Goal: Information Seeking & Learning: Learn about a topic

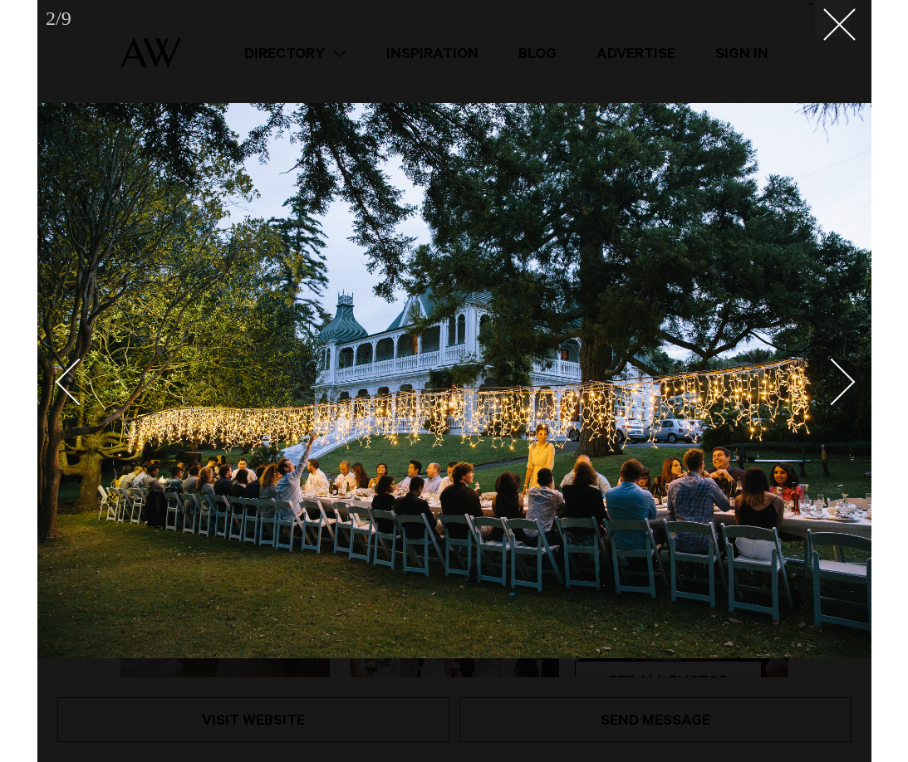
scroll to position [13, 0]
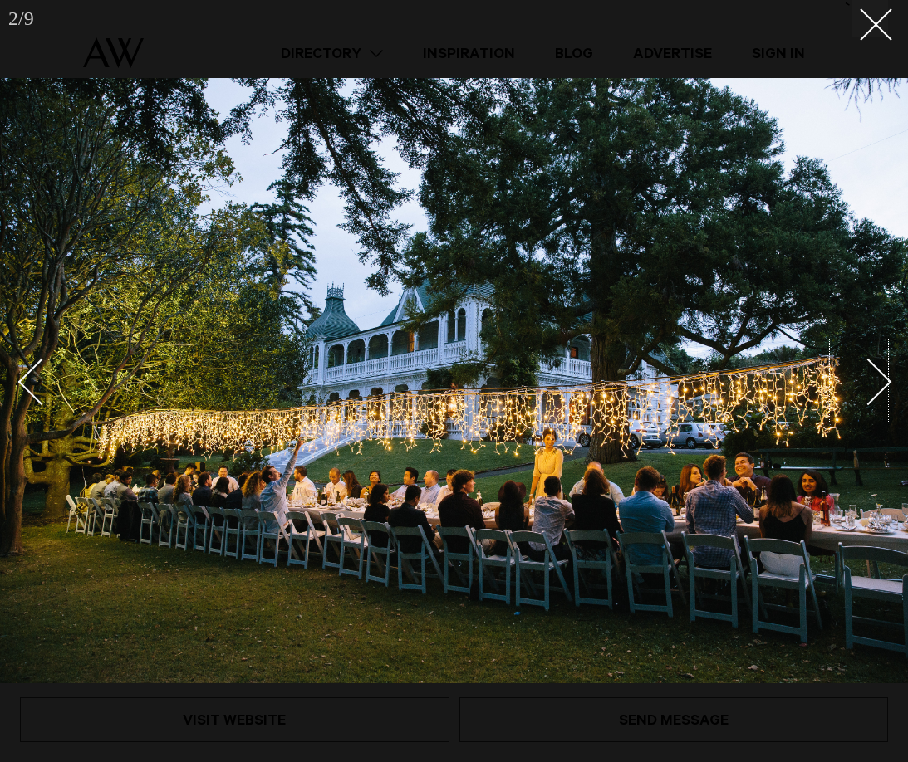
click at [833, 404] on link at bounding box center [859, 381] width 58 height 83
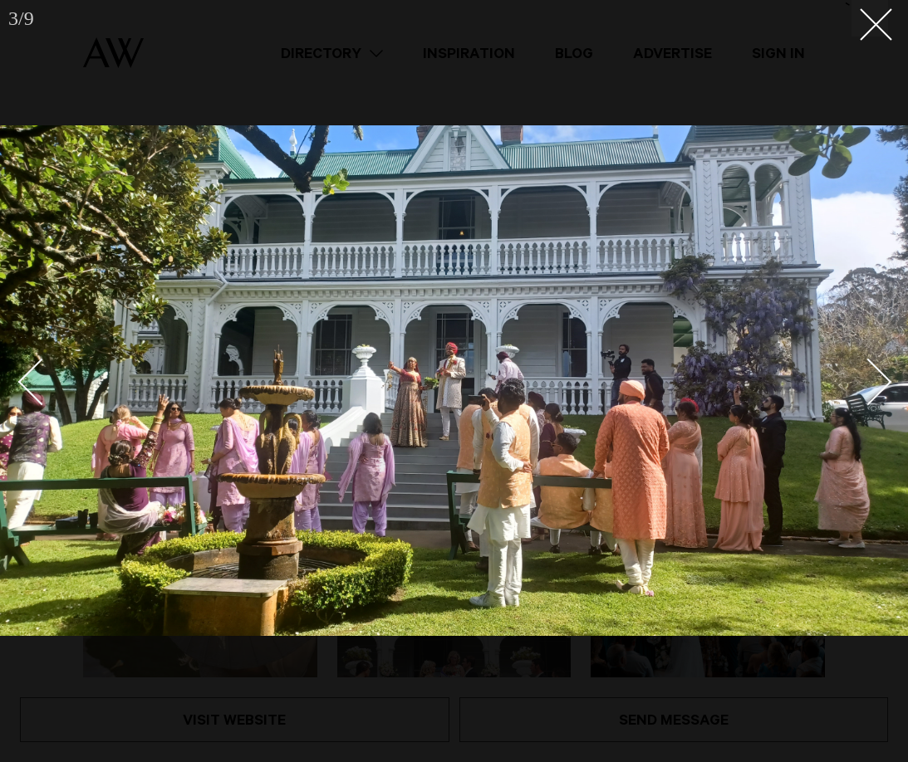
click at [833, 395] on div "Next slide" at bounding box center [868, 382] width 47 height 47
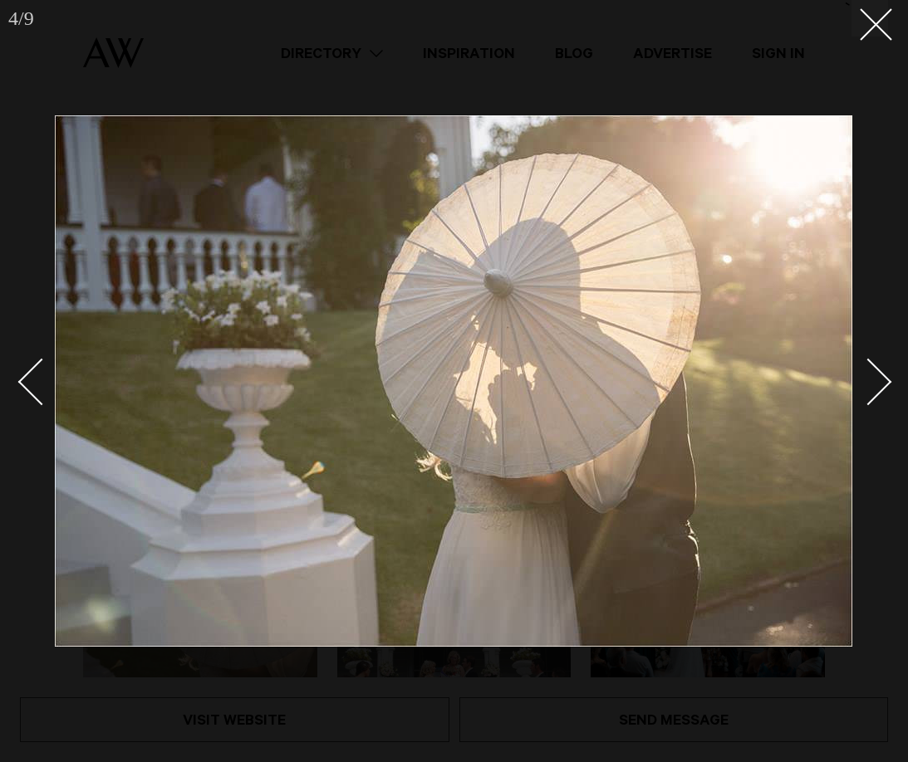
click at [833, 395] on div "Next slide" at bounding box center [868, 382] width 47 height 47
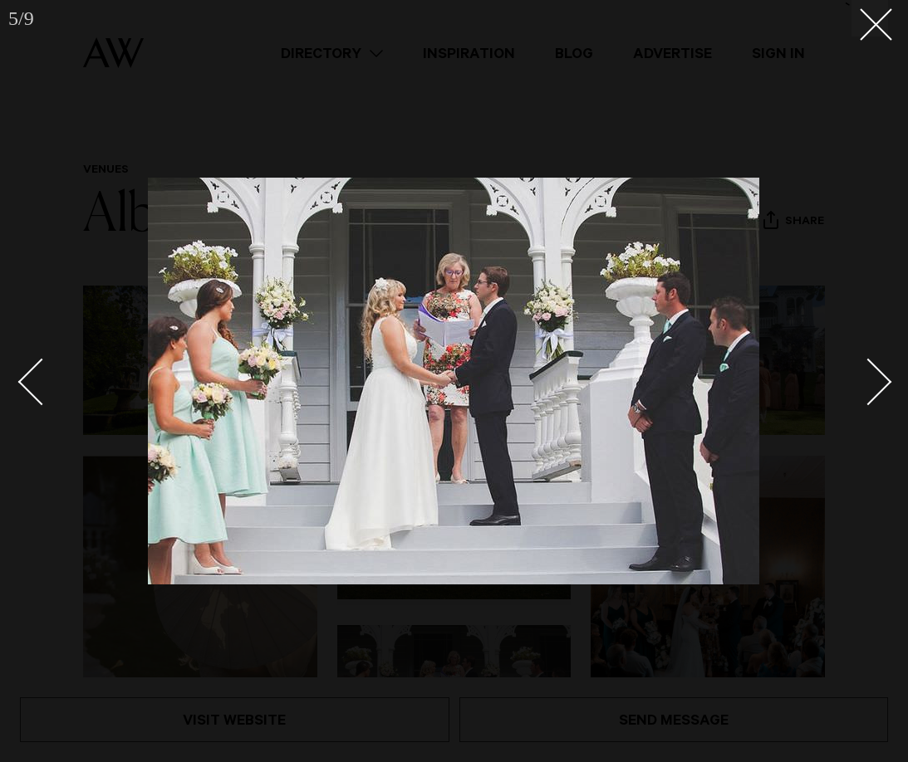
click at [833, 395] on div "Next slide" at bounding box center [868, 382] width 47 height 47
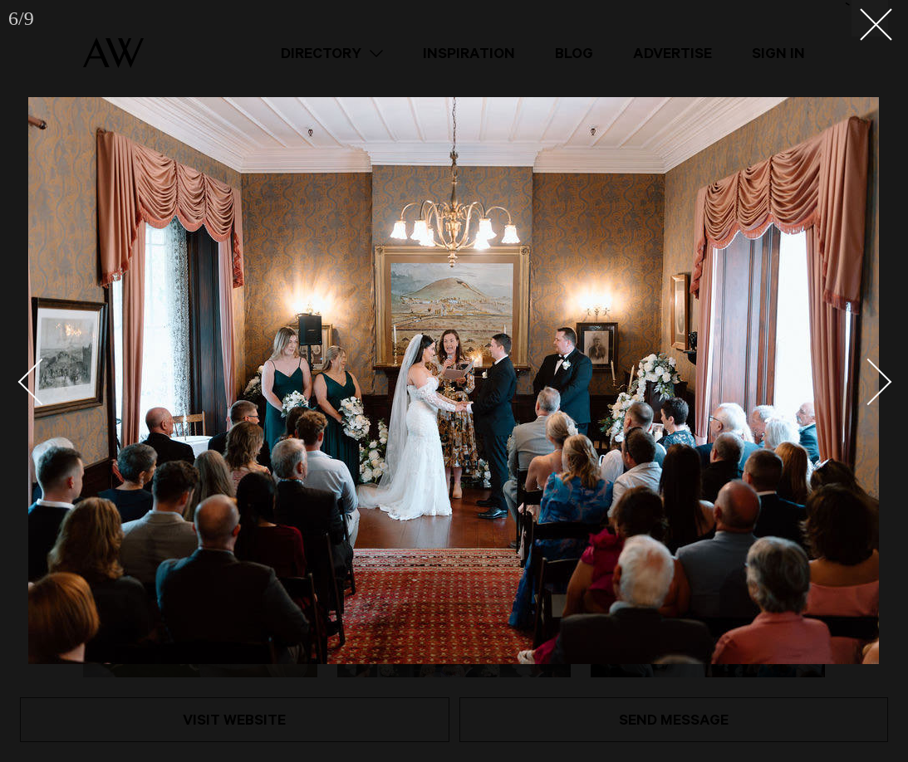
click at [833, 395] on div "Next slide" at bounding box center [868, 382] width 47 height 47
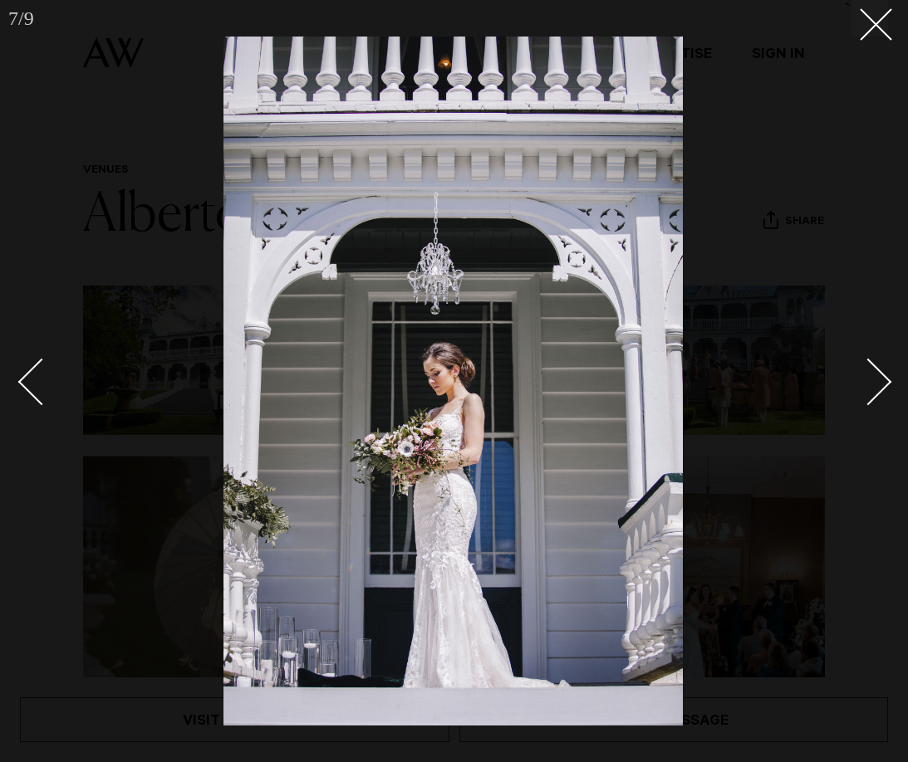
click at [833, 395] on div "Next slide" at bounding box center [868, 382] width 47 height 47
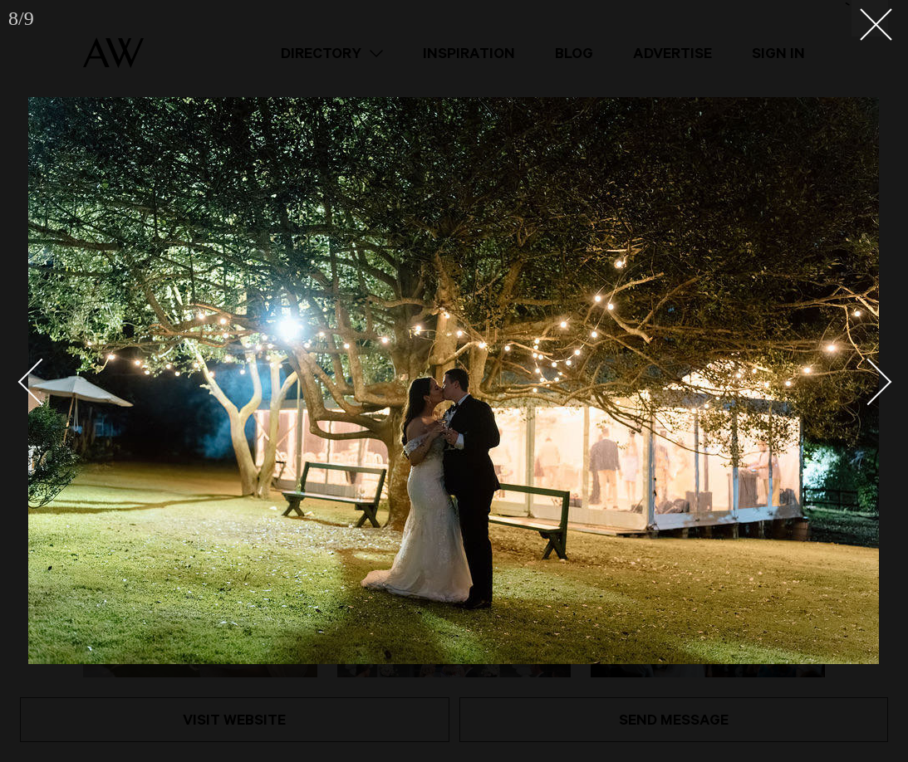
click at [833, 395] on div "Next slide" at bounding box center [868, 382] width 47 height 47
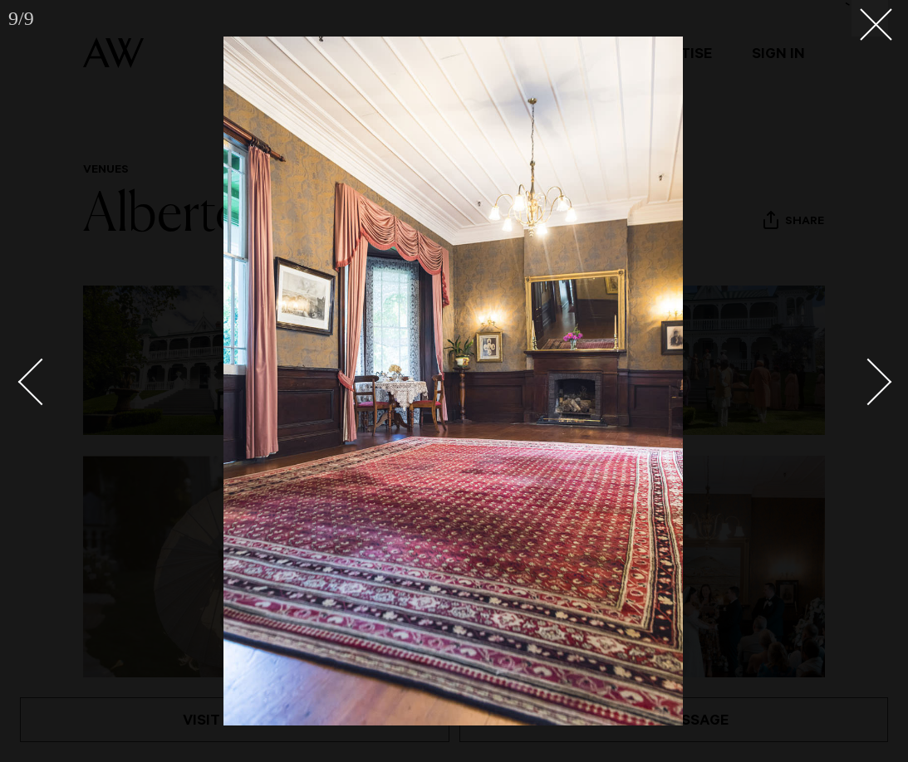
click at [833, 395] on div "Next slide" at bounding box center [868, 382] width 47 height 47
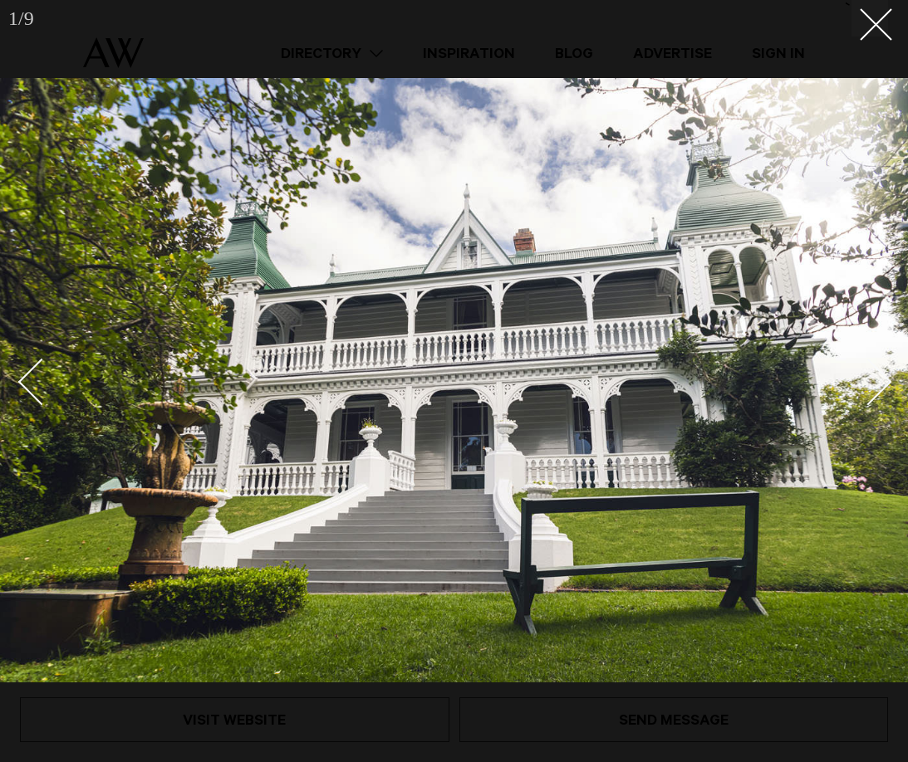
click at [833, 395] on div "Next slide" at bounding box center [868, 382] width 47 height 47
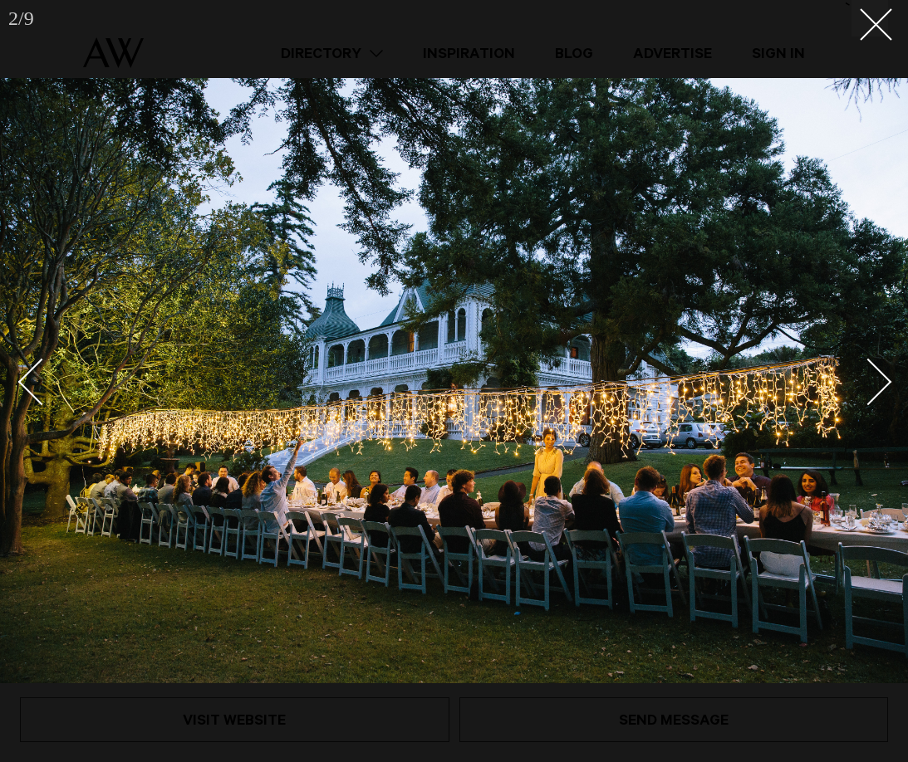
click at [833, 395] on div "Next slide" at bounding box center [868, 382] width 47 height 47
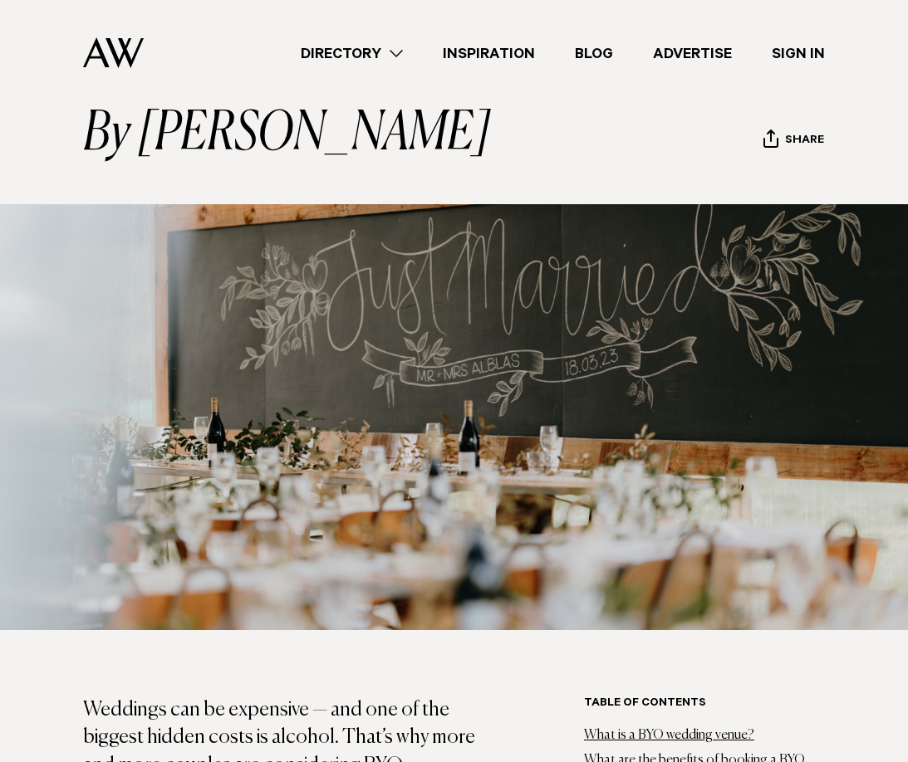
scroll to position [276, 0]
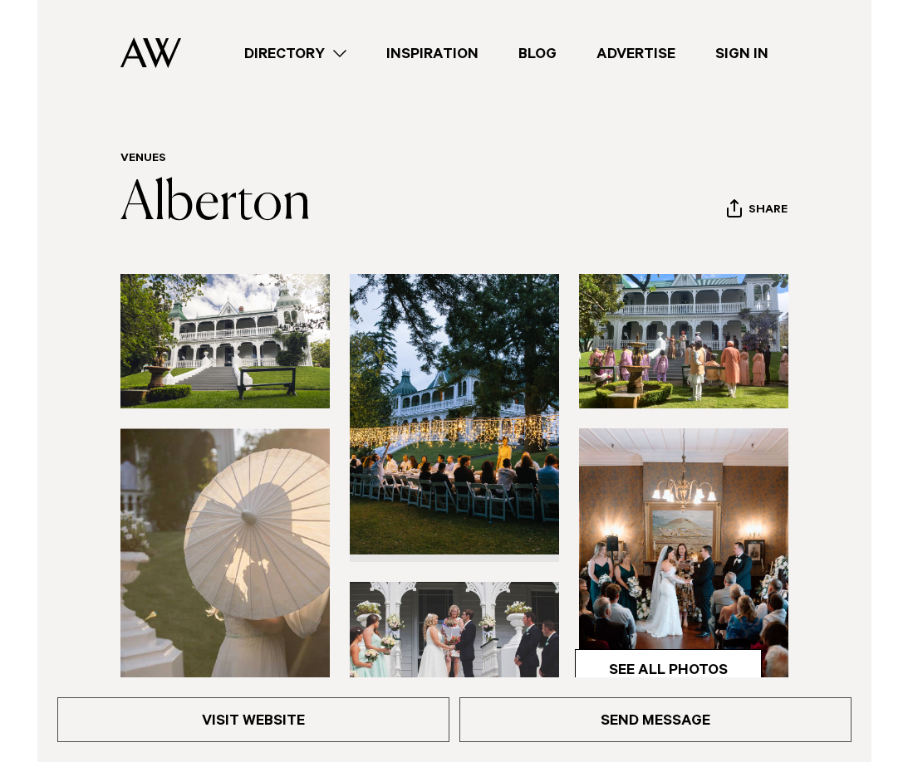
scroll to position [20, 0]
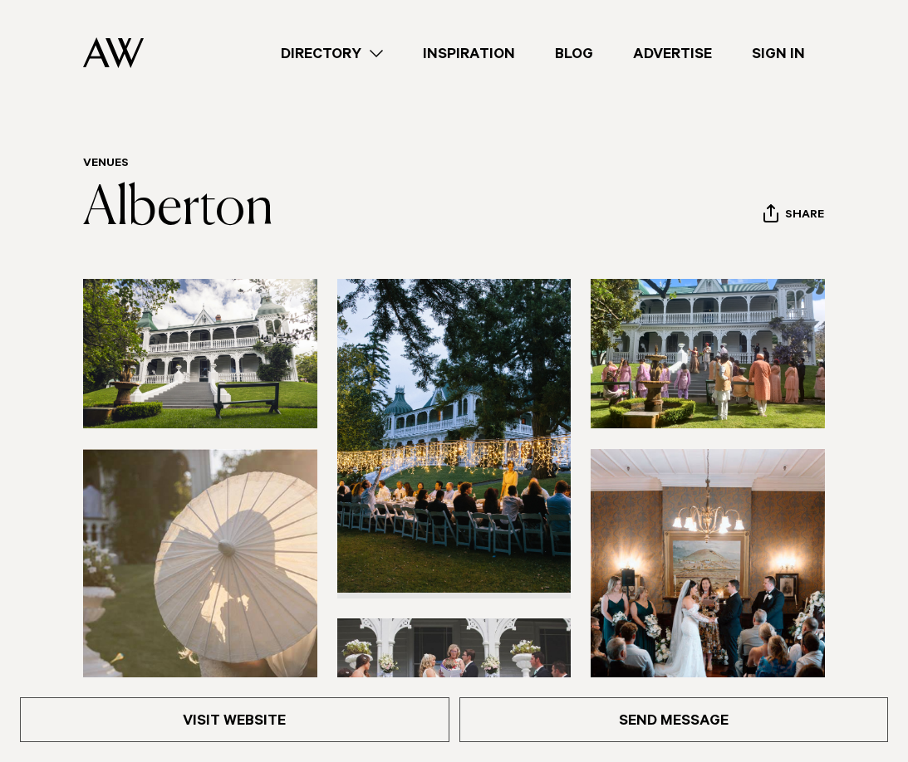
click at [316, 47] on link "Directory" at bounding box center [332, 53] width 142 height 22
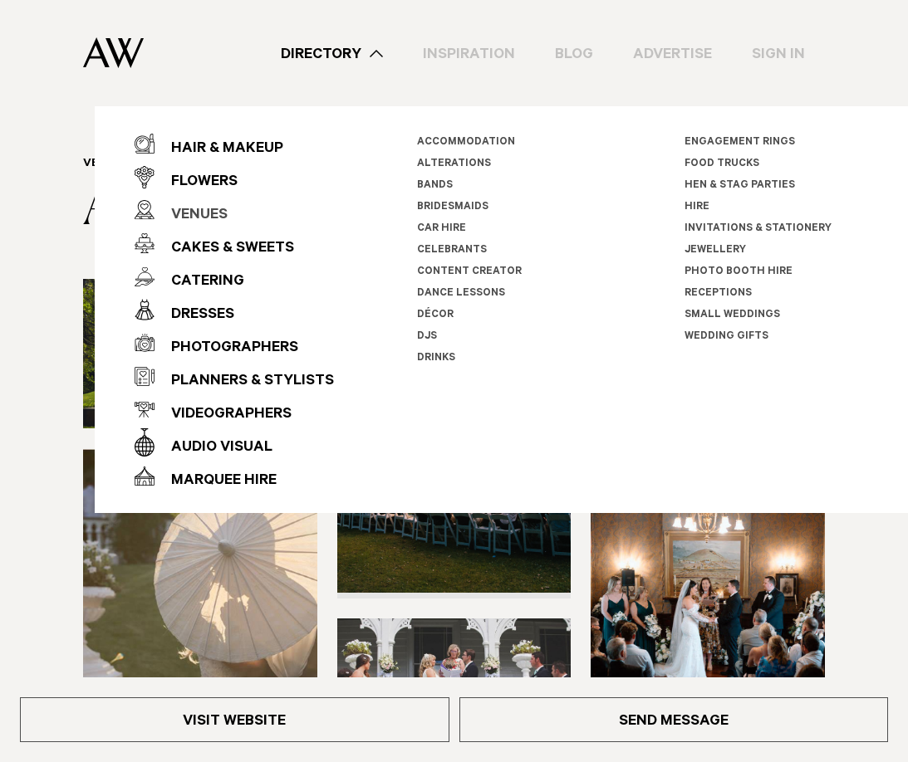
click at [198, 212] on div "Venues" at bounding box center [190, 215] width 73 height 33
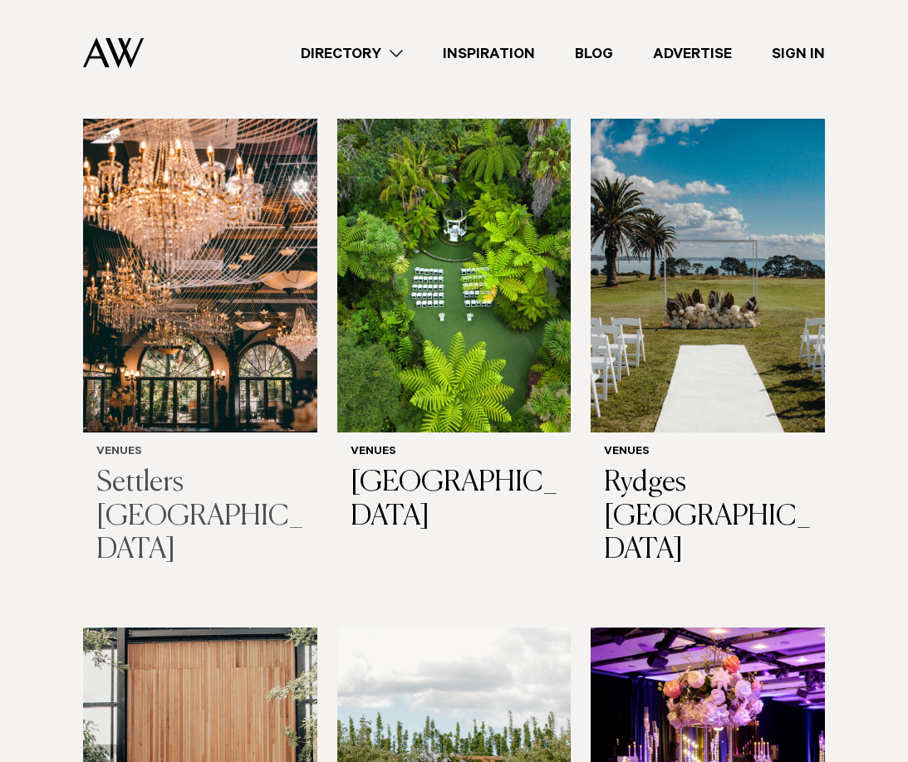
scroll to position [580, 0]
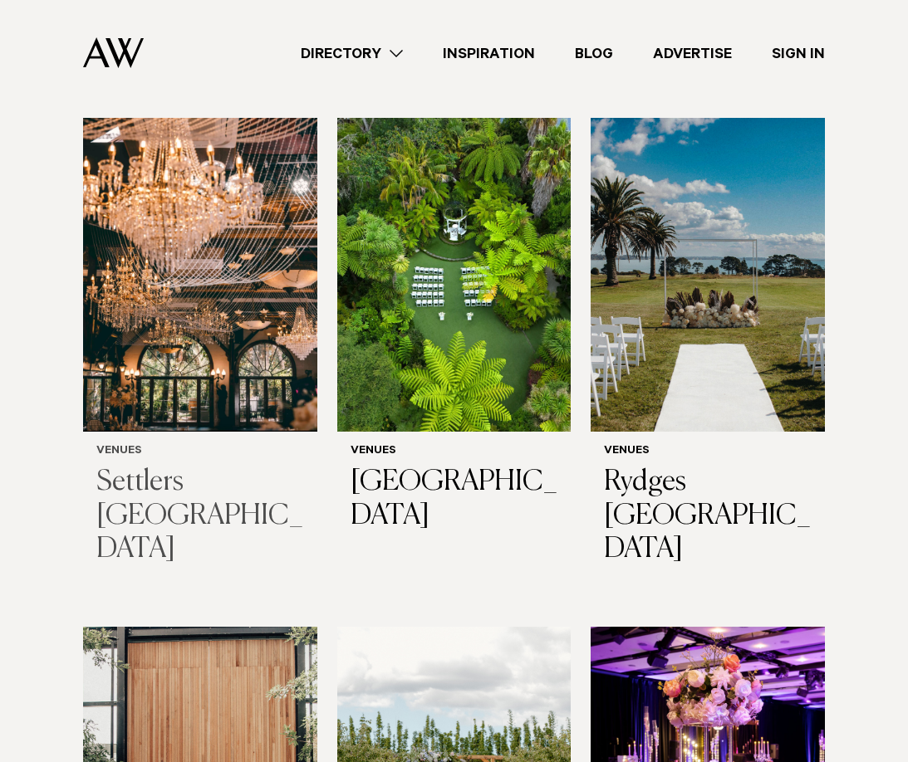
click at [272, 291] on img at bounding box center [200, 275] width 234 height 314
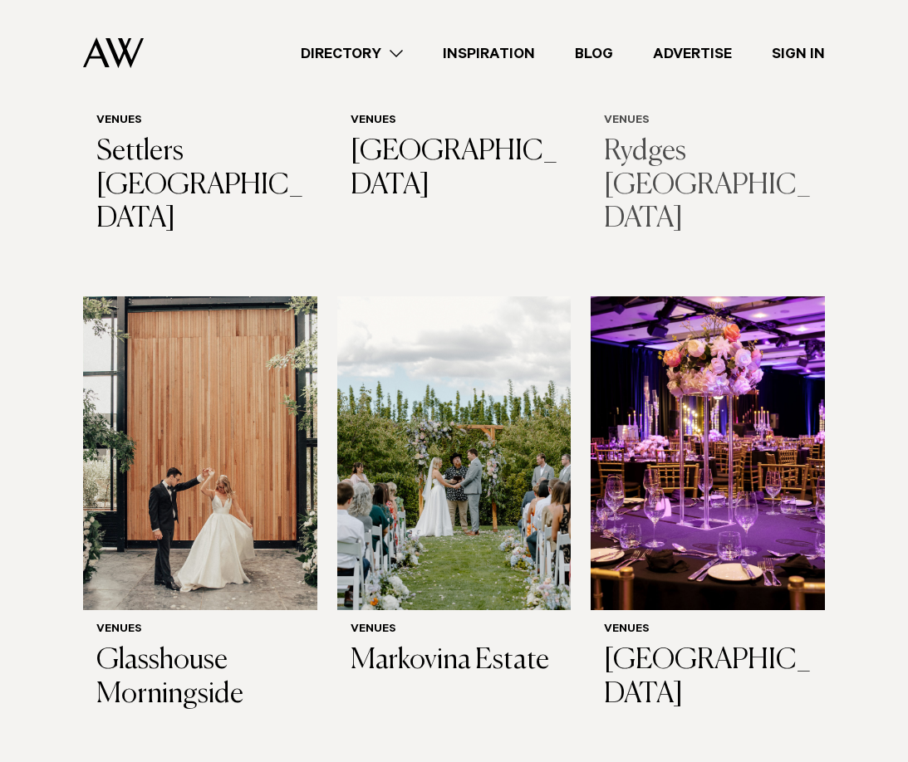
scroll to position [913, 0]
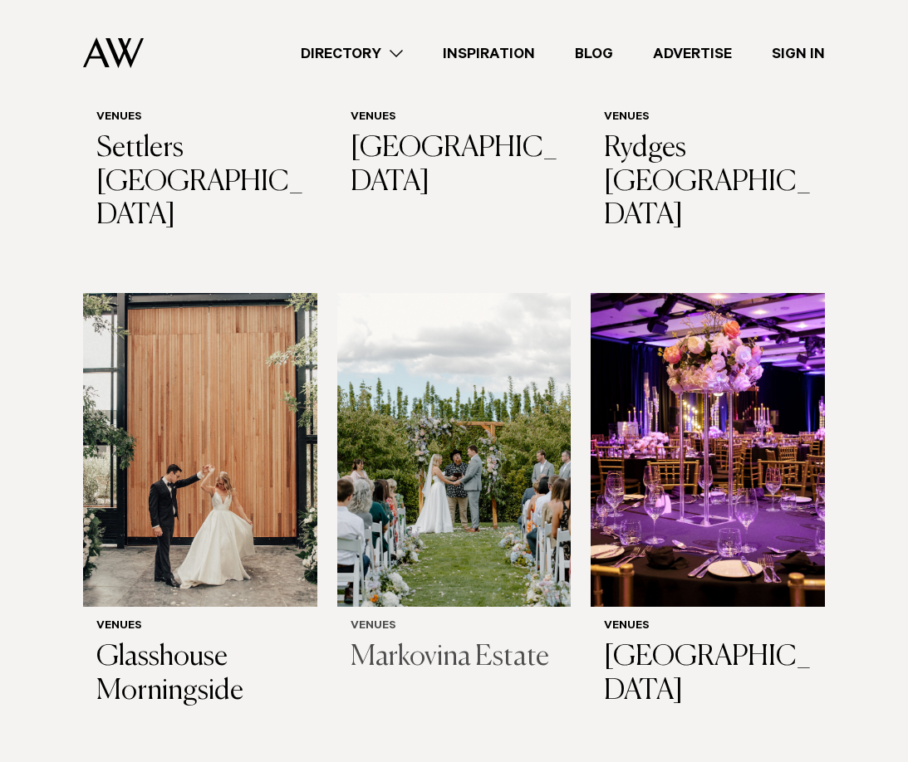
click at [477, 641] on h3 "Markovina Estate" at bounding box center [454, 658] width 208 height 34
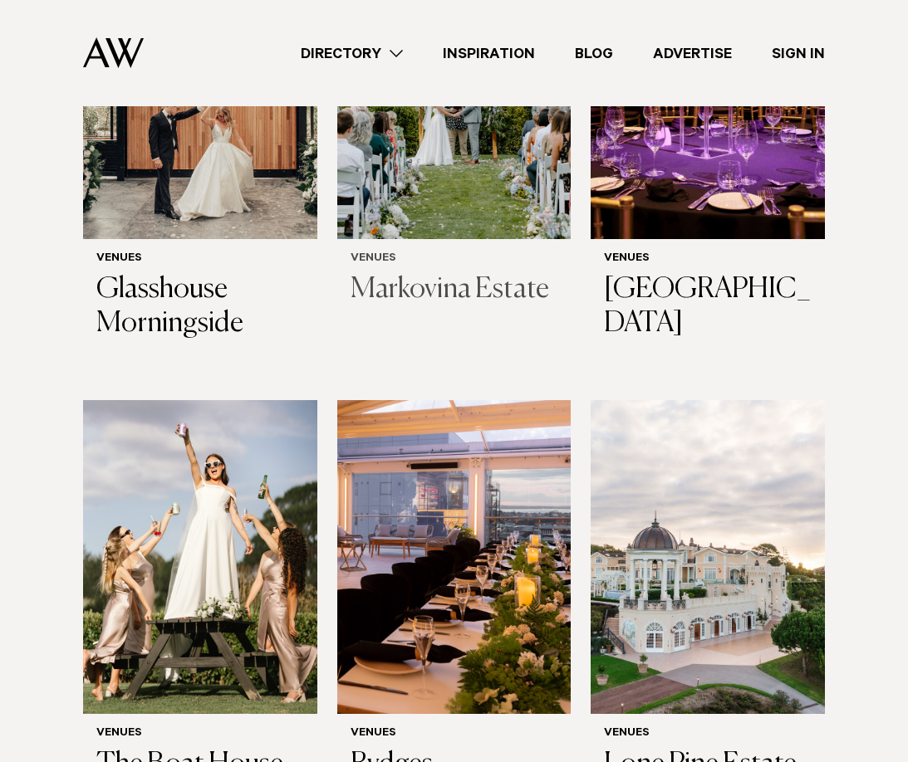
scroll to position [1416, 0]
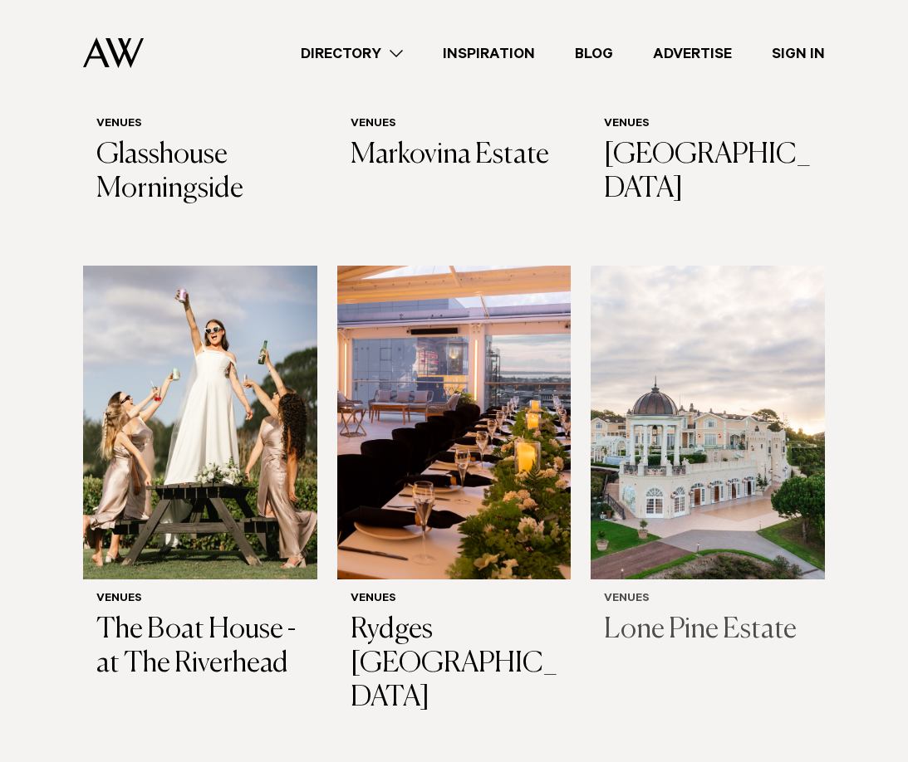
click at [731, 517] on img at bounding box center [707, 423] width 234 height 314
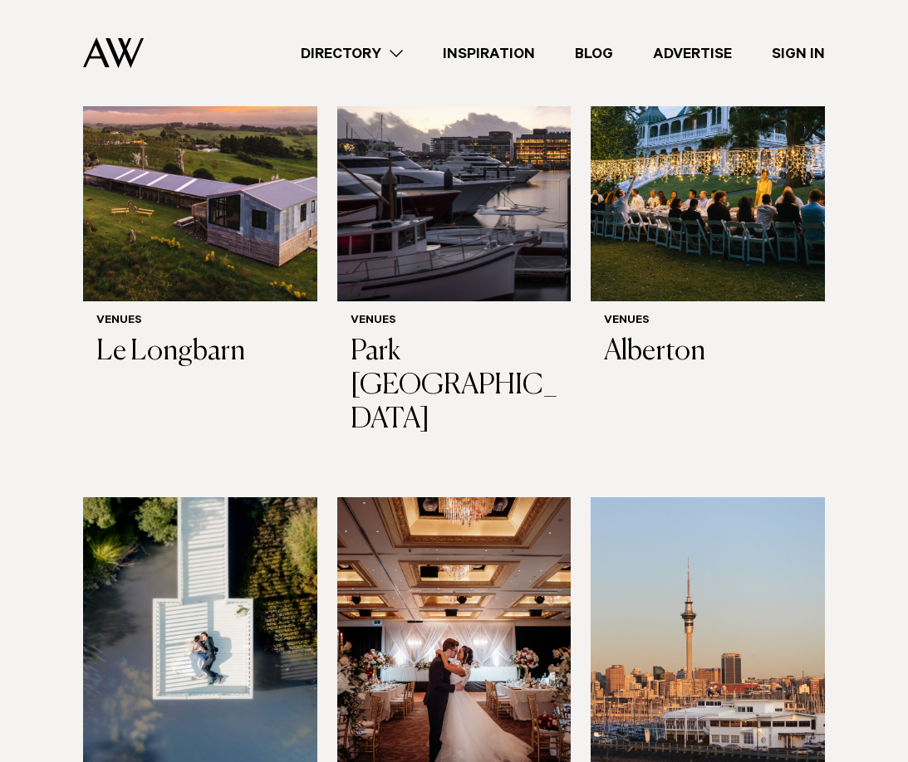
scroll to position [2329, 0]
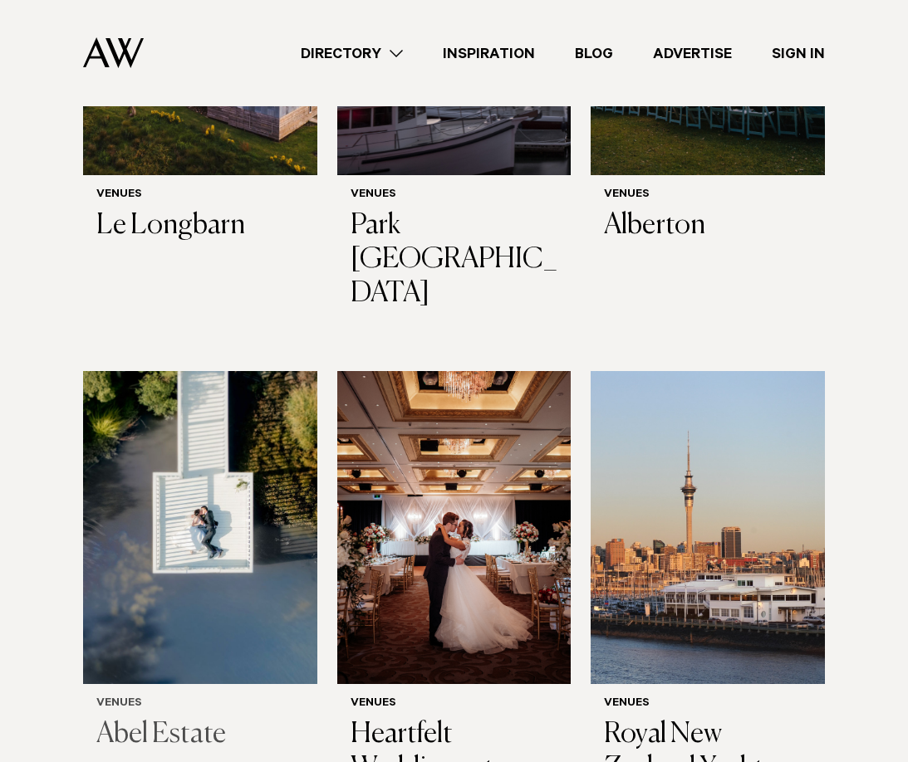
click at [204, 436] on img at bounding box center [200, 528] width 234 height 314
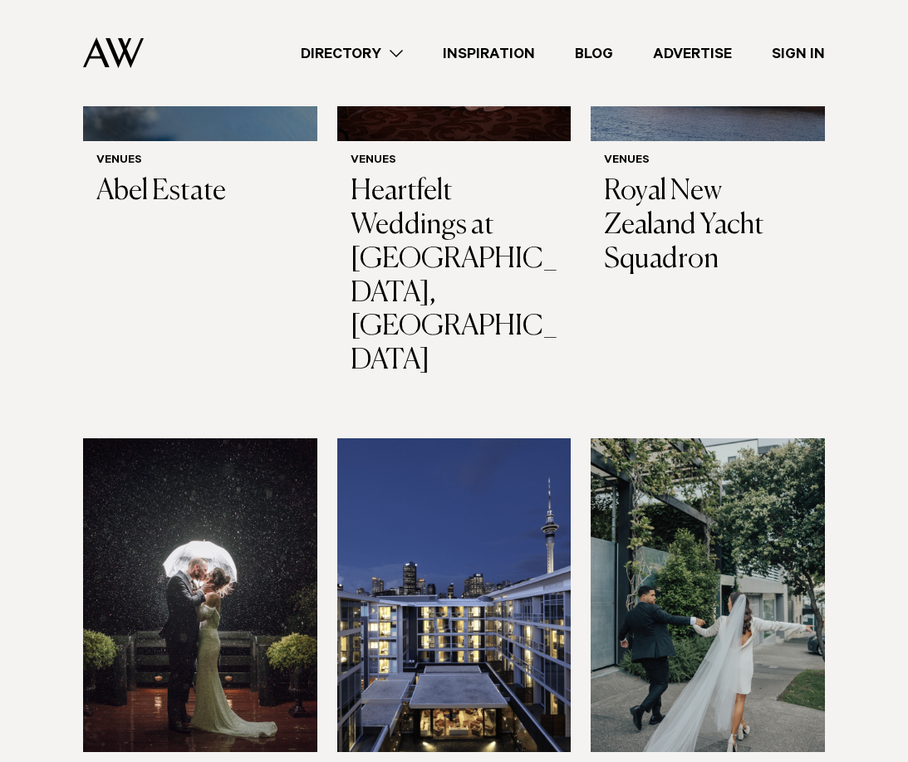
scroll to position [2873, 0]
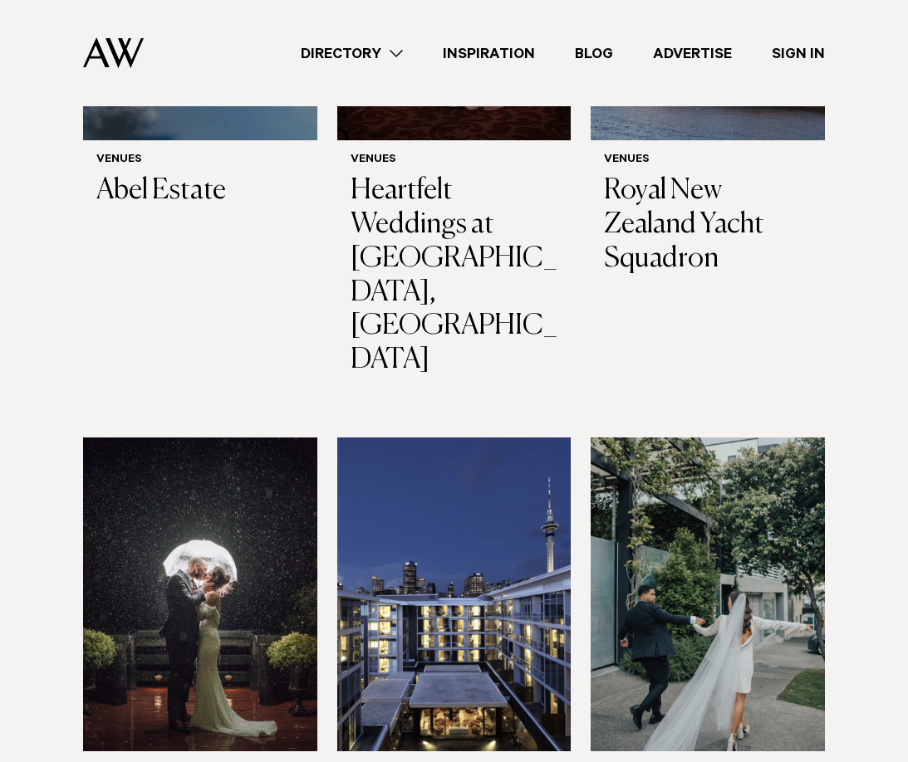
click at [713, 472] on img at bounding box center [707, 595] width 234 height 314
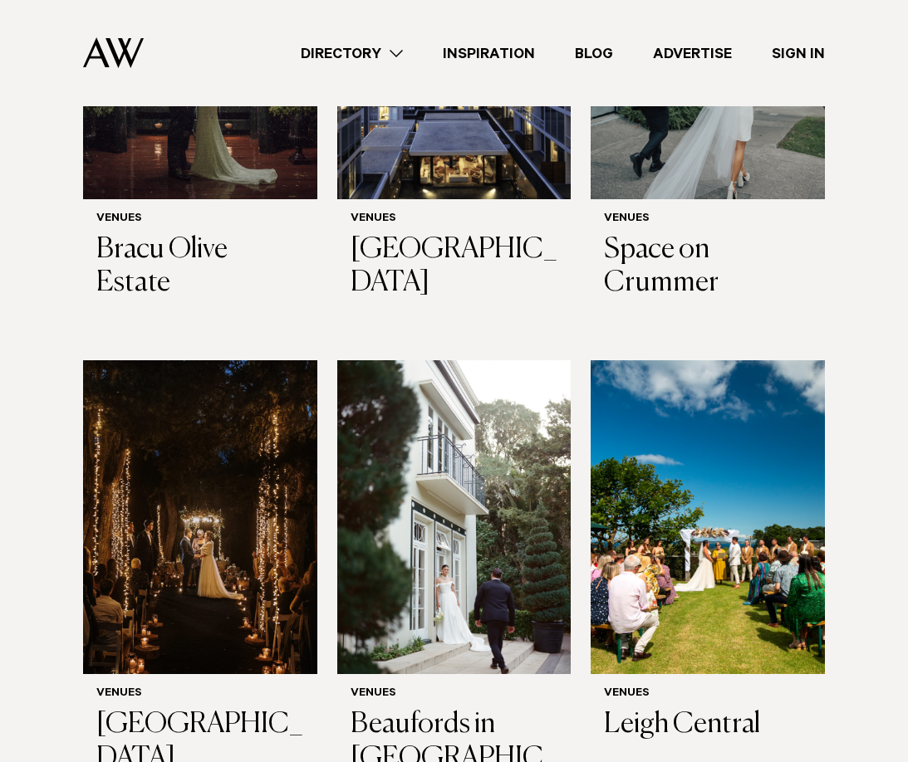
scroll to position [3445, 0]
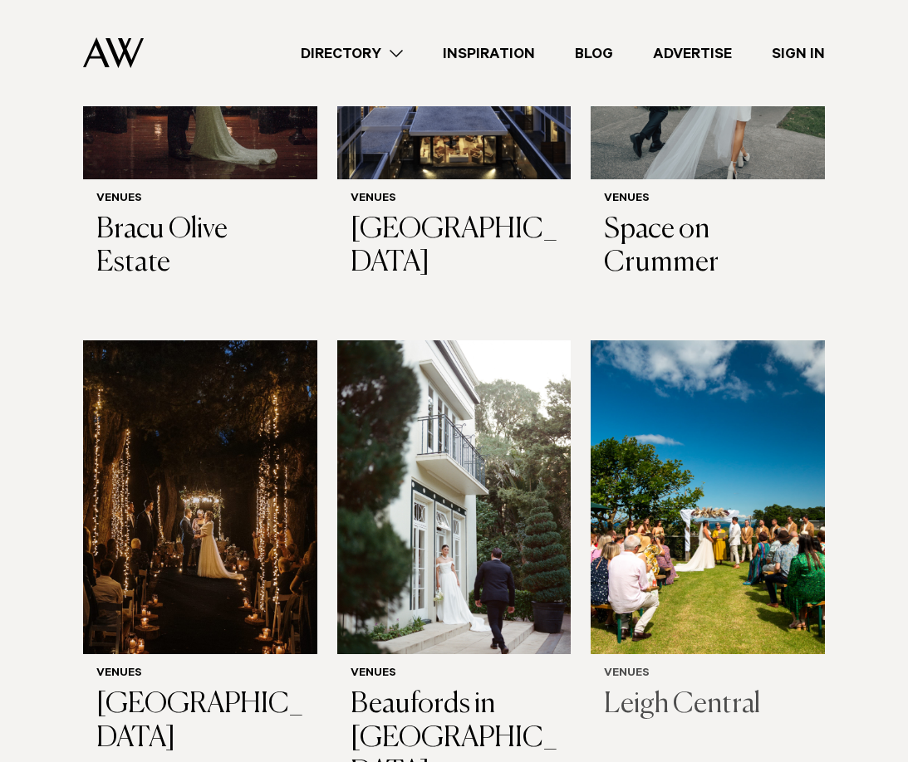
click at [704, 370] on img at bounding box center [707, 497] width 234 height 314
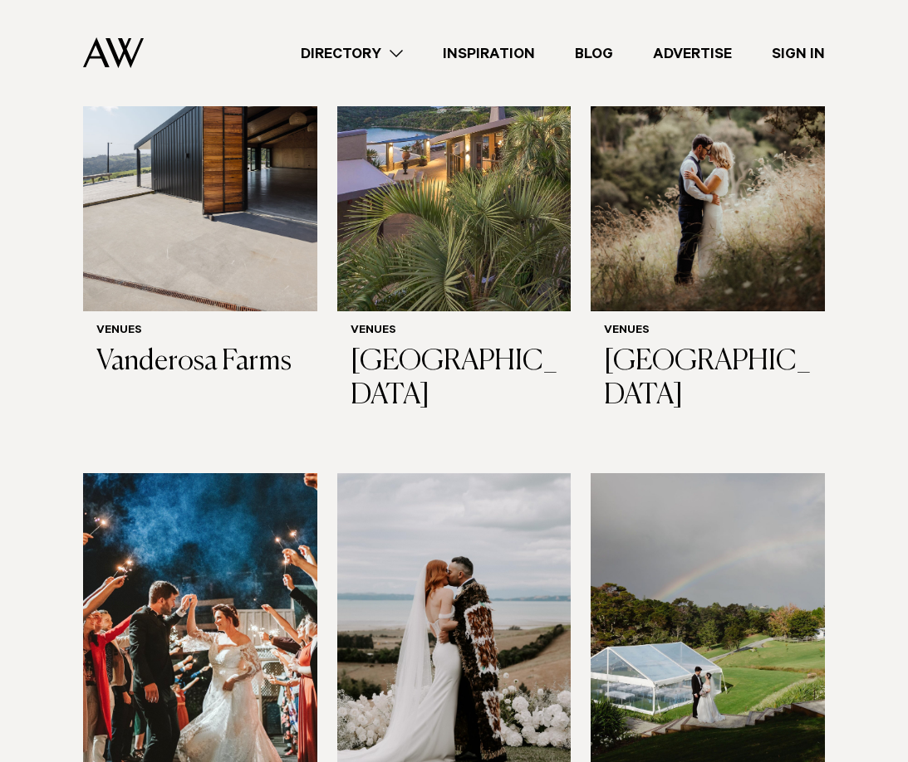
scroll to position [4788, 0]
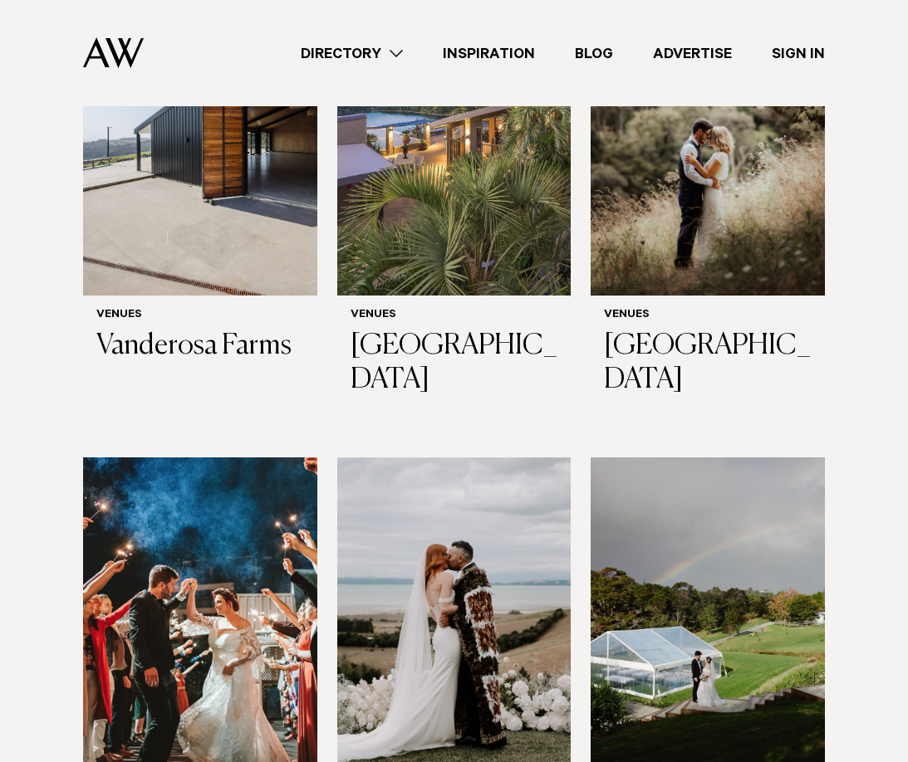
click at [441, 458] on img at bounding box center [454, 615] width 234 height 314
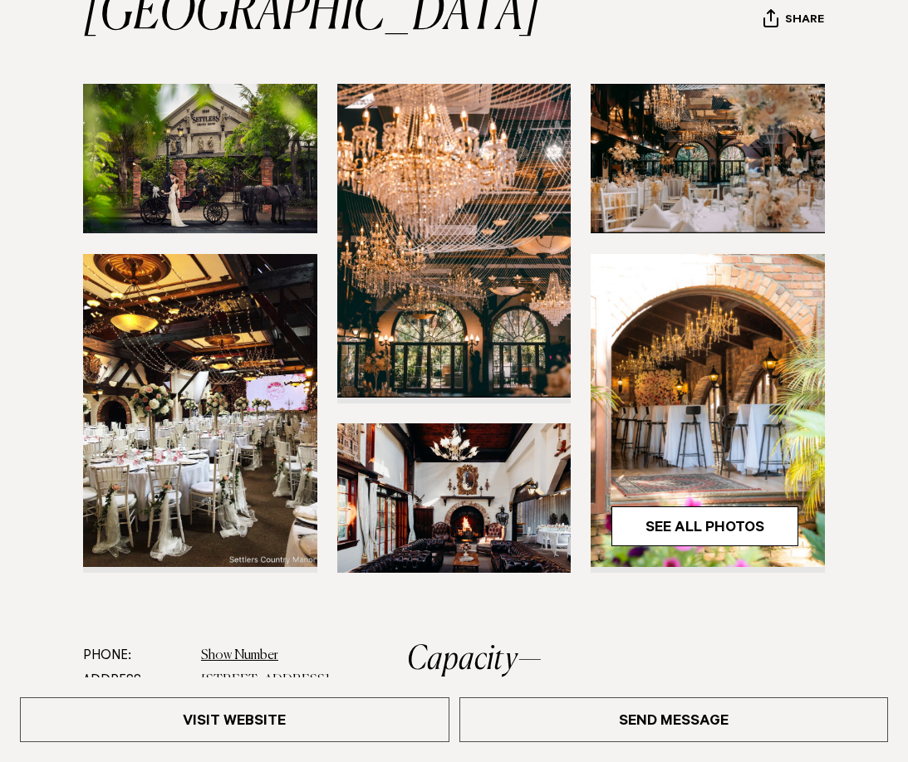
scroll to position [285, 0]
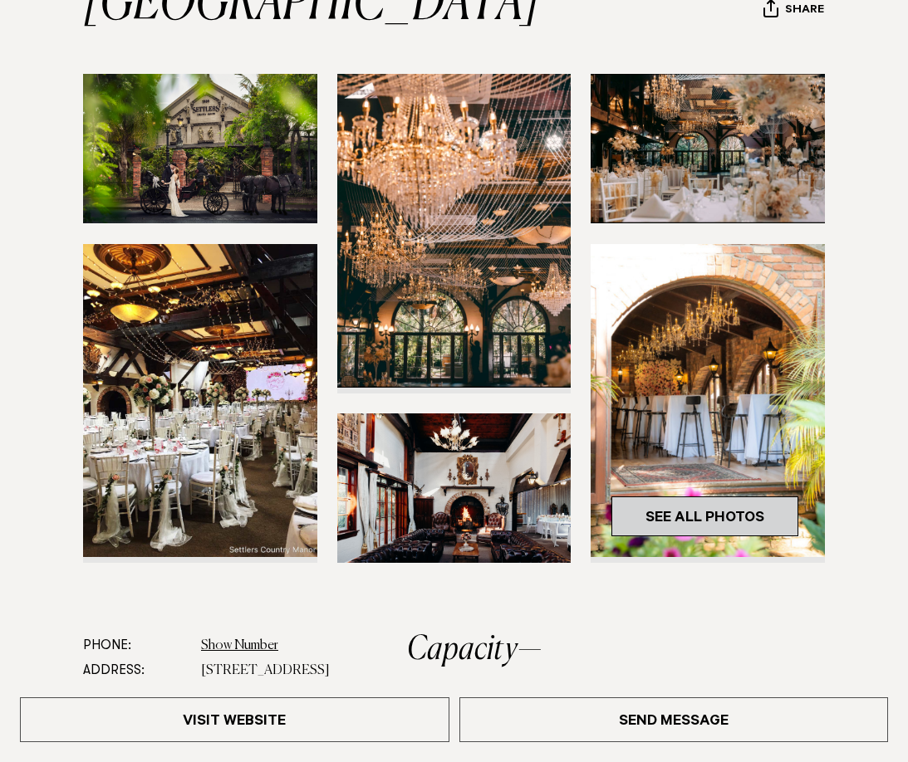
click at [676, 497] on link "See All Photos" at bounding box center [704, 517] width 187 height 40
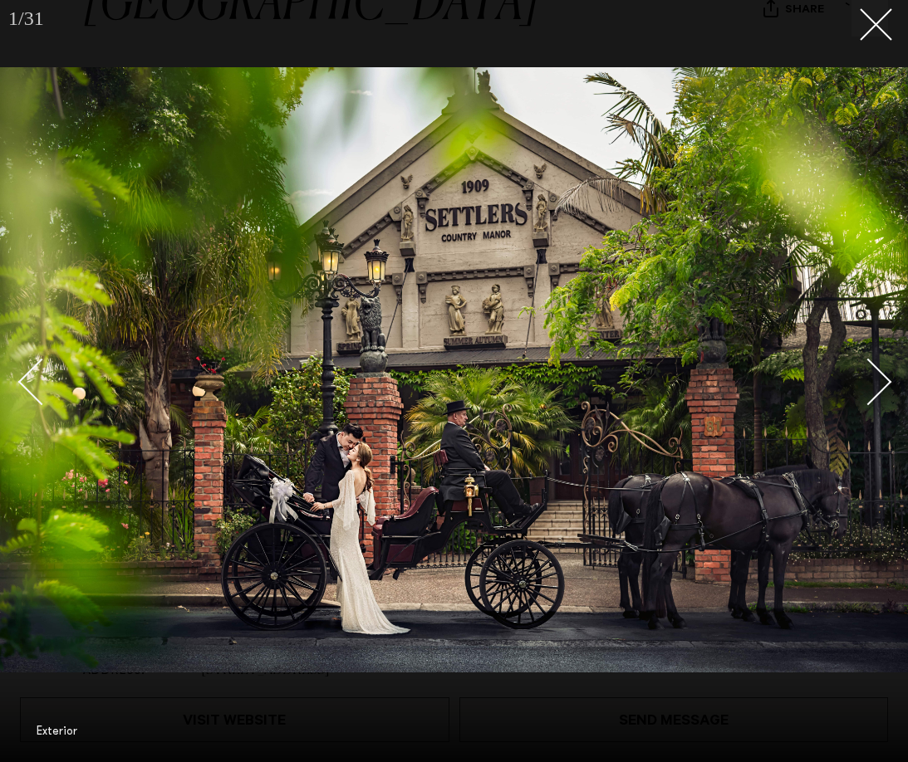
click at [874, 404] on link at bounding box center [859, 381] width 58 height 83
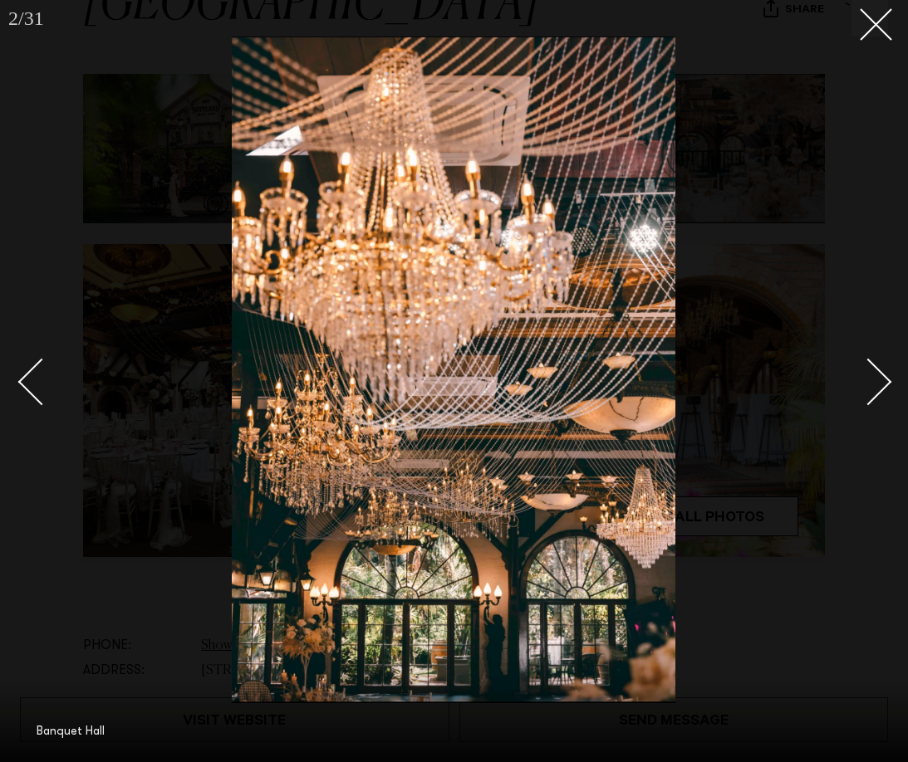
click at [874, 404] on link at bounding box center [859, 381] width 58 height 83
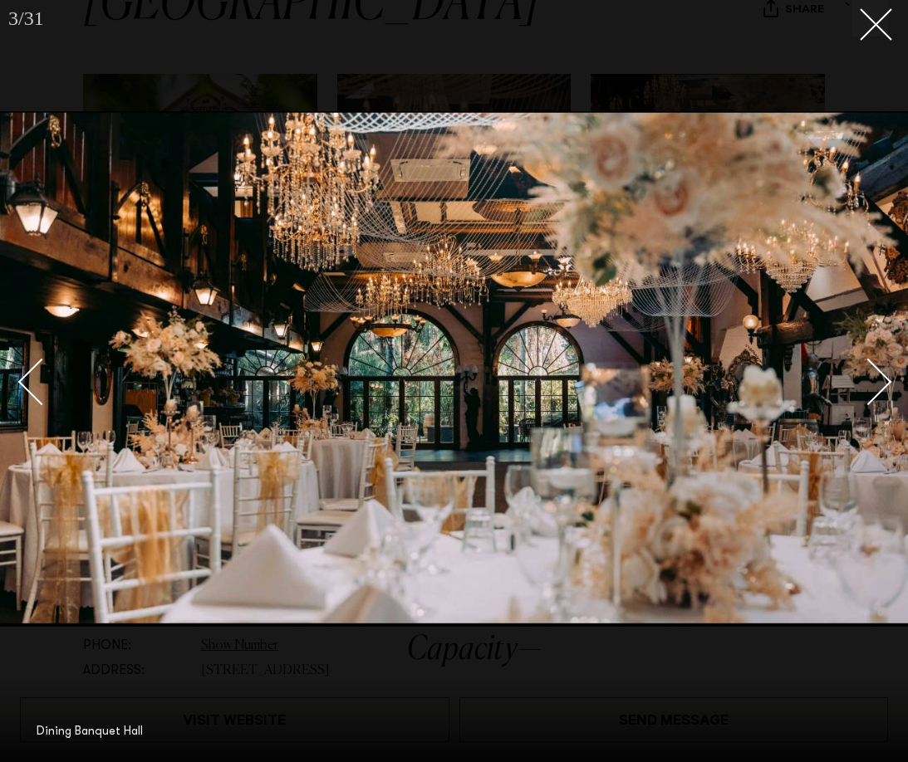
click at [874, 404] on link at bounding box center [859, 381] width 58 height 83
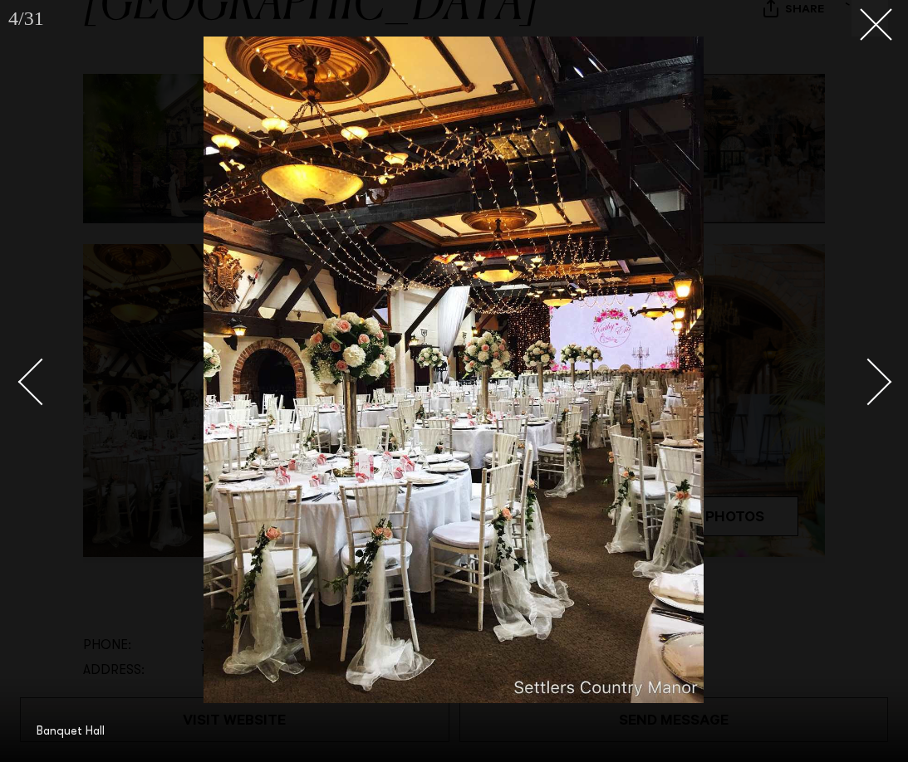
click at [874, 404] on link at bounding box center [859, 381] width 58 height 83
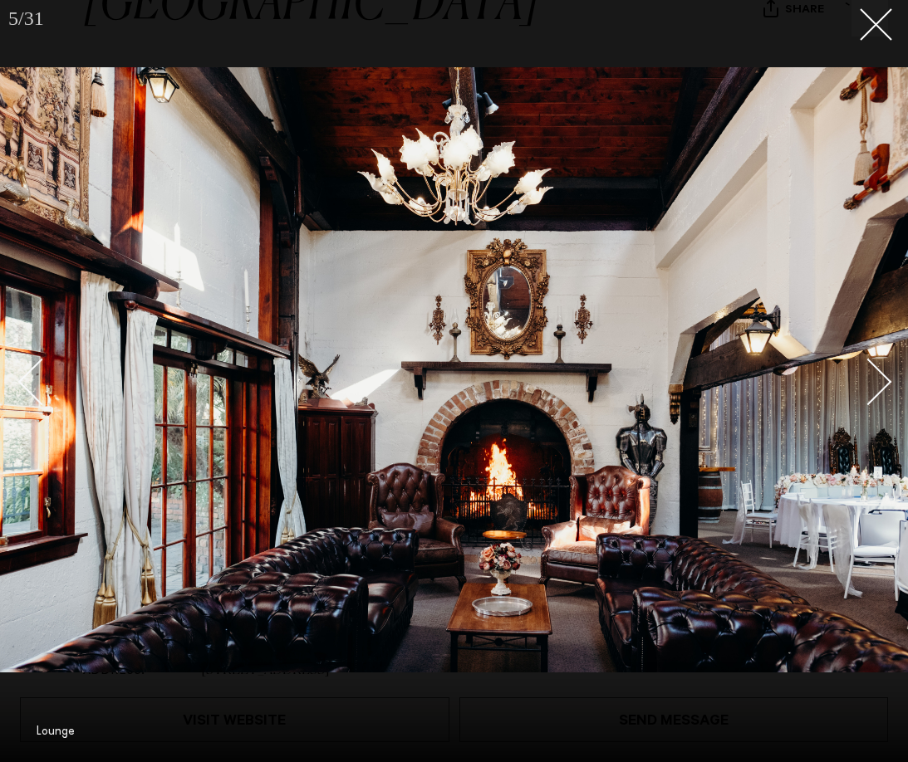
click at [874, 404] on link at bounding box center [859, 381] width 58 height 83
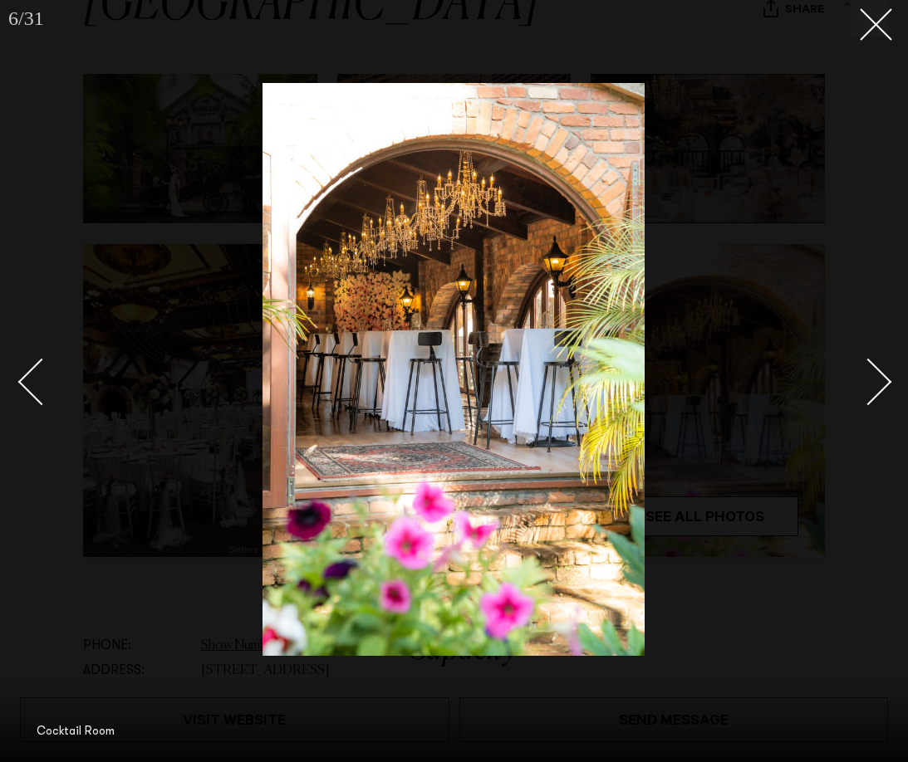
click at [874, 404] on link at bounding box center [859, 381] width 58 height 83
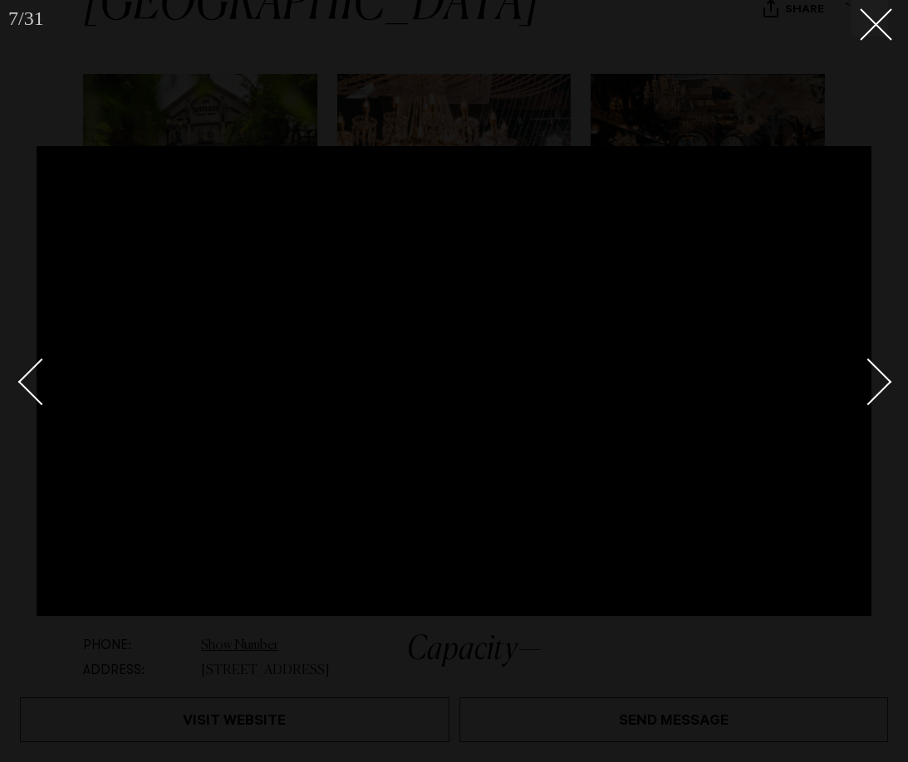
click at [874, 404] on link at bounding box center [859, 381] width 58 height 83
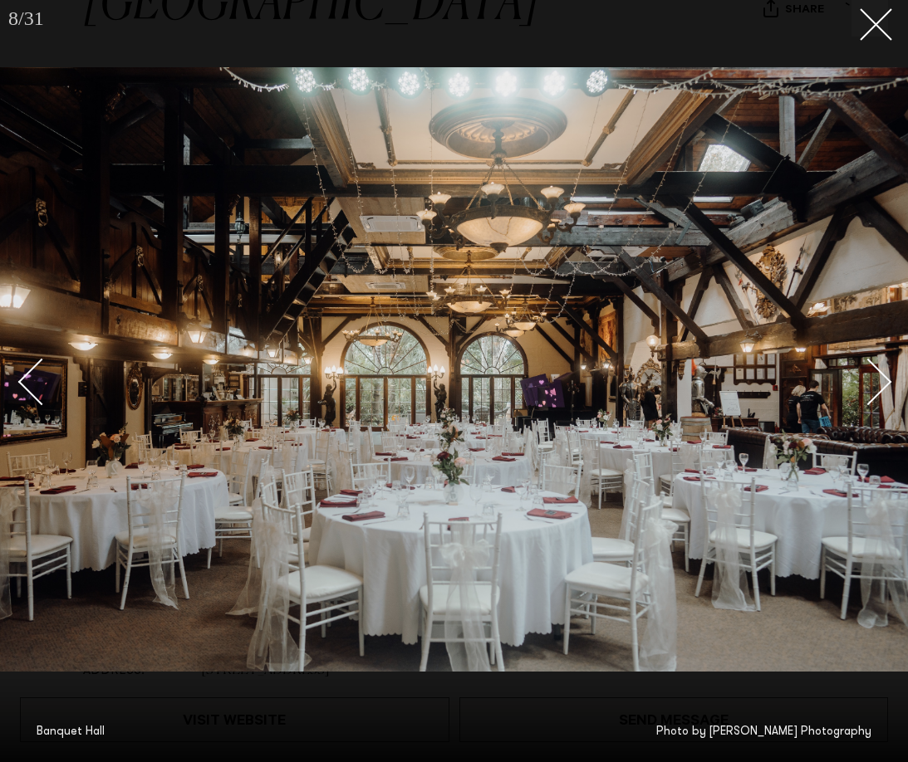
click at [874, 404] on link at bounding box center [859, 381] width 58 height 83
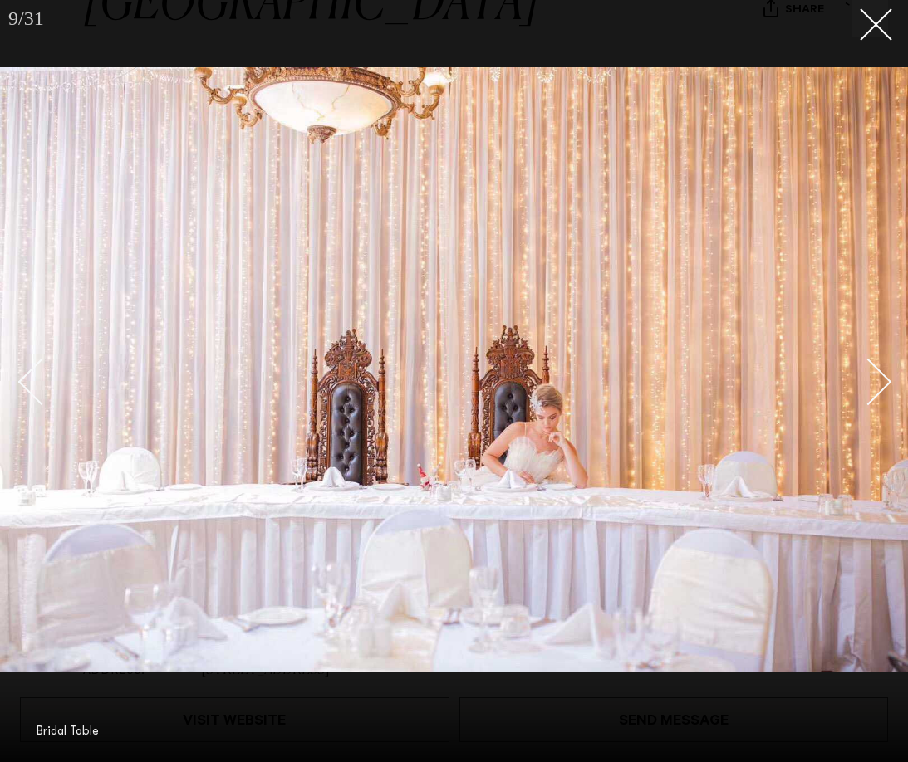
click at [874, 404] on link at bounding box center [859, 381] width 58 height 83
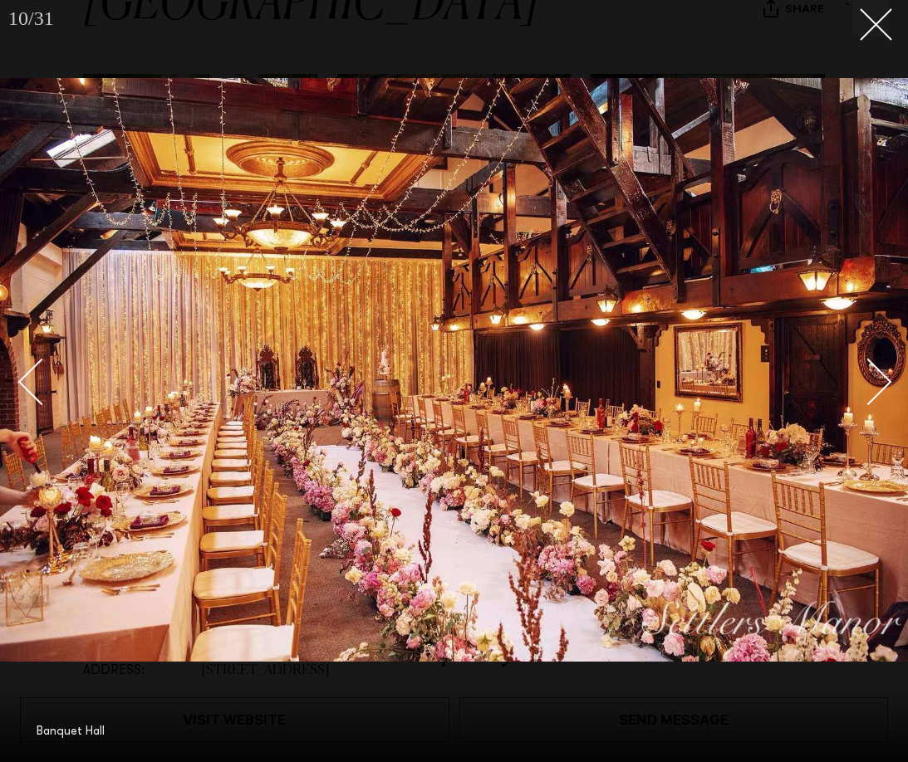
click at [874, 404] on link at bounding box center [859, 381] width 58 height 83
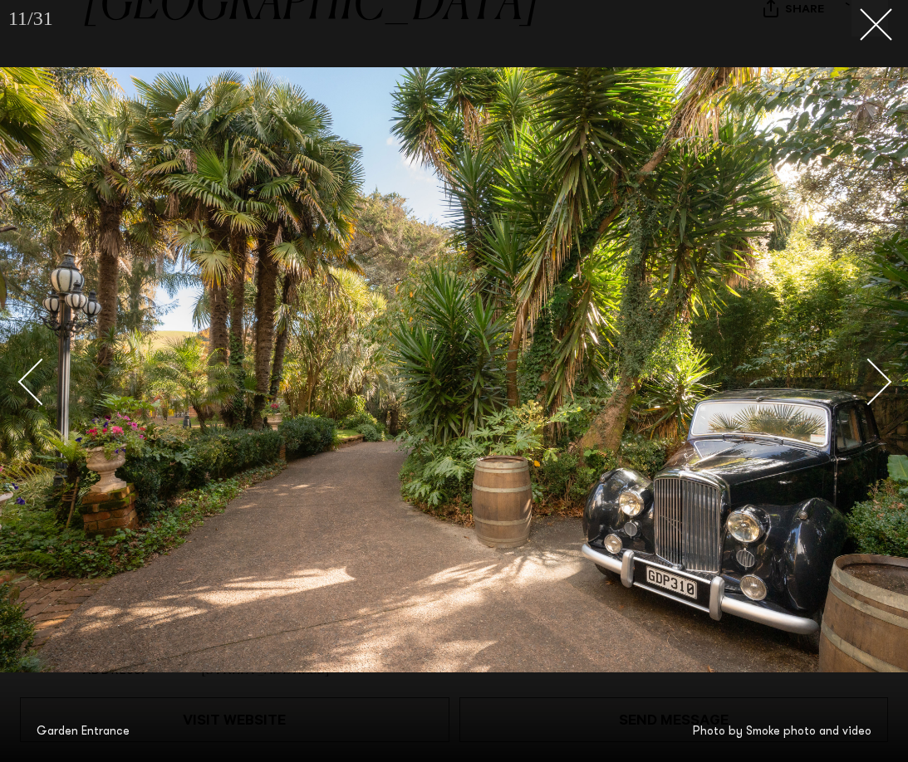
click at [874, 404] on link at bounding box center [859, 381] width 58 height 83
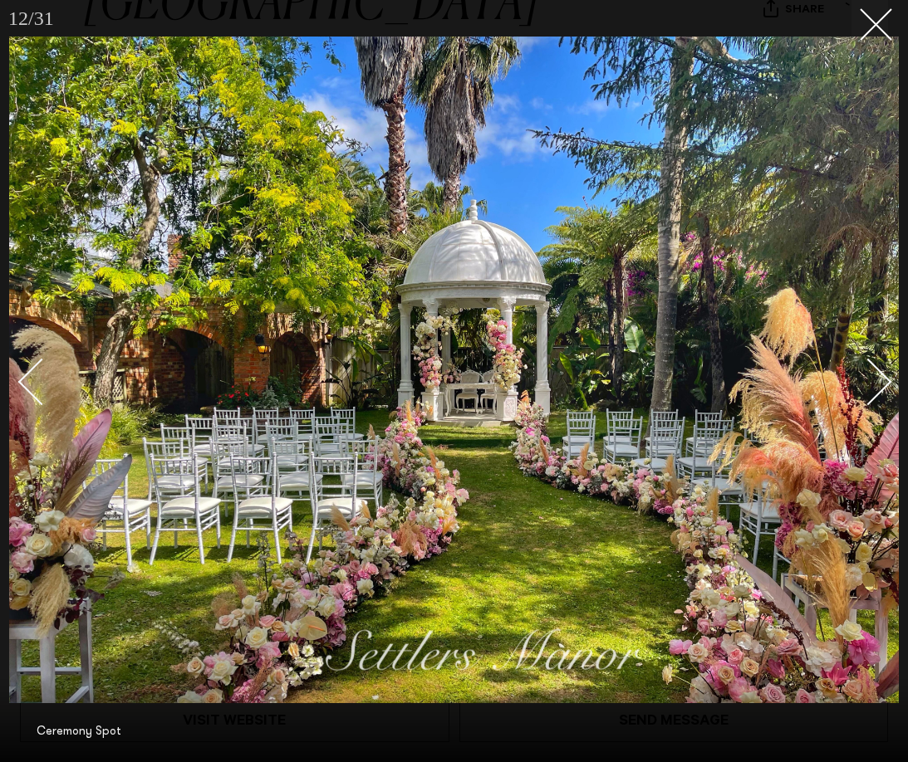
click at [874, 404] on link at bounding box center [859, 381] width 58 height 83
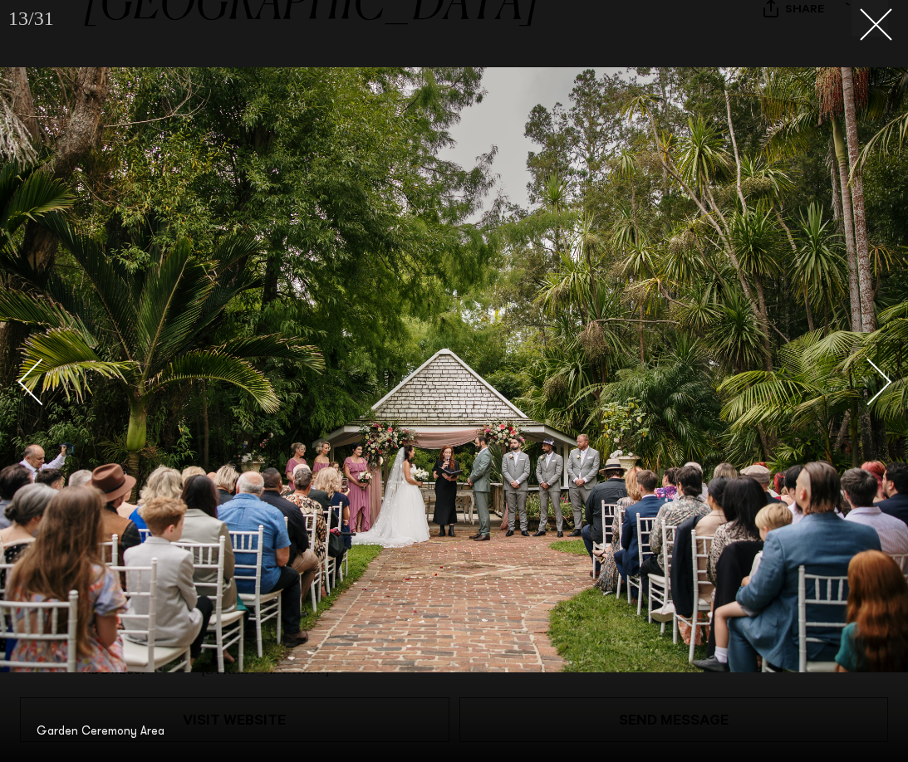
click at [875, 393] on div "Next slide" at bounding box center [868, 382] width 47 height 47
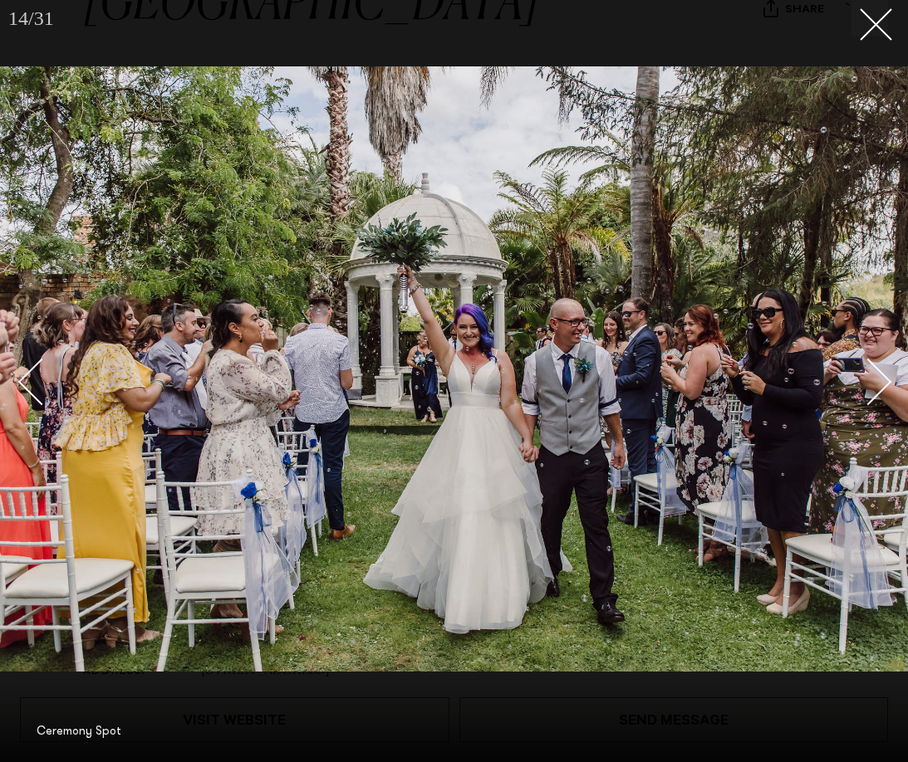
click at [879, 38] on div at bounding box center [454, 381] width 908 height 762
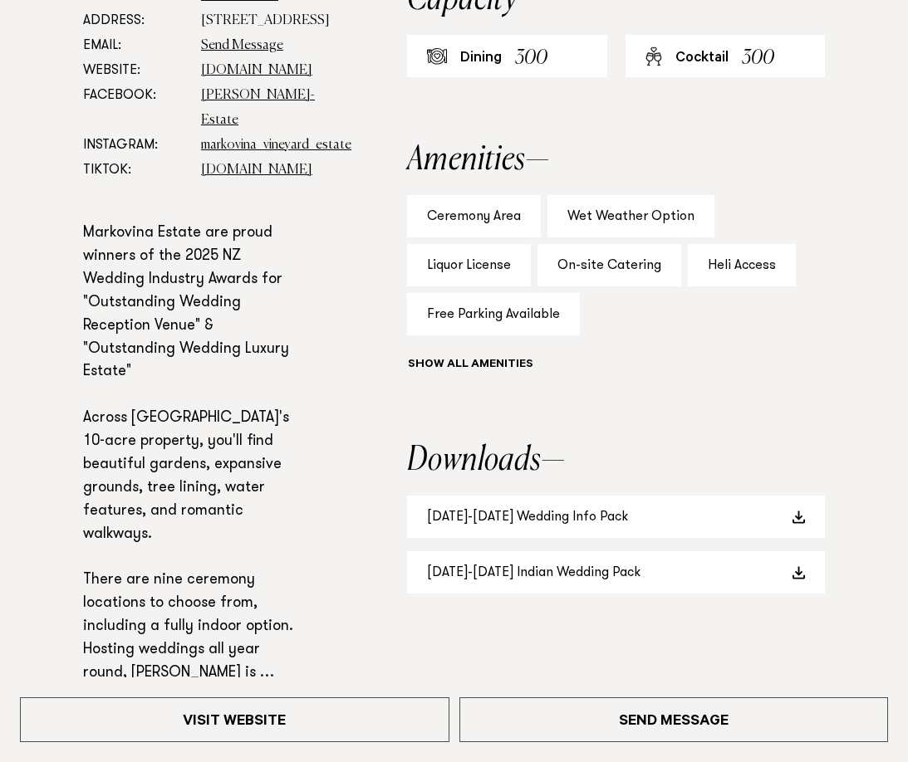
scroll to position [877, 0]
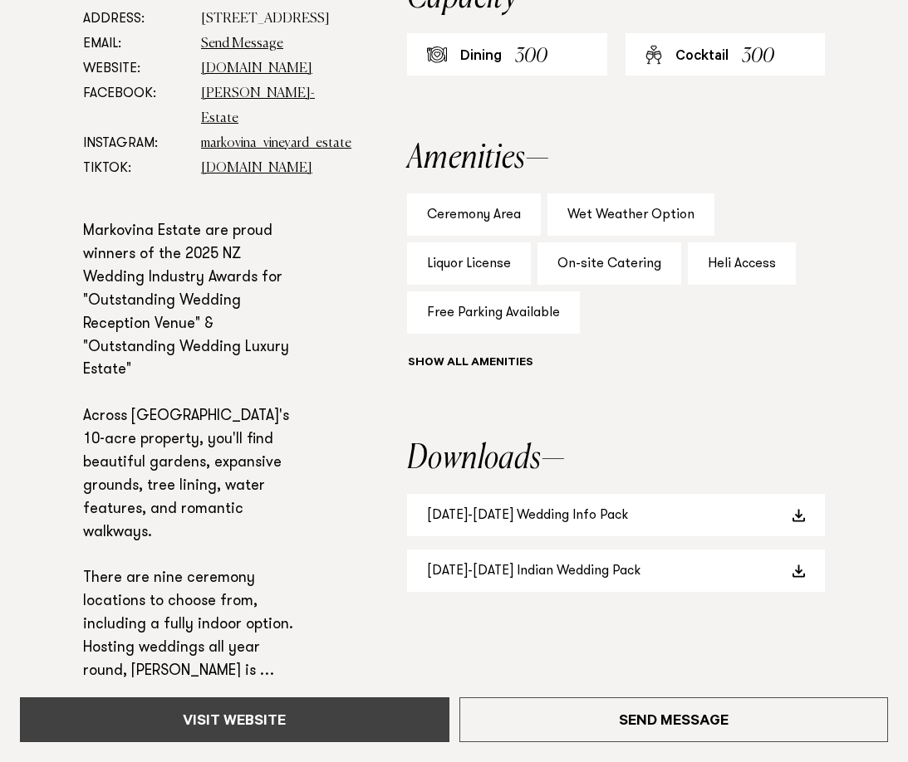
click at [296, 728] on link "Visit Website" at bounding box center [234, 720] width 429 height 45
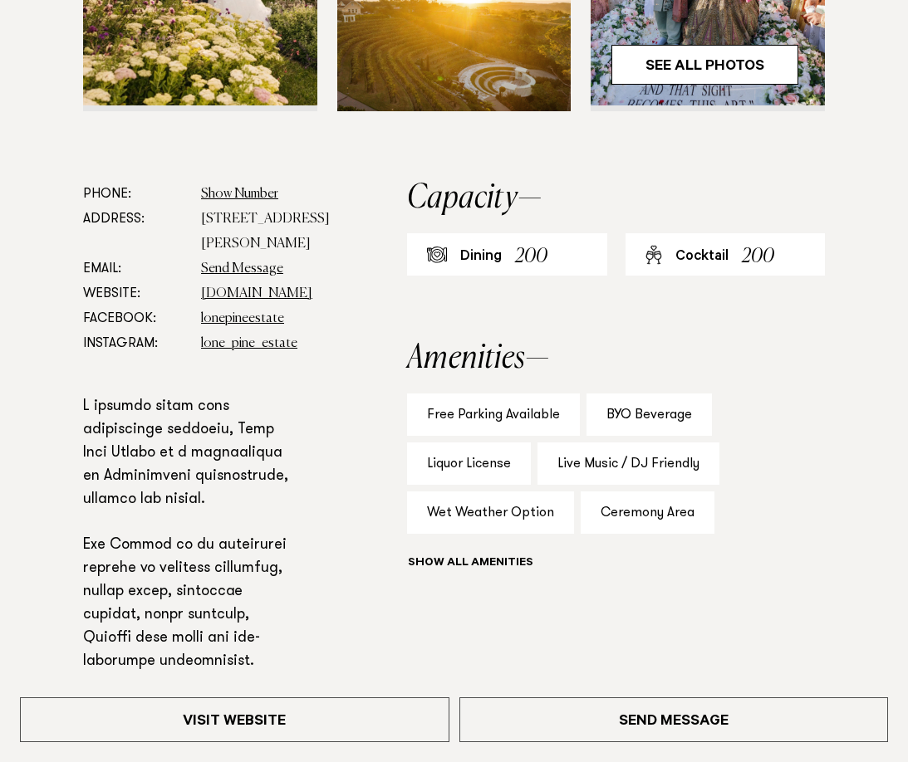
scroll to position [679, 0]
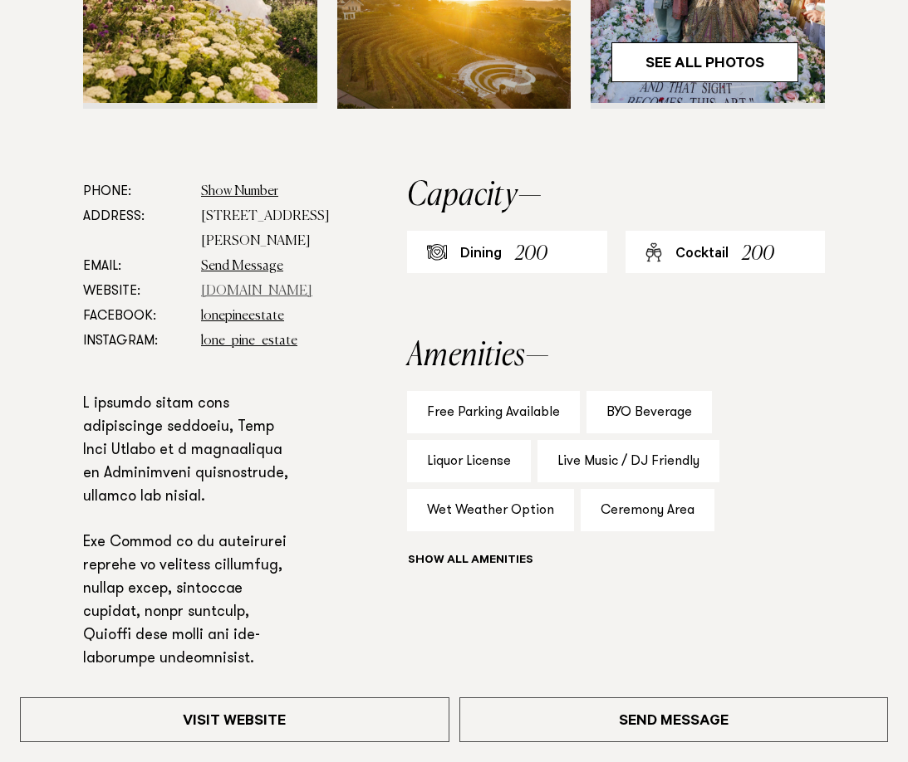
click at [279, 294] on link "[DOMAIN_NAME]" at bounding box center [256, 291] width 111 height 13
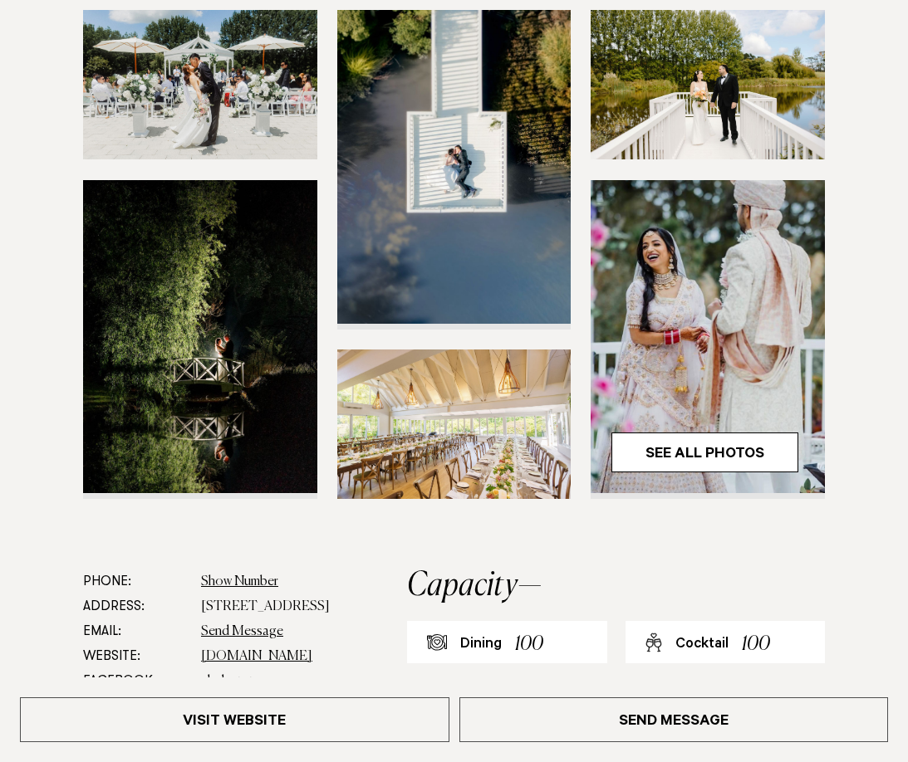
scroll to position [304, 0]
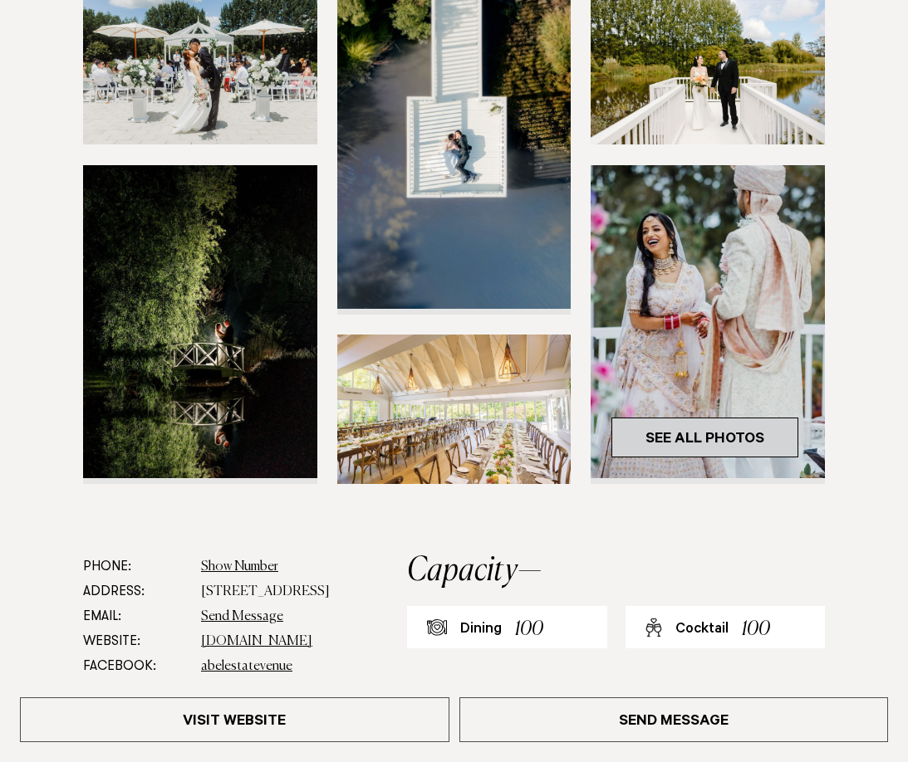
click at [705, 449] on link "See All Photos" at bounding box center [704, 438] width 187 height 40
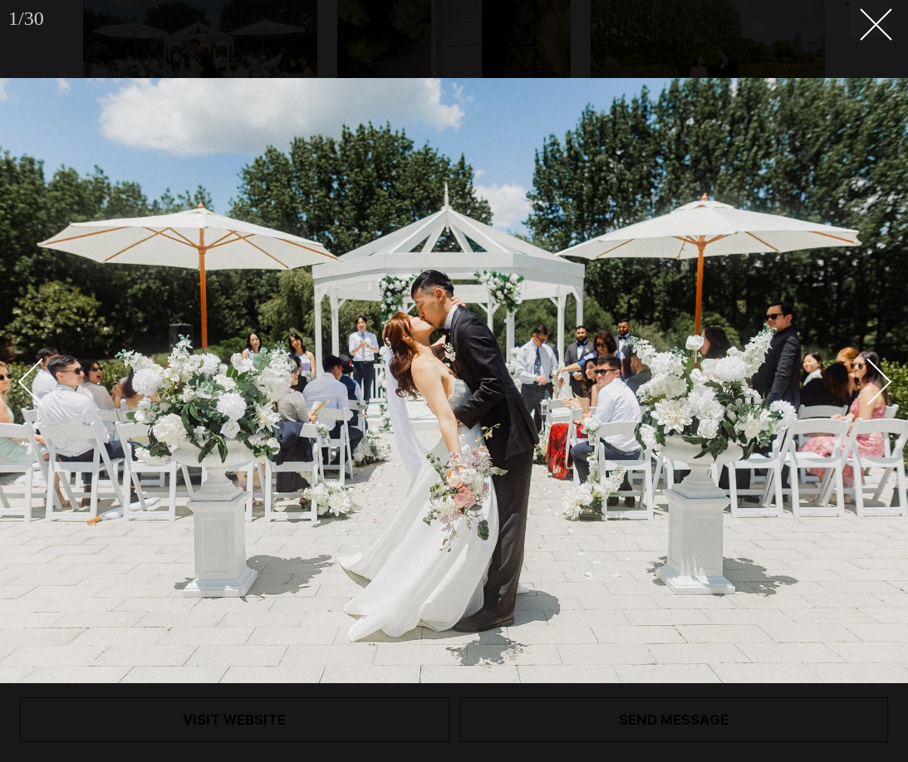
click at [857, 406] on link at bounding box center [859, 381] width 58 height 83
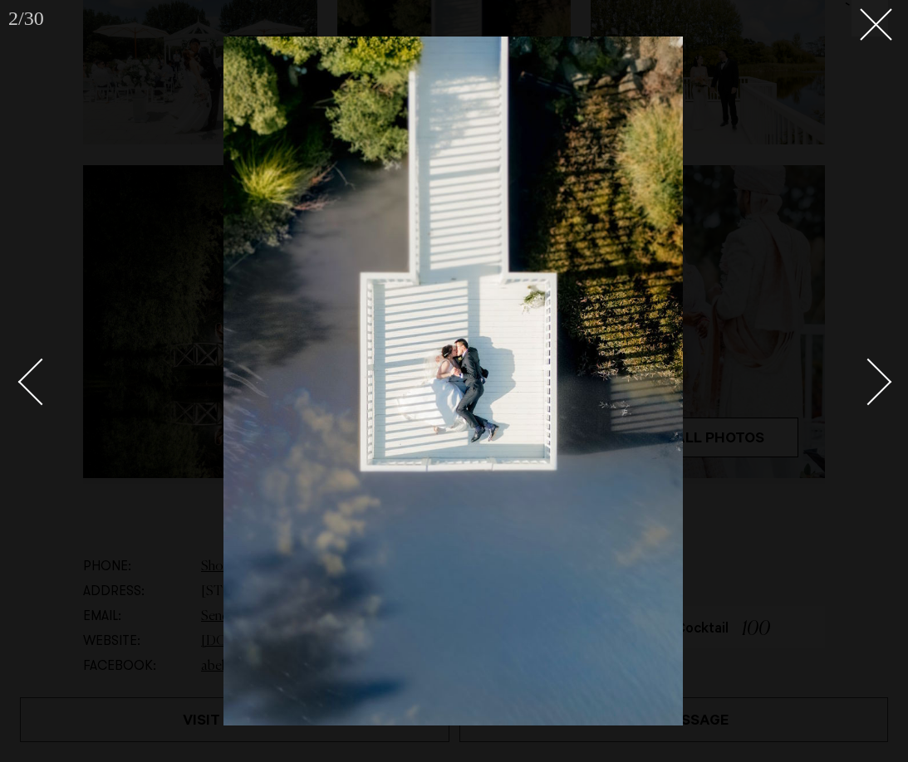
click at [857, 406] on link at bounding box center [859, 381] width 58 height 83
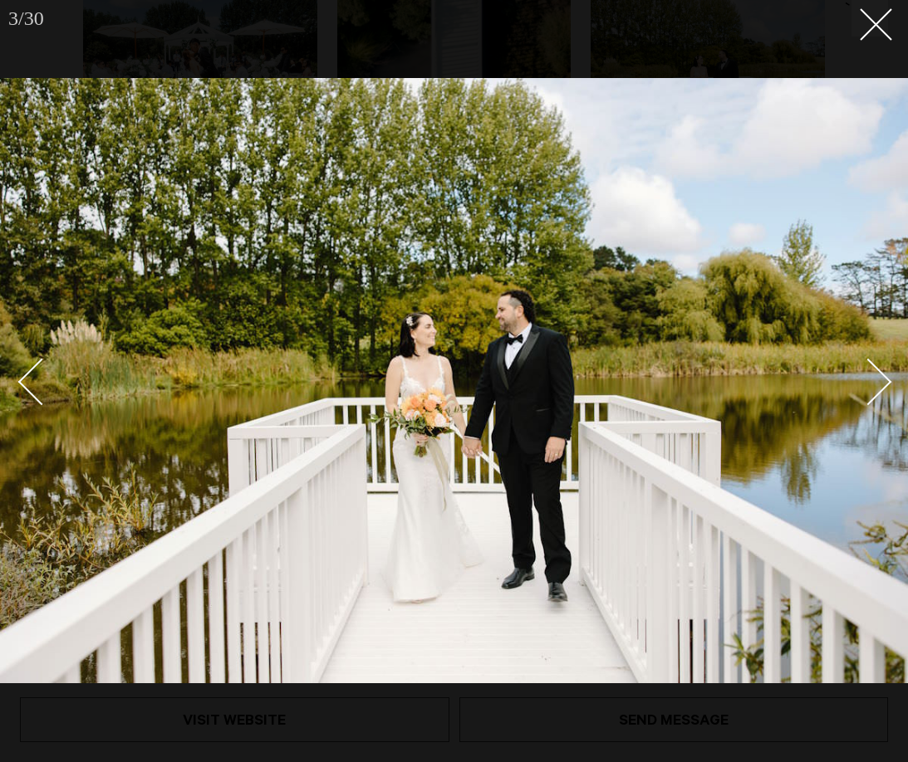
click at [857, 406] on link at bounding box center [859, 381] width 58 height 83
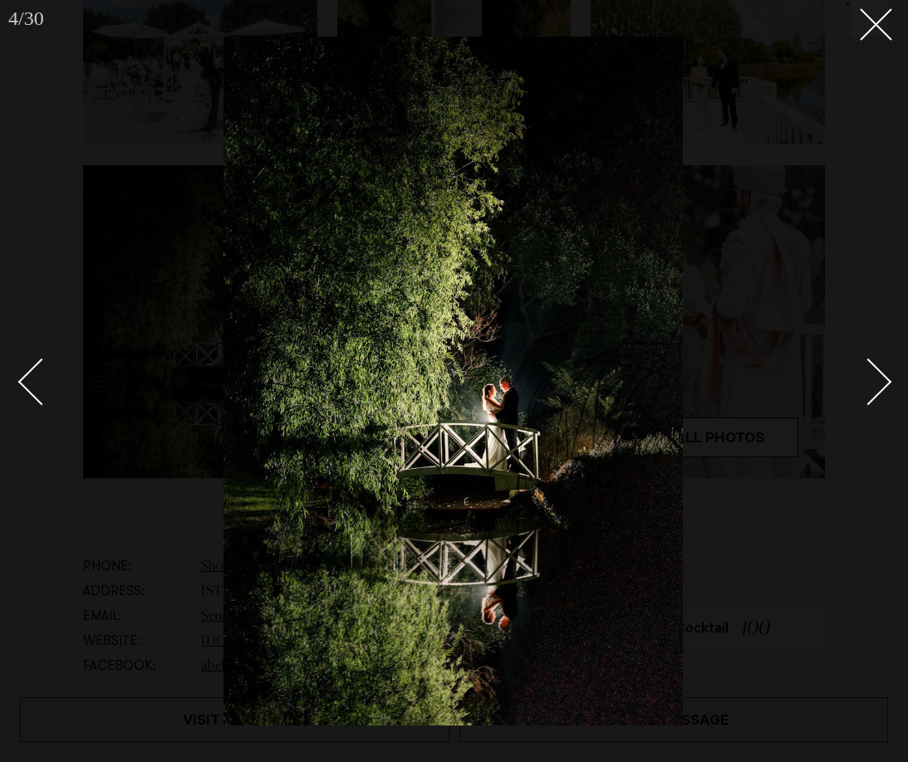
click at [857, 406] on link at bounding box center [859, 381] width 58 height 83
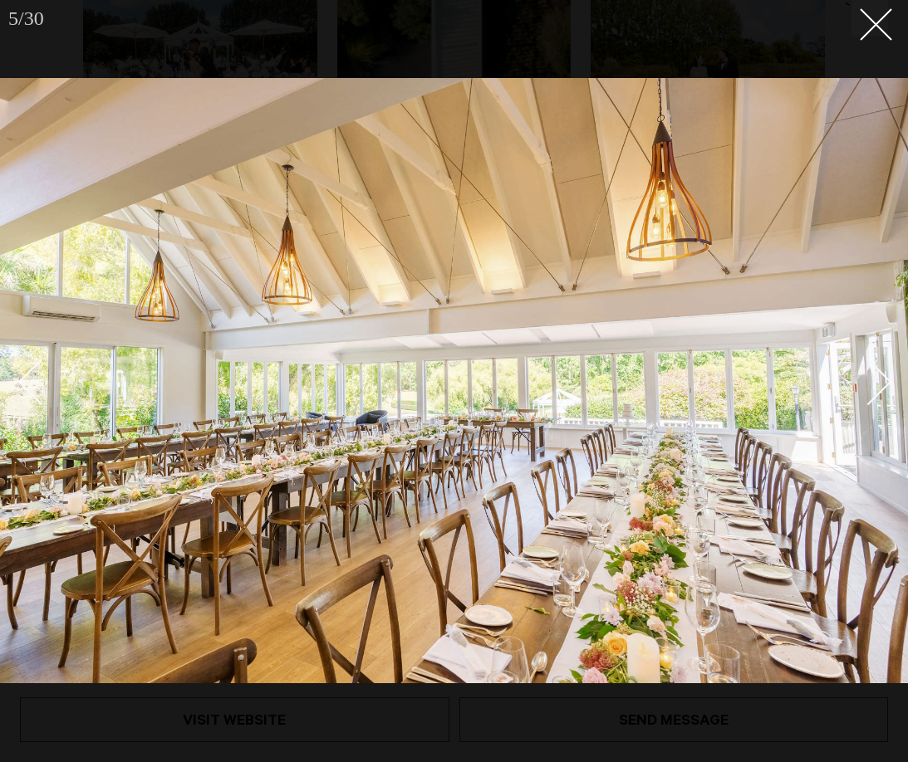
click at [857, 406] on link at bounding box center [859, 381] width 58 height 83
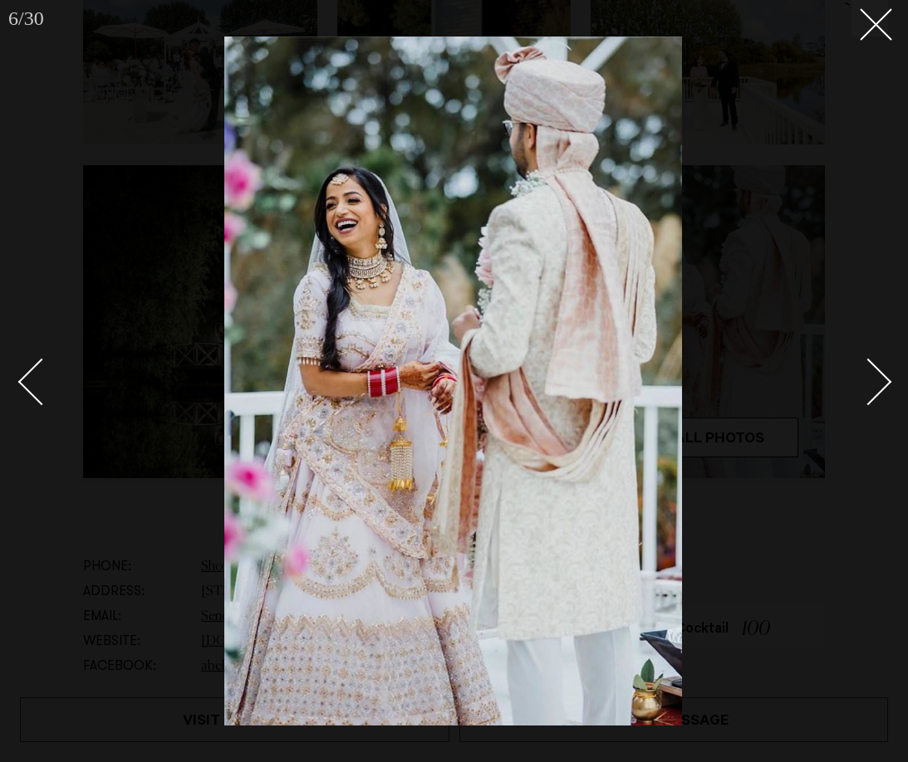
click at [857, 406] on link at bounding box center [859, 381] width 58 height 83
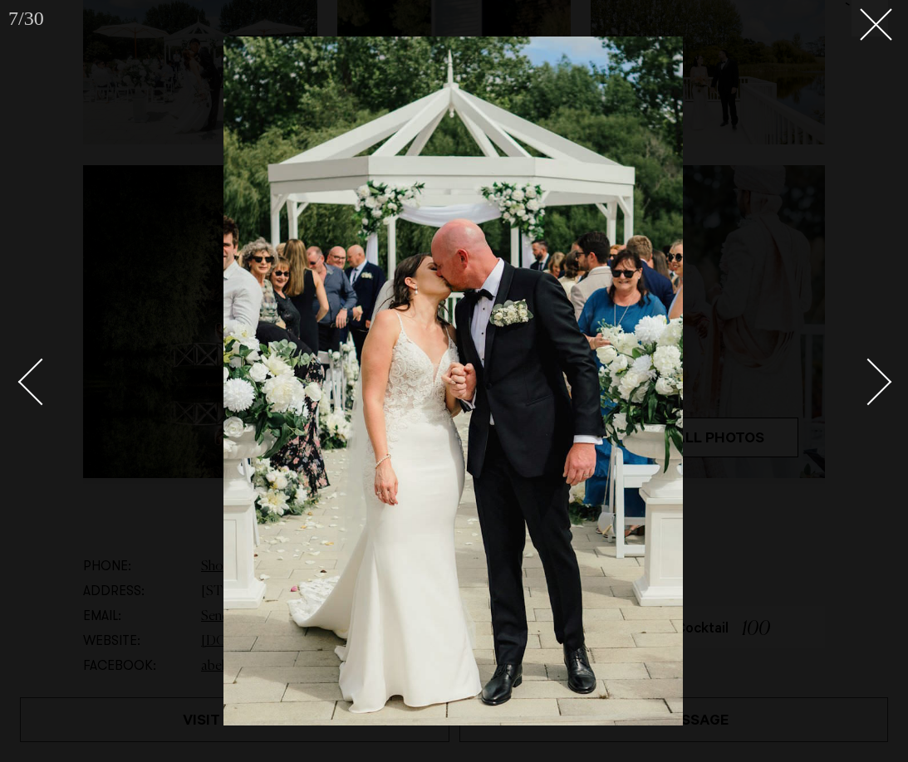
click at [857, 406] on link at bounding box center [859, 381] width 58 height 83
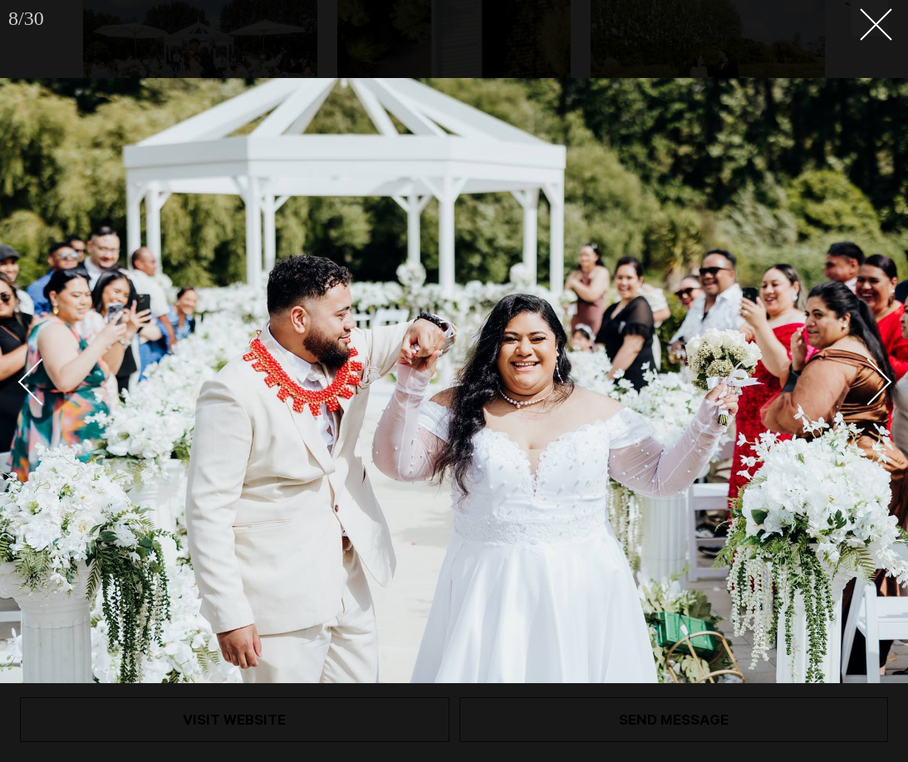
click at [857, 406] on link at bounding box center [859, 381] width 58 height 83
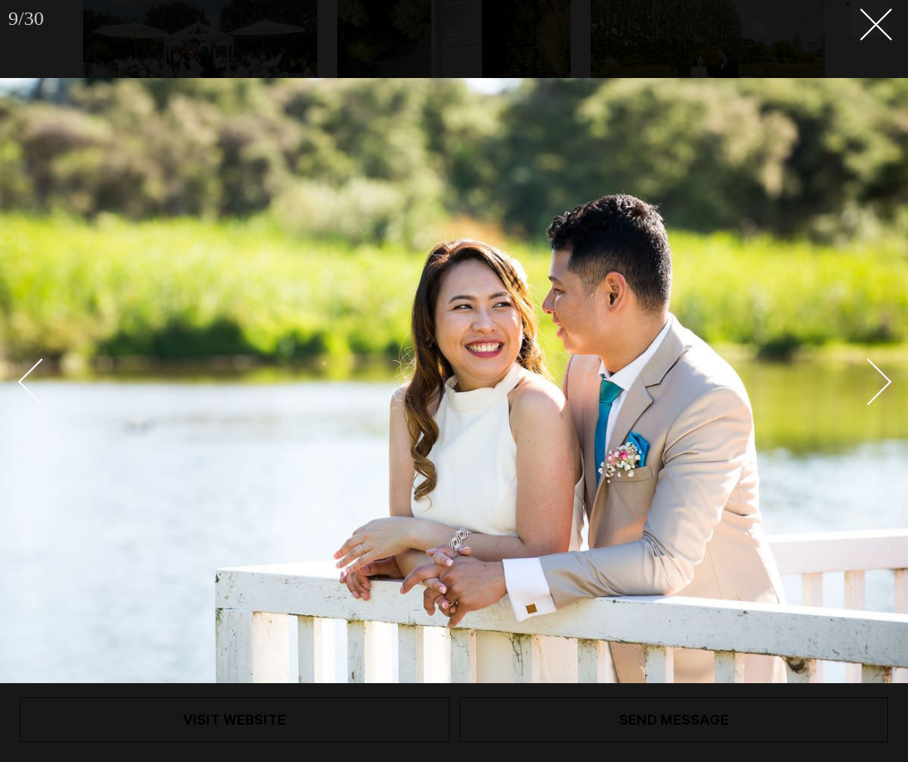
click at [857, 406] on link at bounding box center [859, 381] width 58 height 83
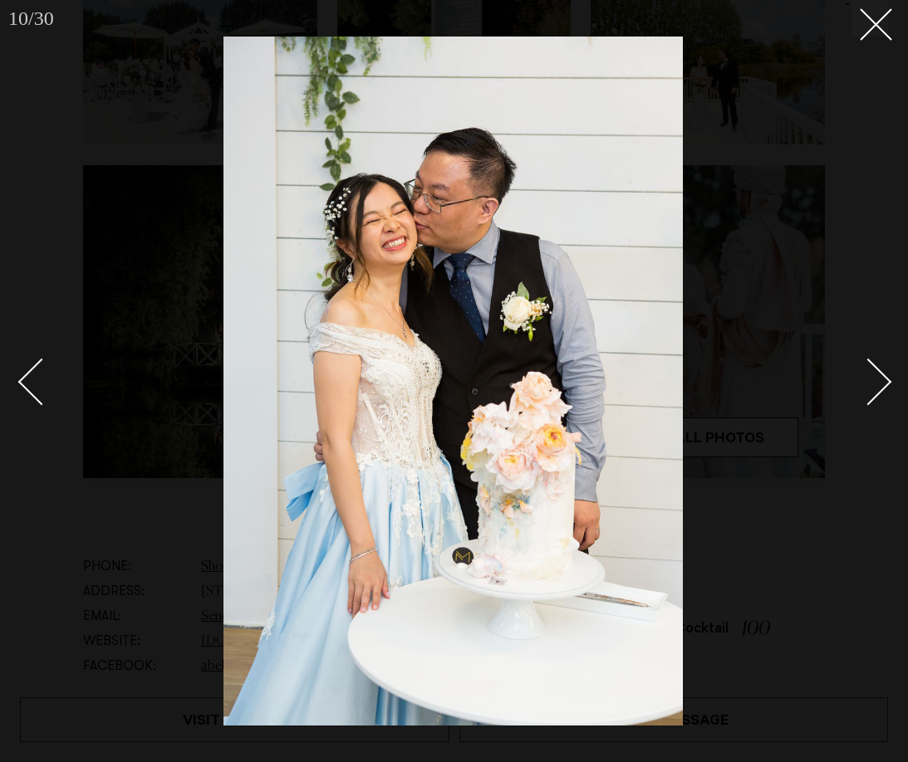
click at [857, 406] on link at bounding box center [859, 381] width 58 height 83
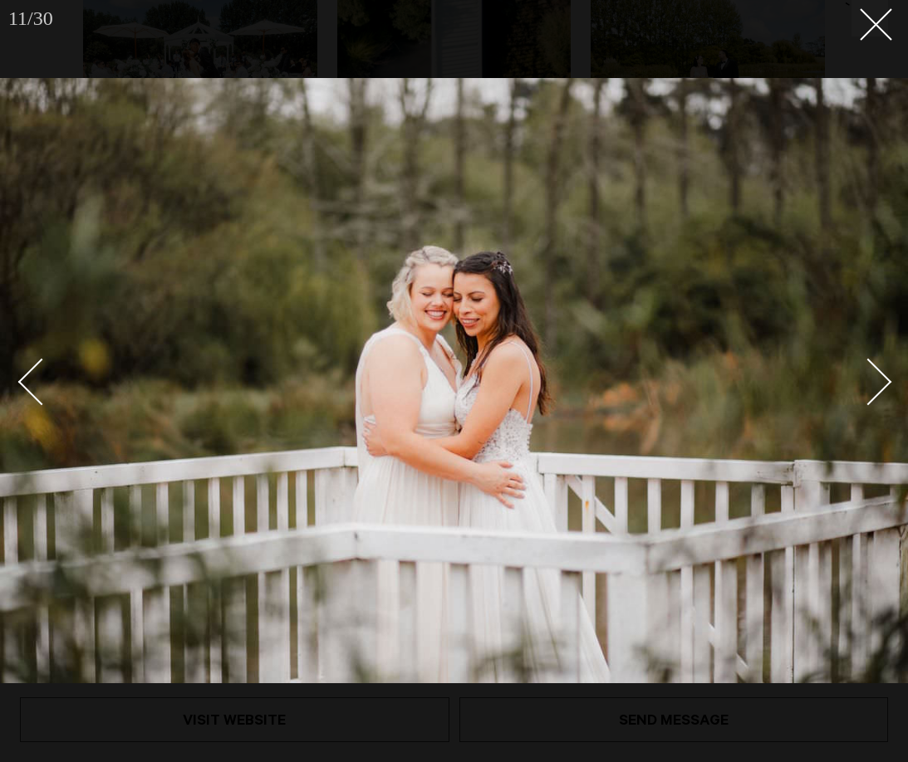
click at [857, 406] on link at bounding box center [859, 381] width 58 height 83
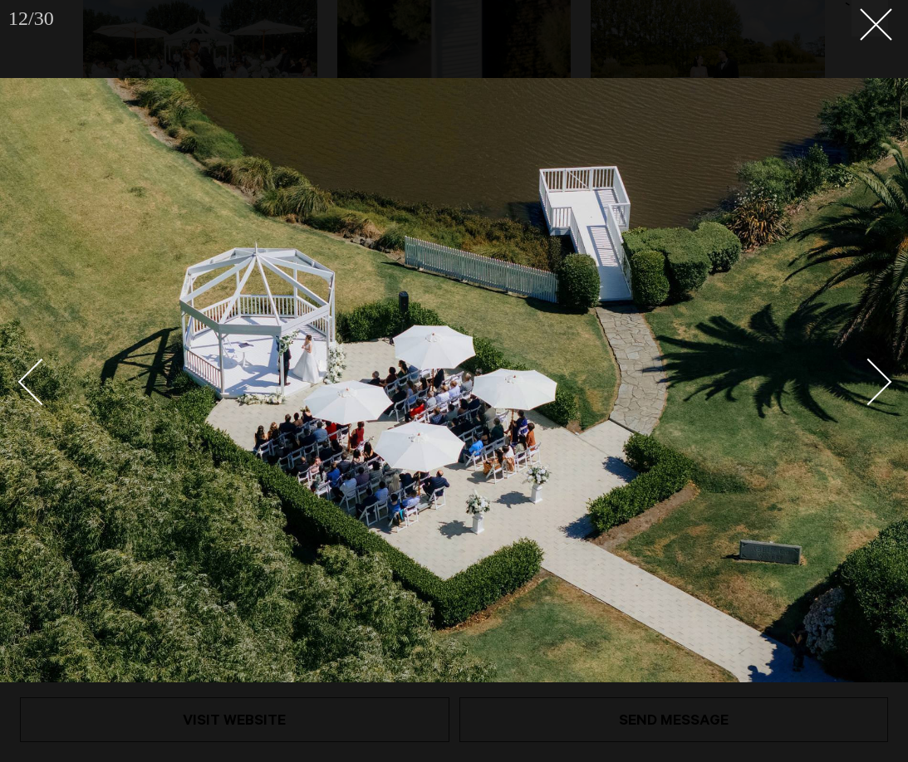
click at [857, 406] on link at bounding box center [859, 381] width 58 height 83
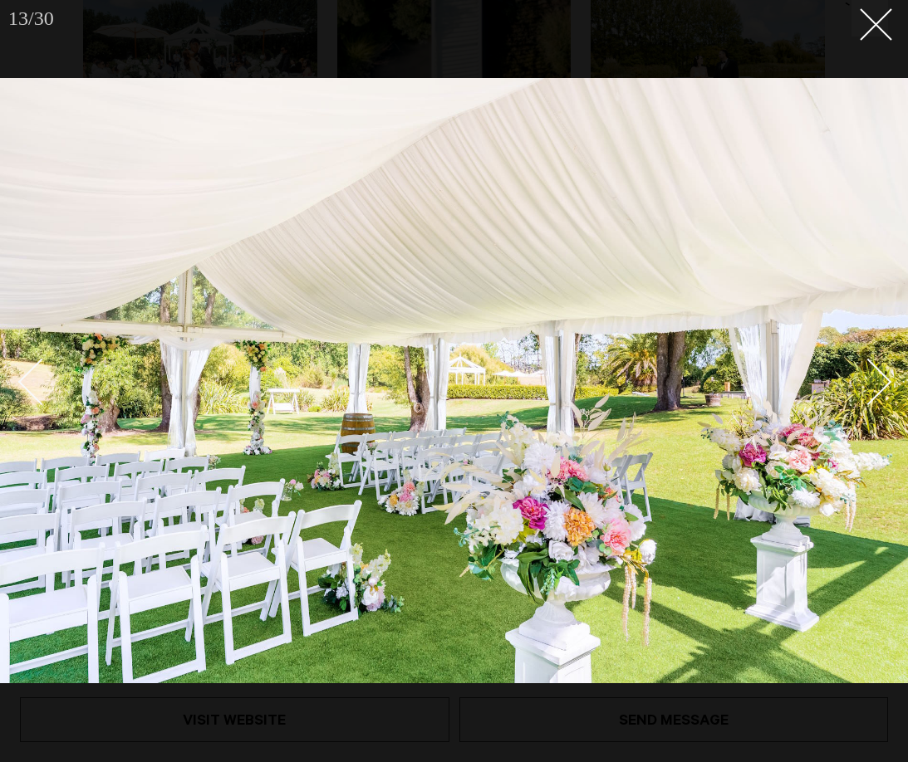
click at [857, 406] on link at bounding box center [859, 381] width 58 height 83
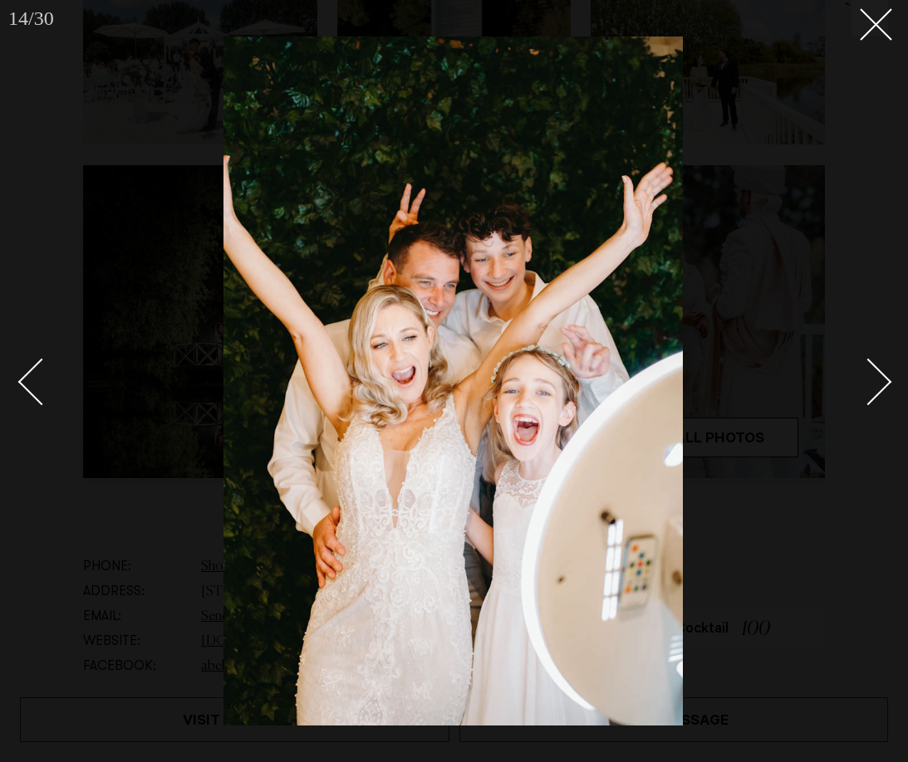
click at [879, 43] on div at bounding box center [454, 381] width 908 height 762
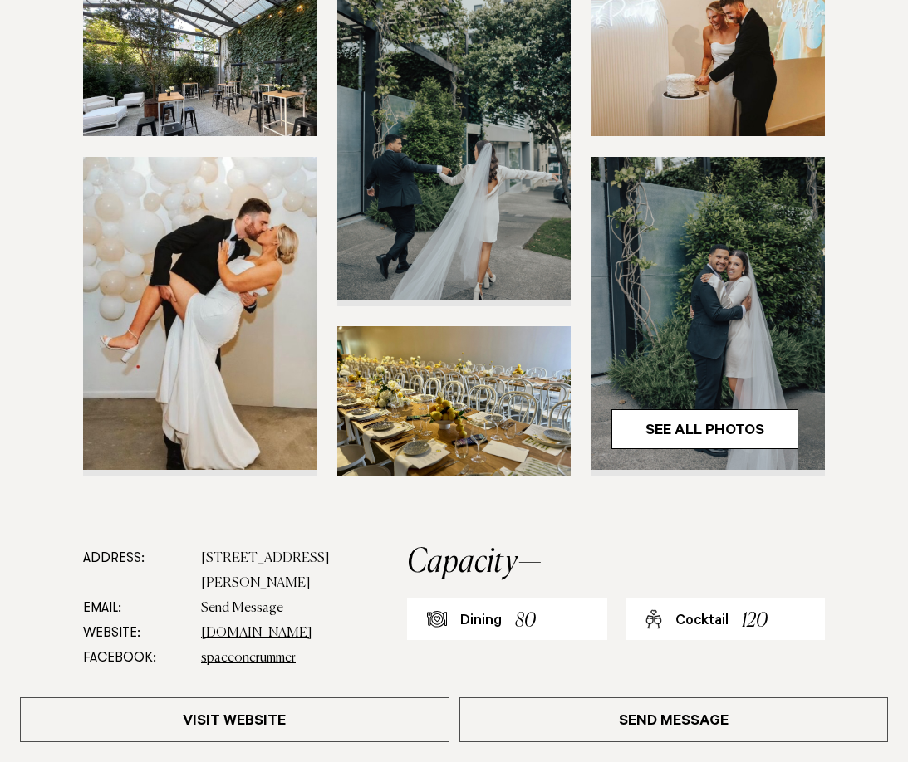
scroll to position [318, 0]
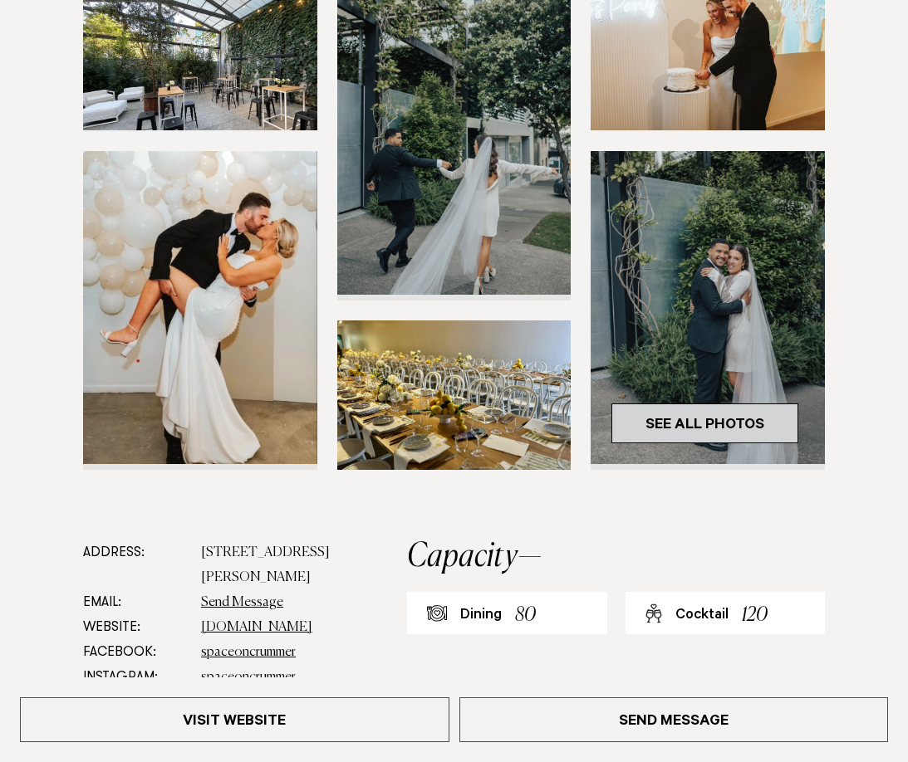
click at [713, 430] on link "See All Photos" at bounding box center [704, 424] width 187 height 40
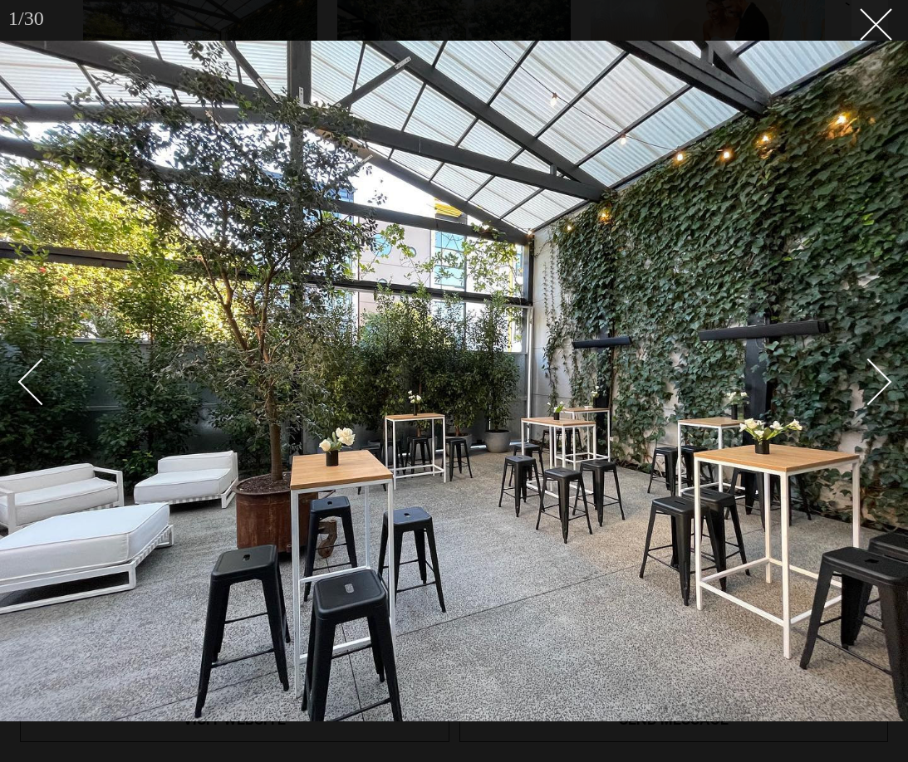
click at [868, 389] on div "Next slide" at bounding box center [868, 382] width 47 height 47
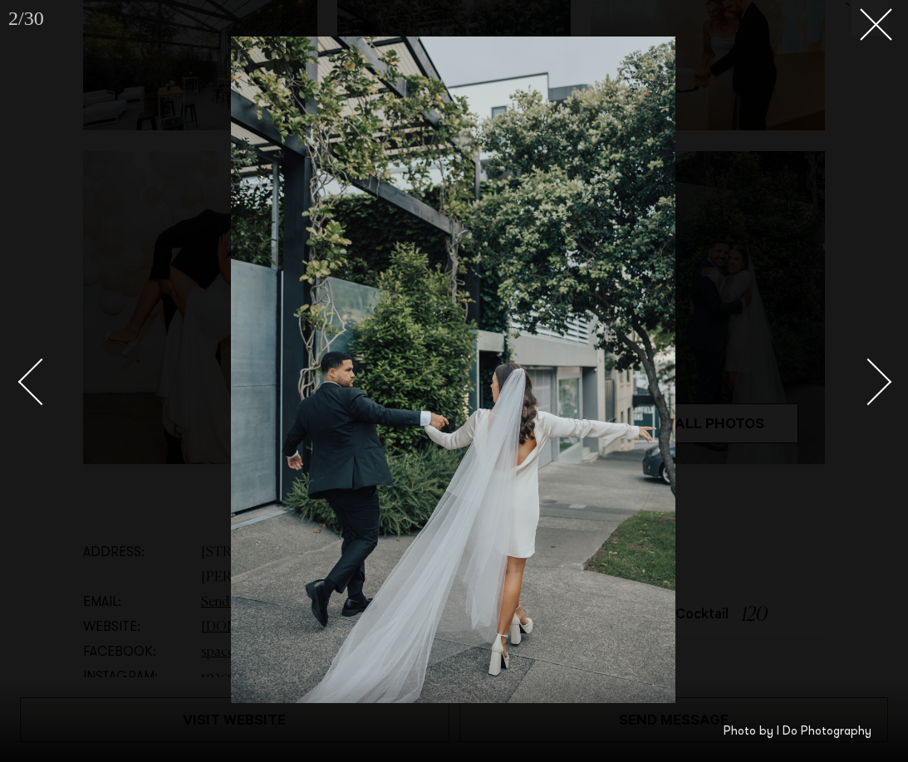
click at [868, 389] on div "Next slide" at bounding box center [868, 382] width 47 height 47
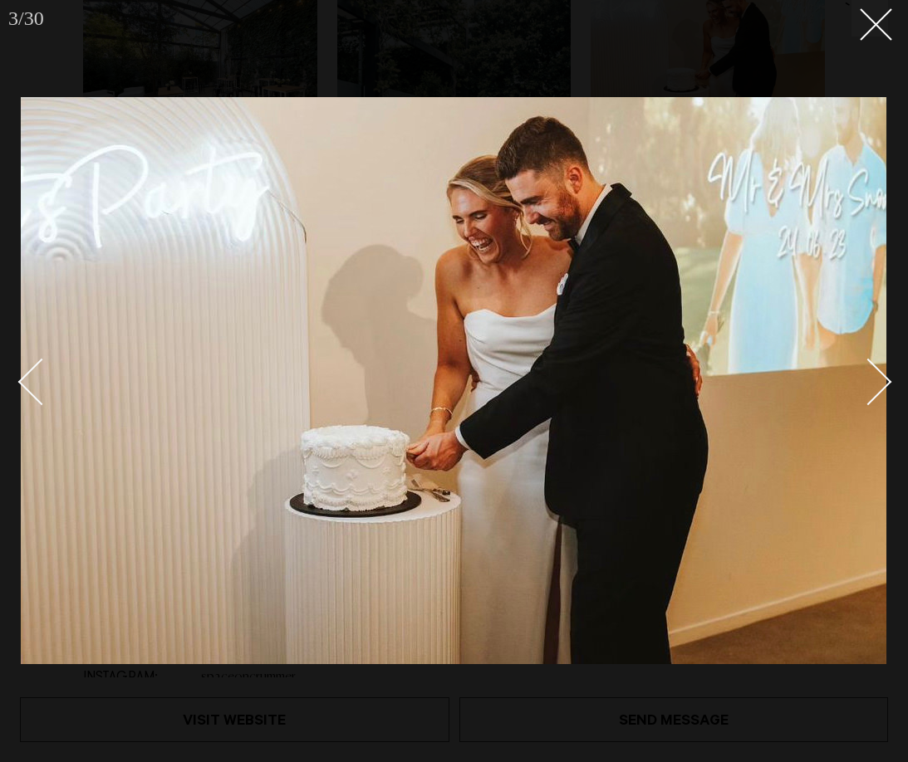
click at [868, 389] on div "Next slide" at bounding box center [868, 382] width 47 height 47
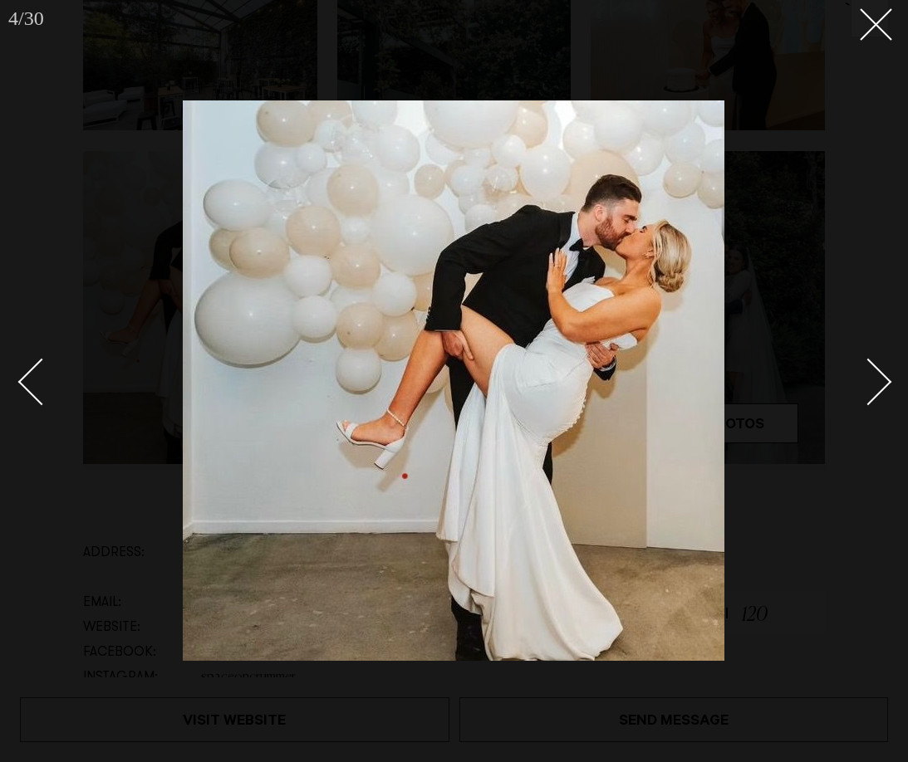
click at [868, 389] on div "Next slide" at bounding box center [868, 382] width 47 height 47
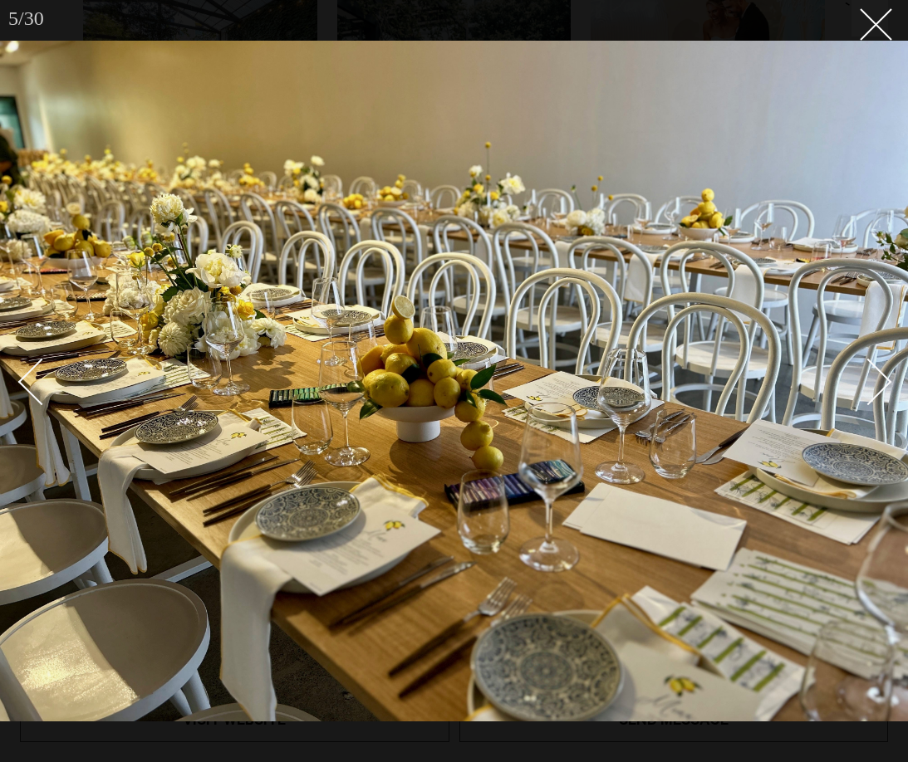
click at [868, 389] on div "Next slide" at bounding box center [868, 382] width 47 height 47
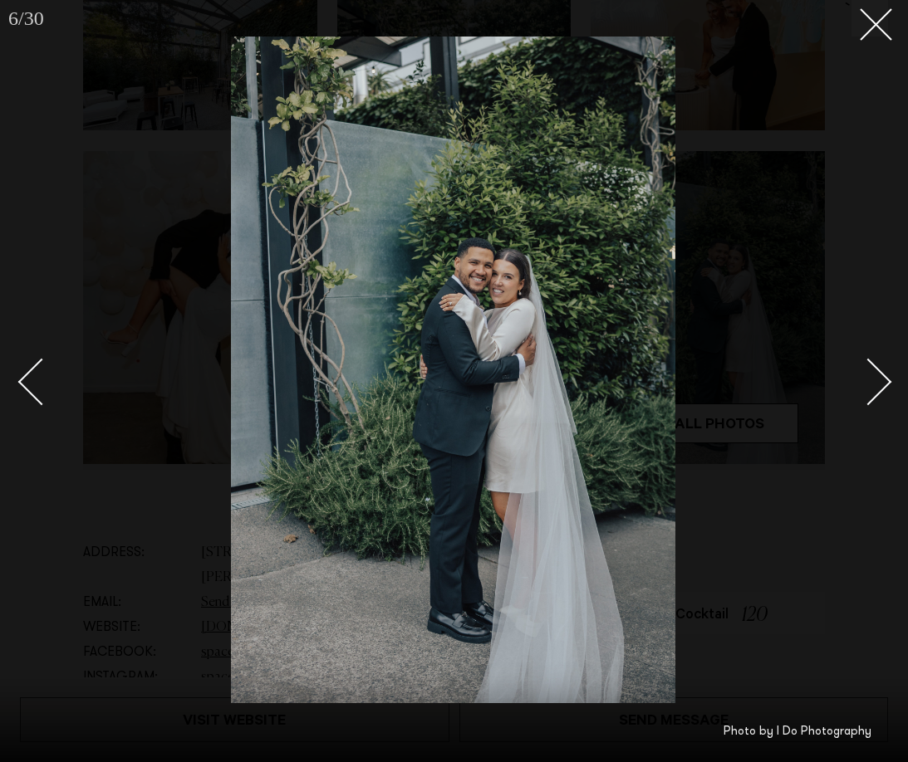
click at [868, 389] on div "Next slide" at bounding box center [868, 382] width 47 height 47
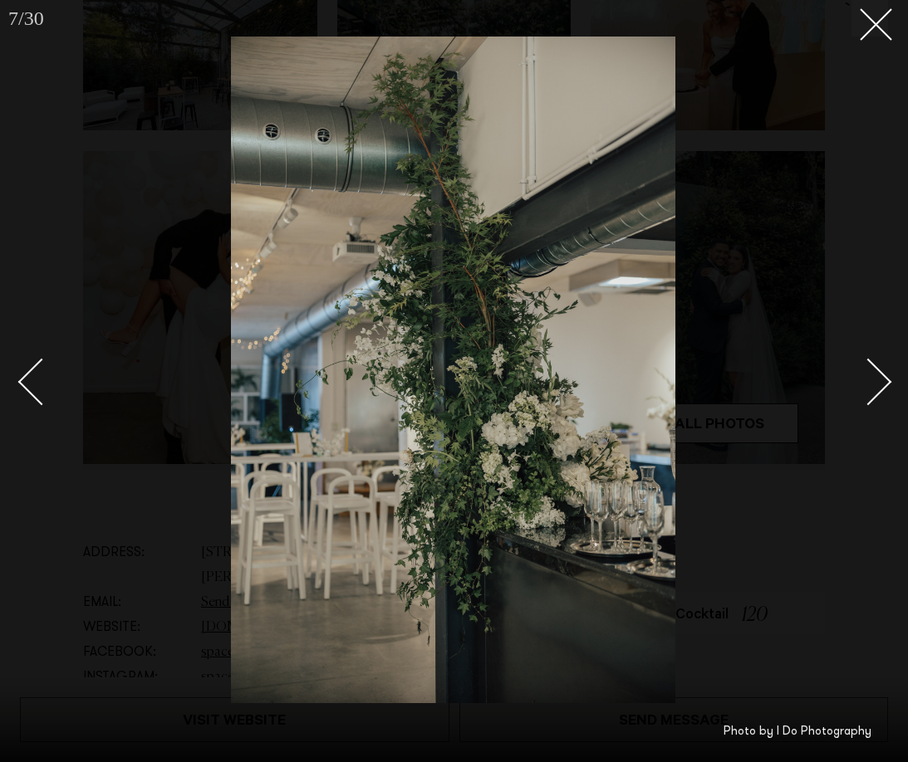
click at [868, 389] on div "Next slide" at bounding box center [868, 382] width 47 height 47
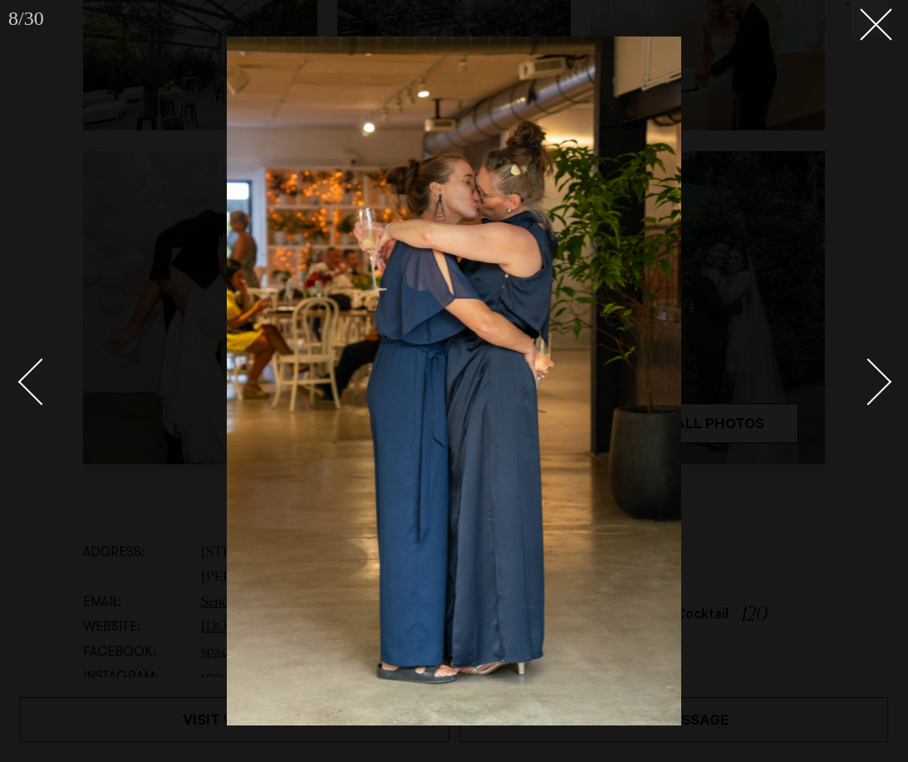
click at [868, 389] on div "Next slide" at bounding box center [868, 382] width 47 height 47
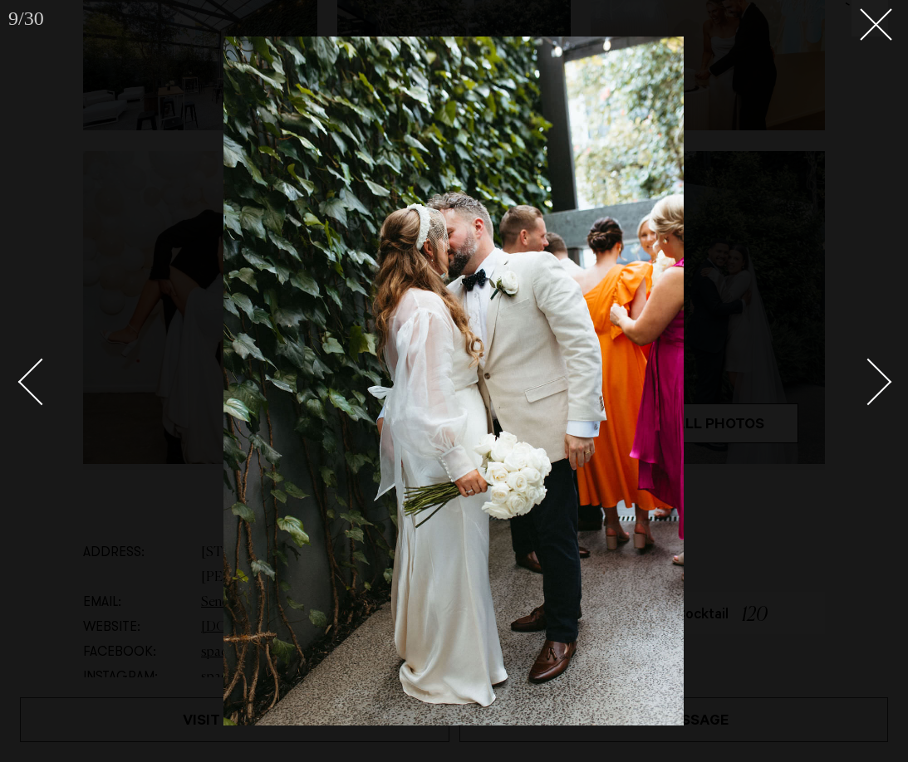
click at [868, 389] on div "Next slide" at bounding box center [868, 382] width 47 height 47
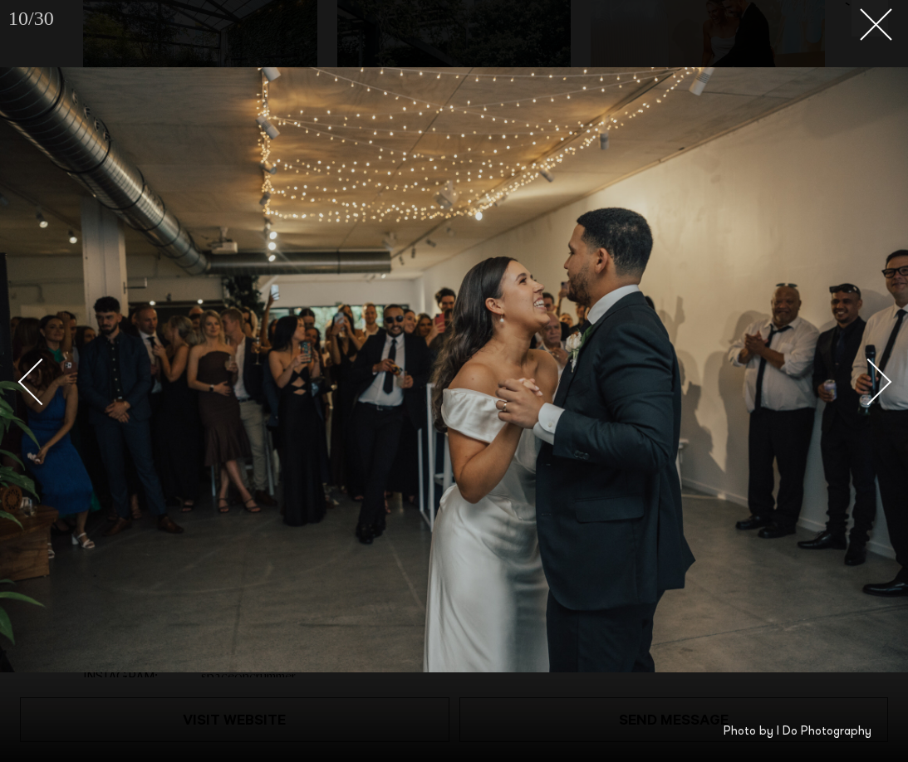
click at [868, 389] on div "Next slide" at bounding box center [868, 382] width 47 height 47
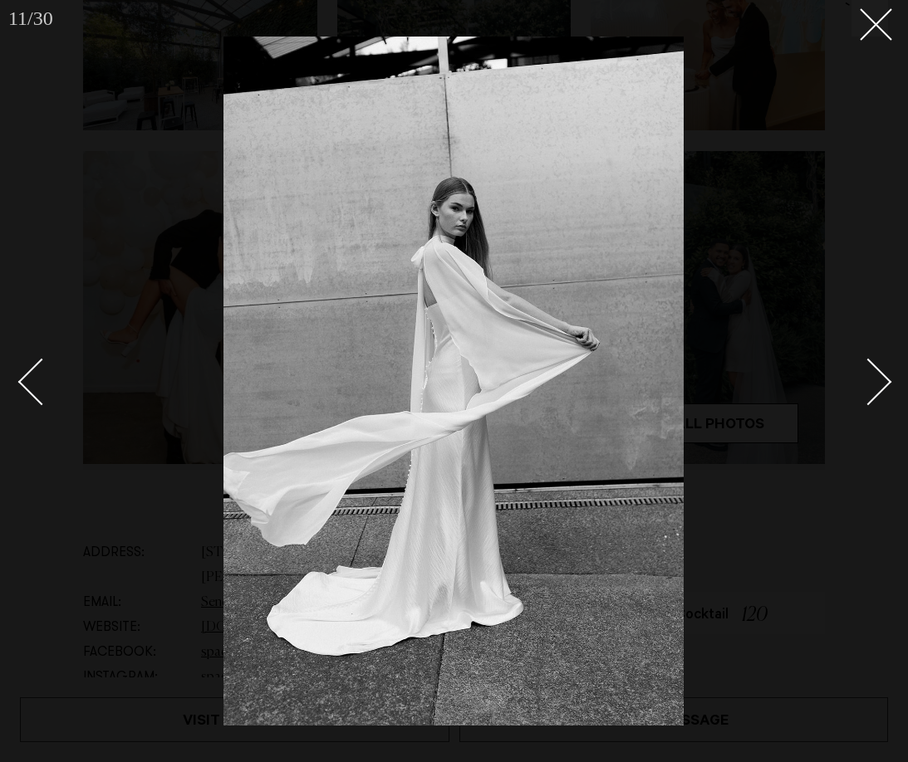
click at [876, 39] on div at bounding box center [454, 381] width 908 height 762
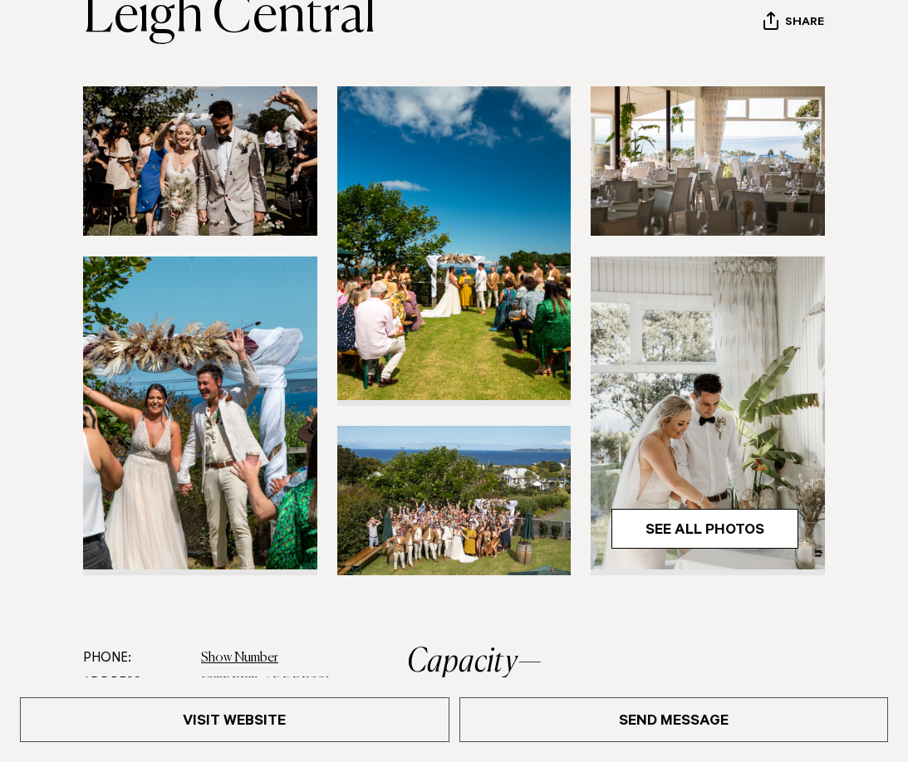
scroll to position [216, 0]
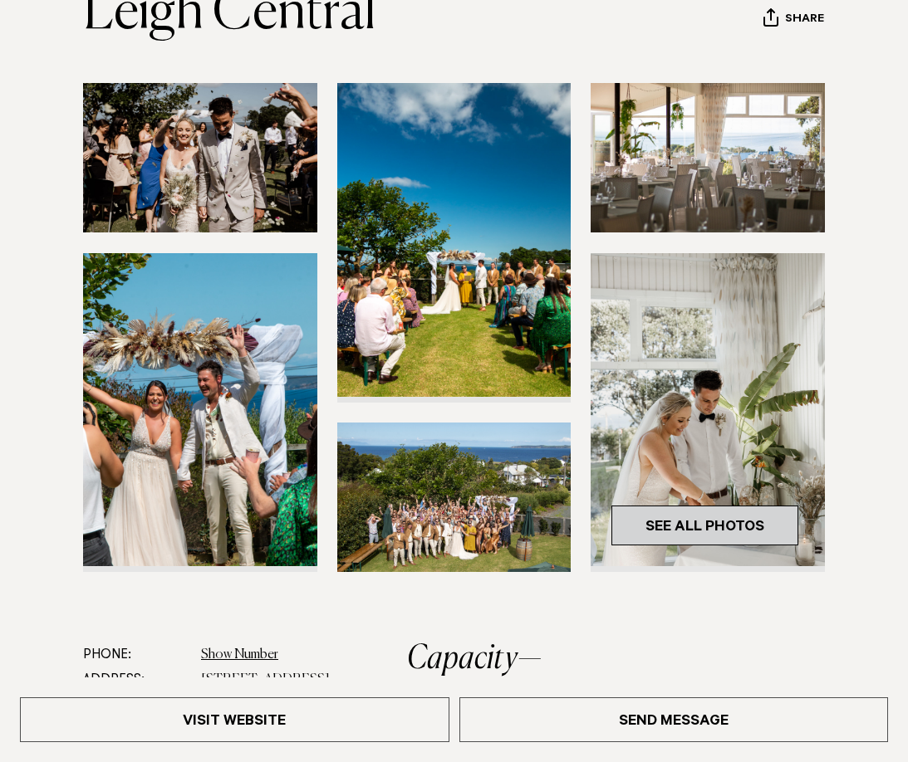
click at [668, 536] on link "See All Photos" at bounding box center [704, 526] width 187 height 40
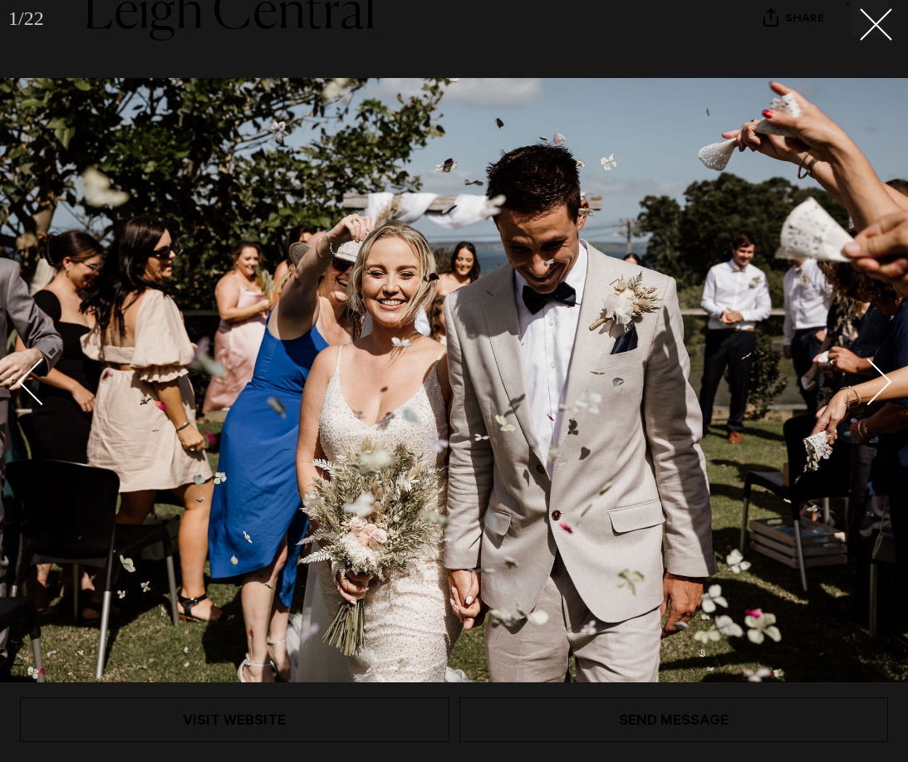
click at [871, 409] on link at bounding box center [859, 381] width 58 height 83
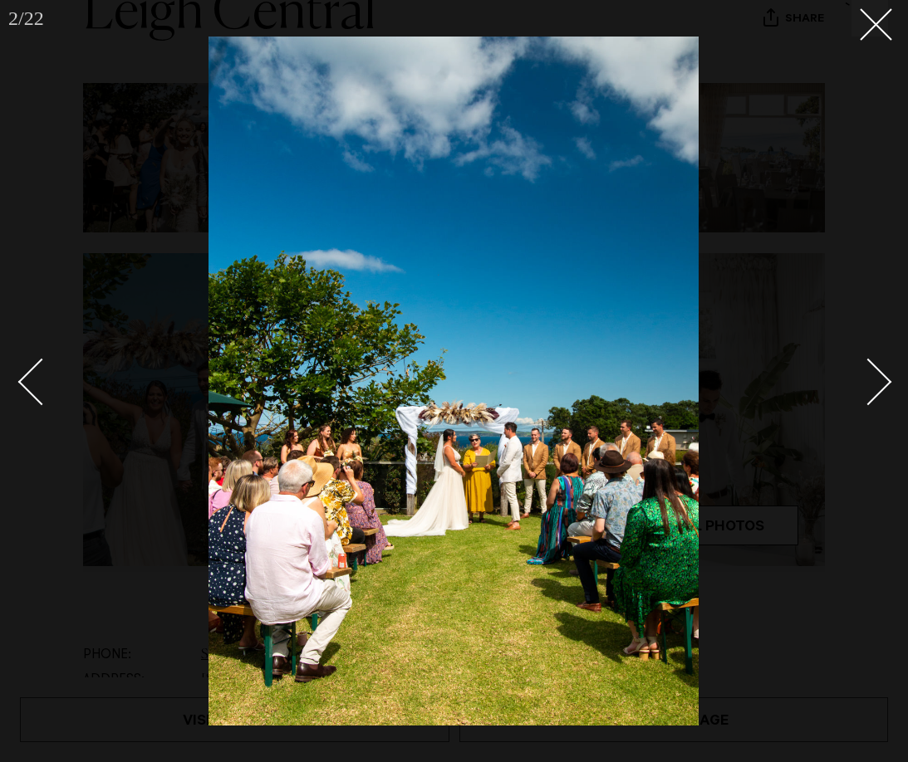
click at [871, 409] on link at bounding box center [859, 381] width 58 height 83
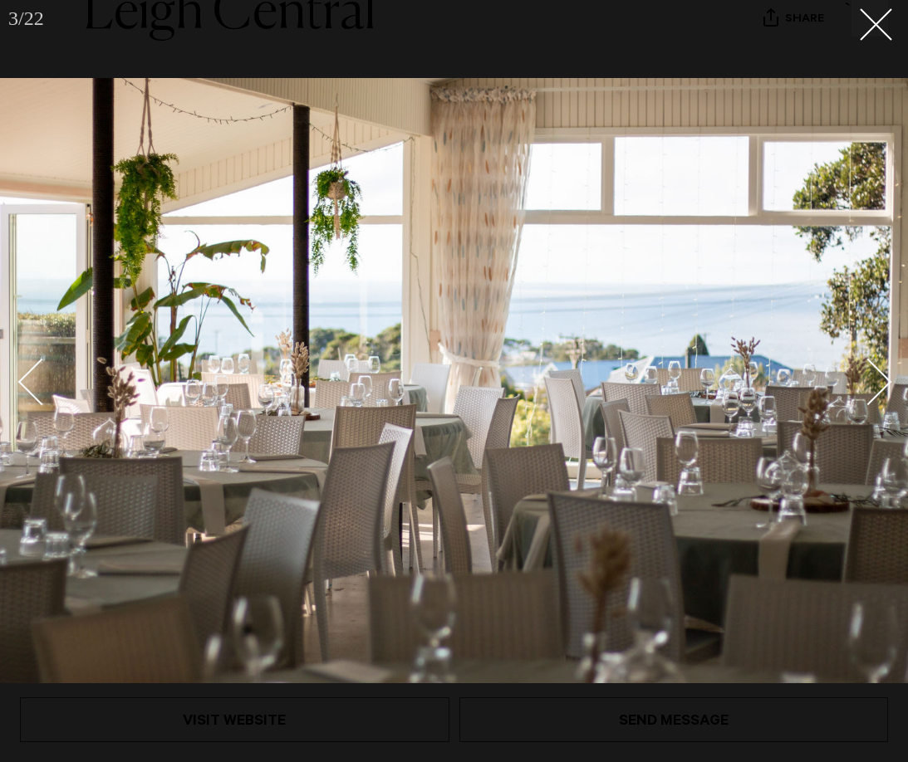
click at [871, 409] on link at bounding box center [859, 381] width 58 height 83
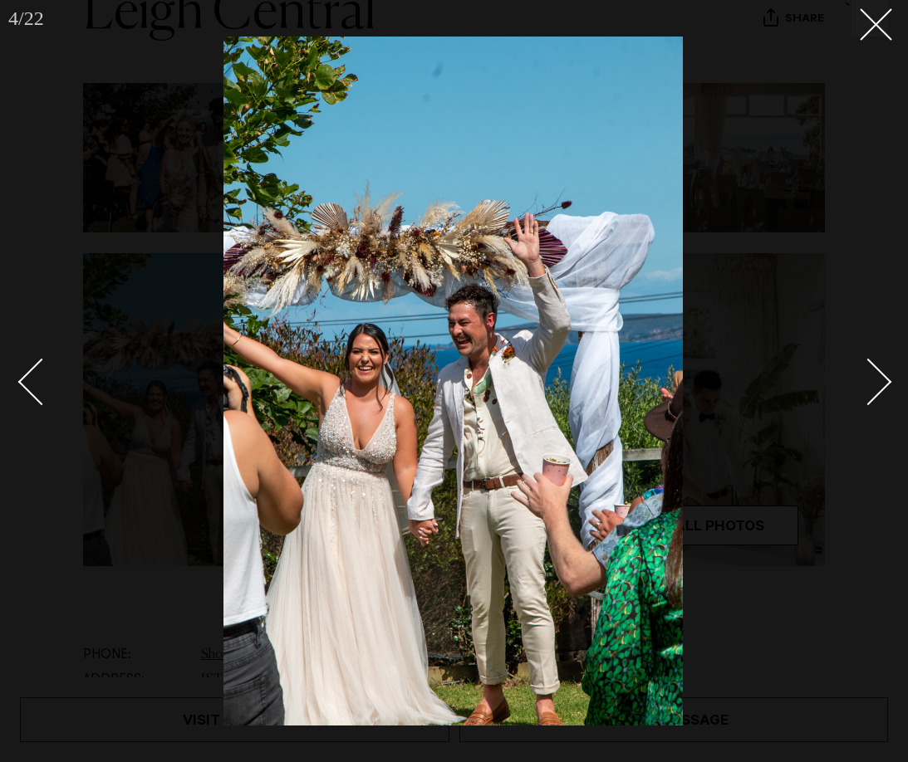
click at [871, 409] on link at bounding box center [859, 381] width 58 height 83
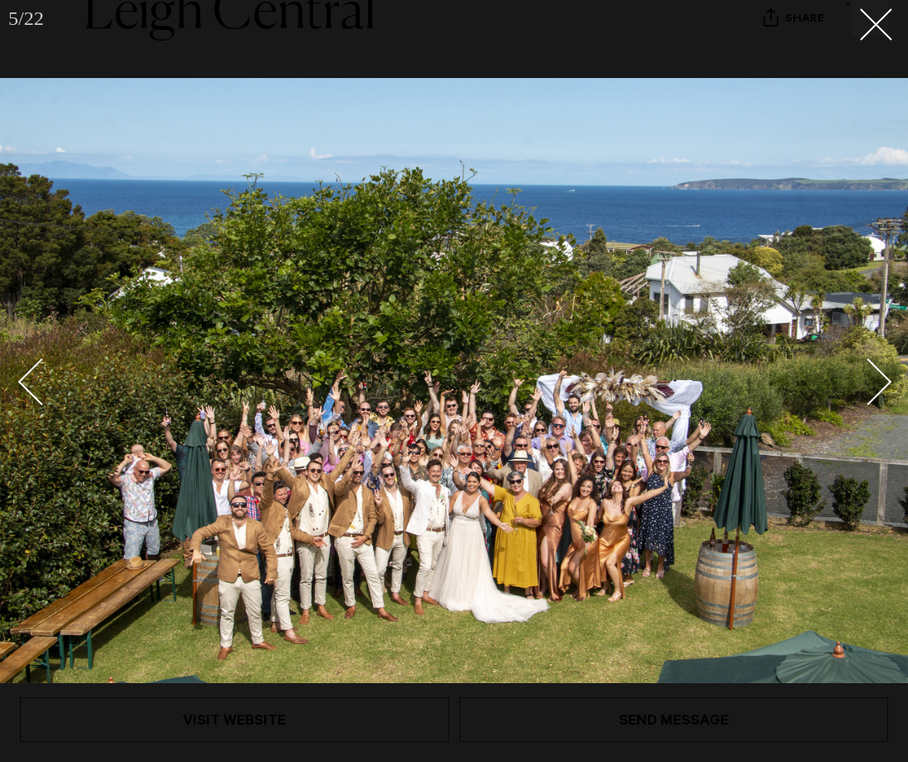
click at [871, 409] on link at bounding box center [859, 381] width 58 height 83
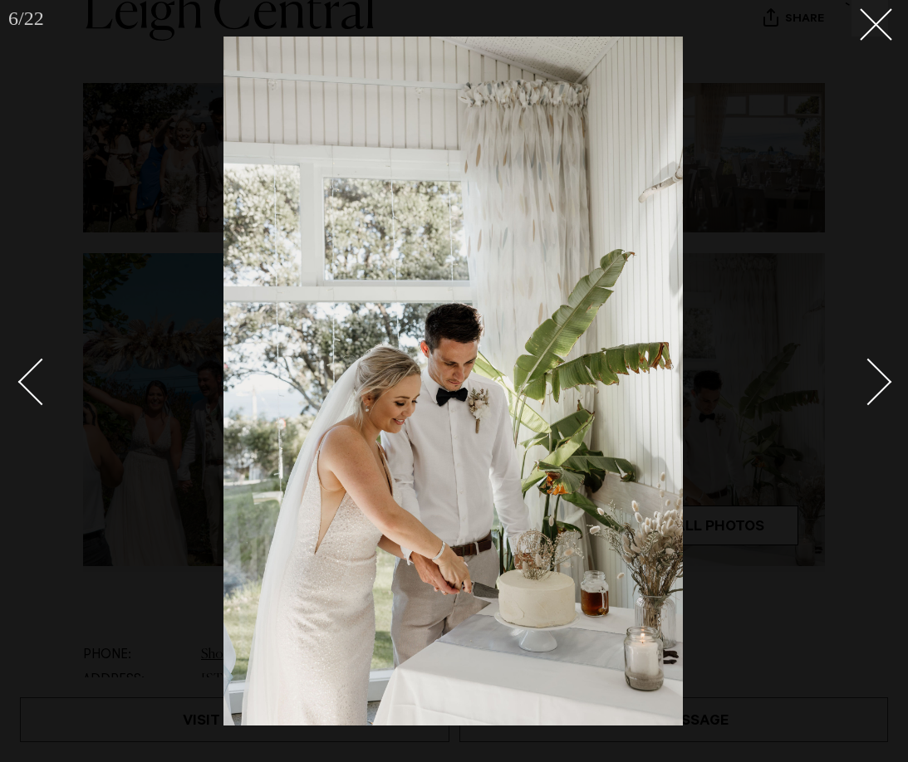
click at [871, 409] on link at bounding box center [859, 381] width 58 height 83
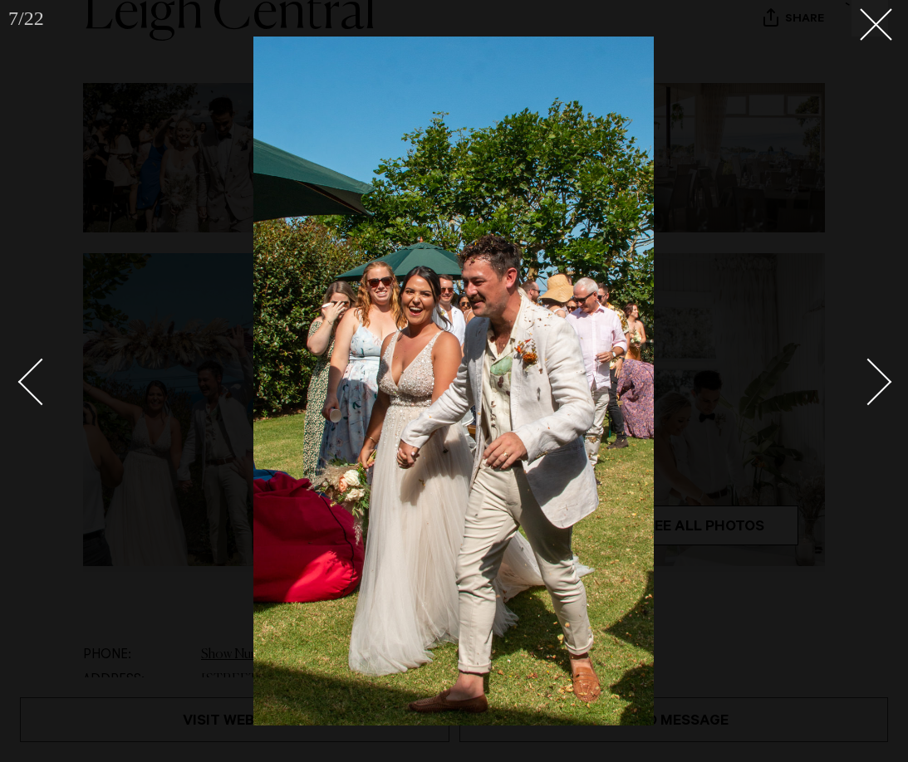
click at [871, 409] on link at bounding box center [859, 381] width 58 height 83
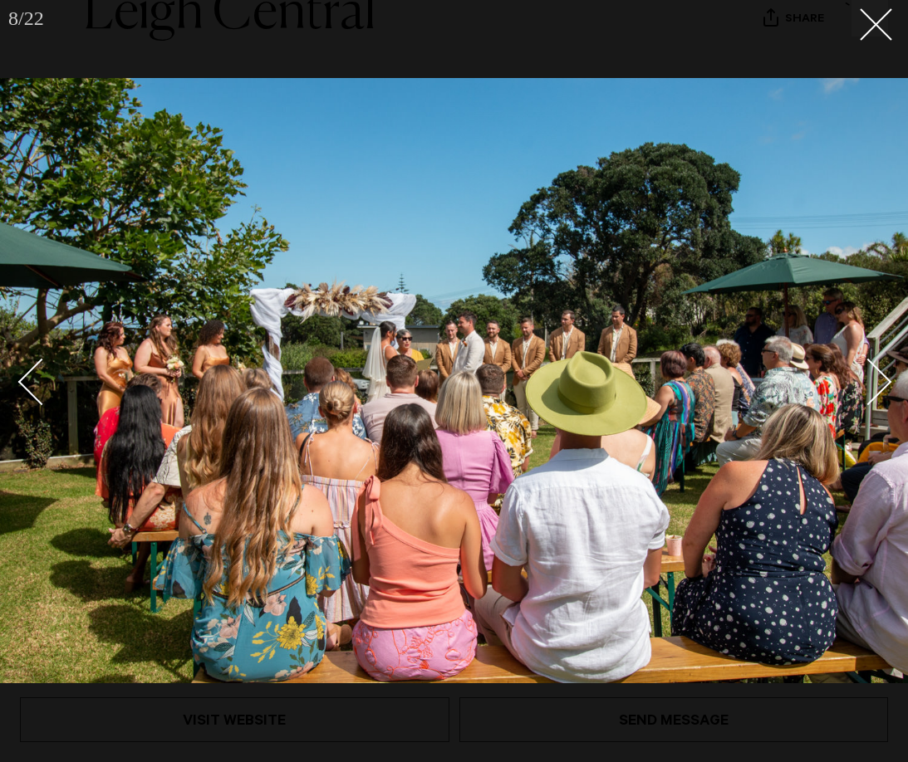
click at [871, 409] on link at bounding box center [859, 381] width 58 height 83
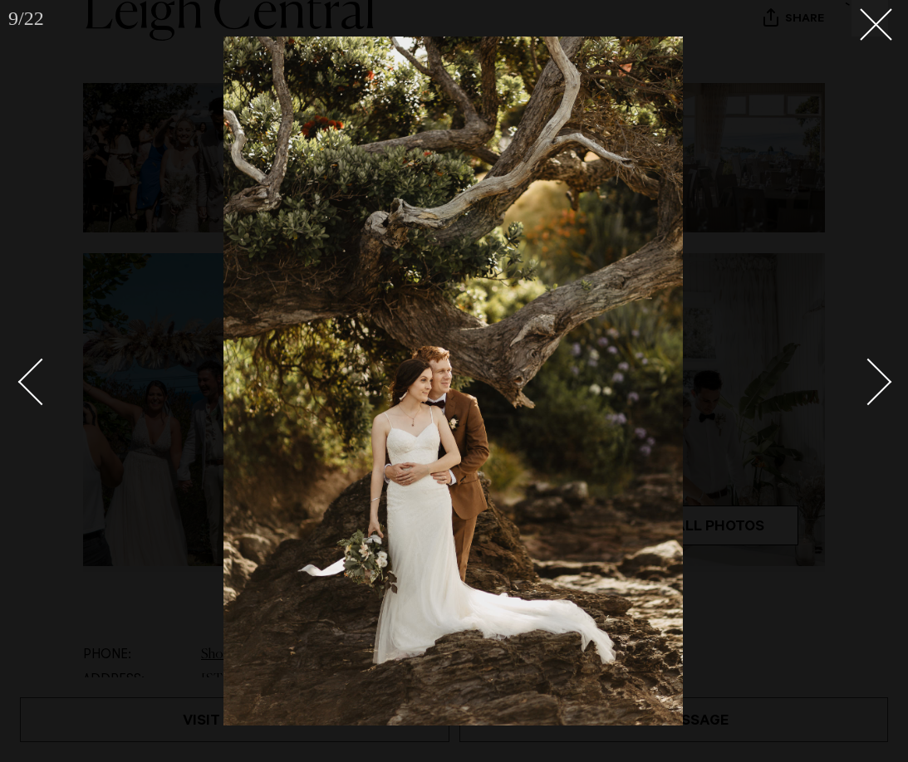
click at [871, 409] on link at bounding box center [859, 381] width 58 height 83
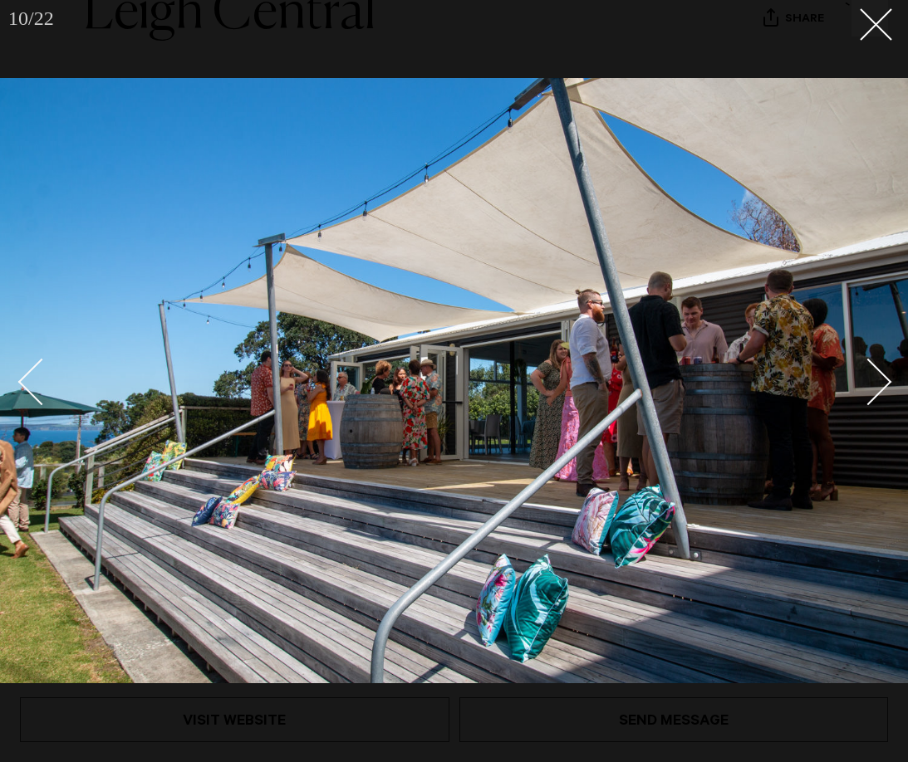
click at [871, 409] on link at bounding box center [859, 381] width 58 height 83
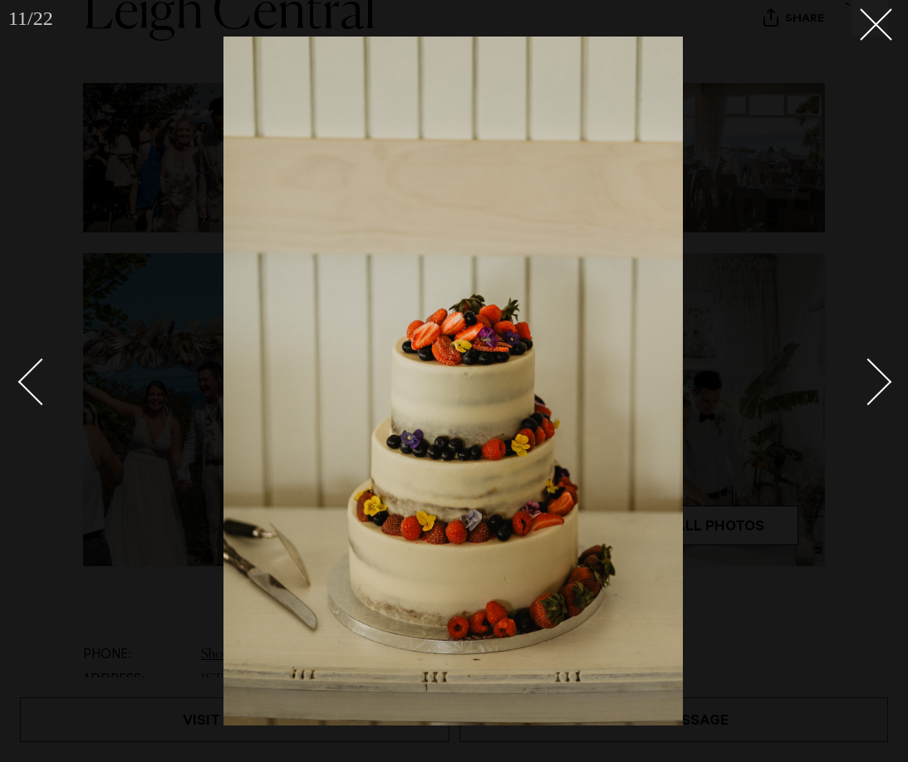
click at [871, 409] on link at bounding box center [859, 381] width 58 height 83
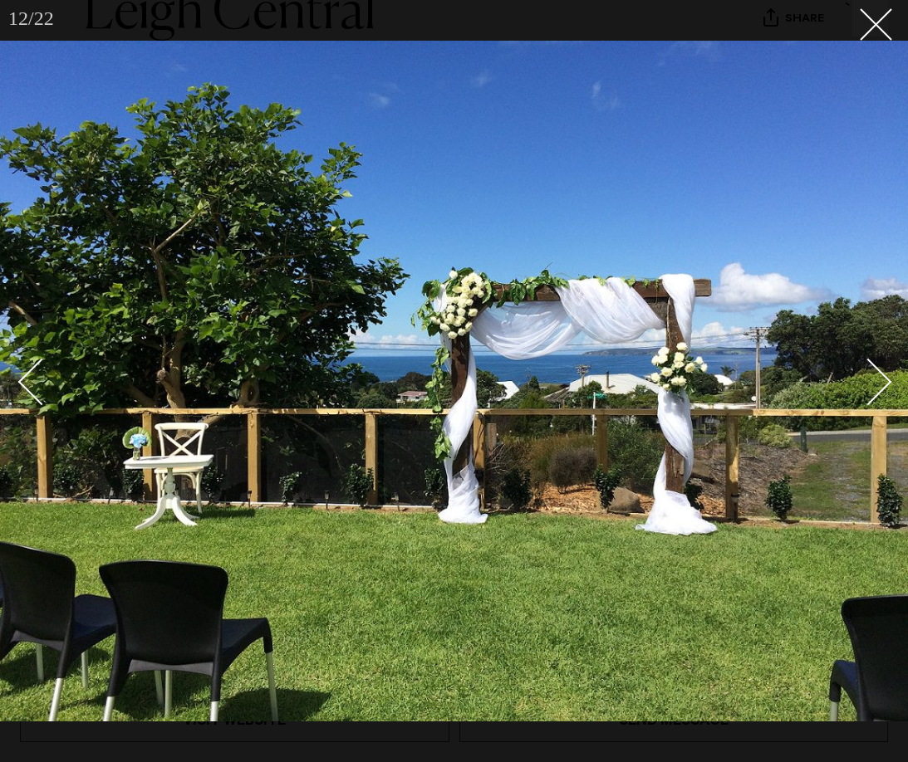
click at [871, 409] on link at bounding box center [859, 381] width 58 height 83
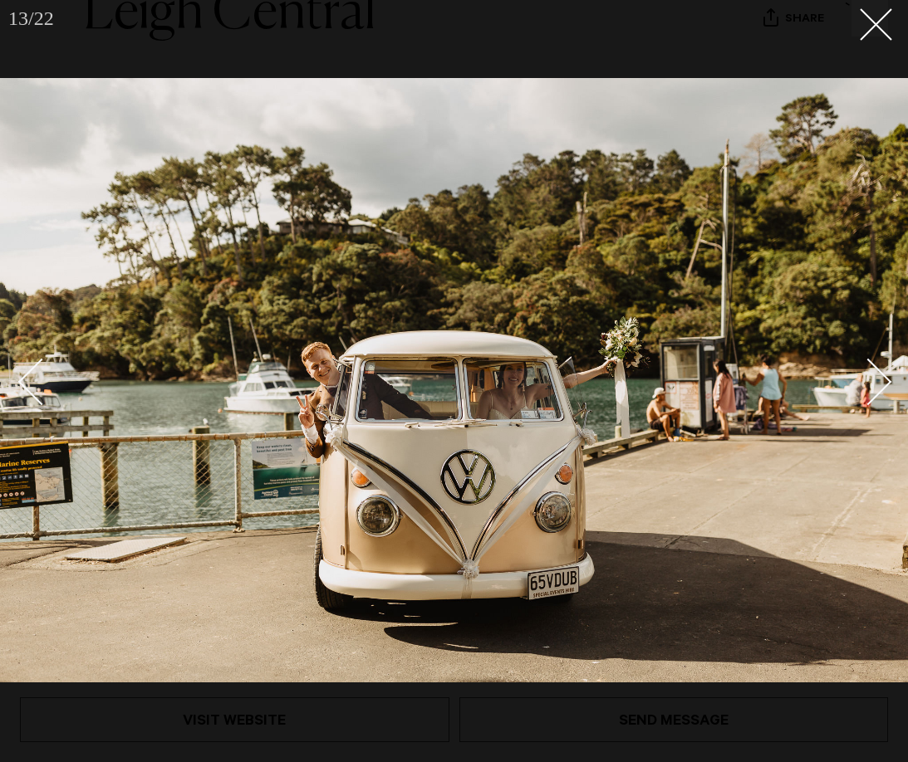
click at [871, 409] on link at bounding box center [859, 381] width 58 height 83
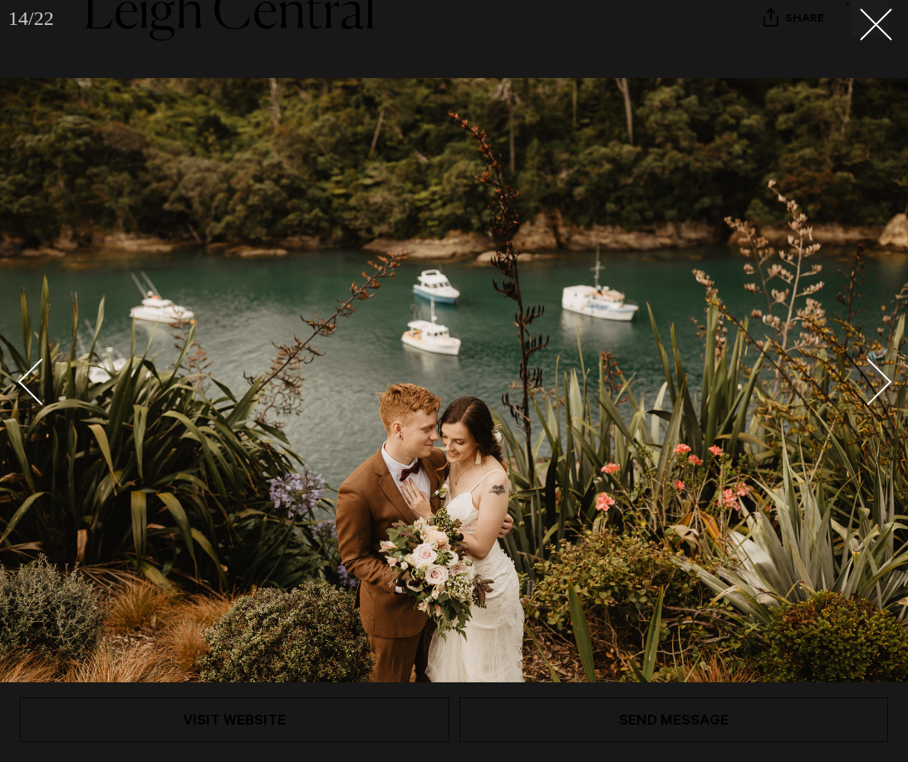
click at [871, 409] on link at bounding box center [859, 381] width 58 height 83
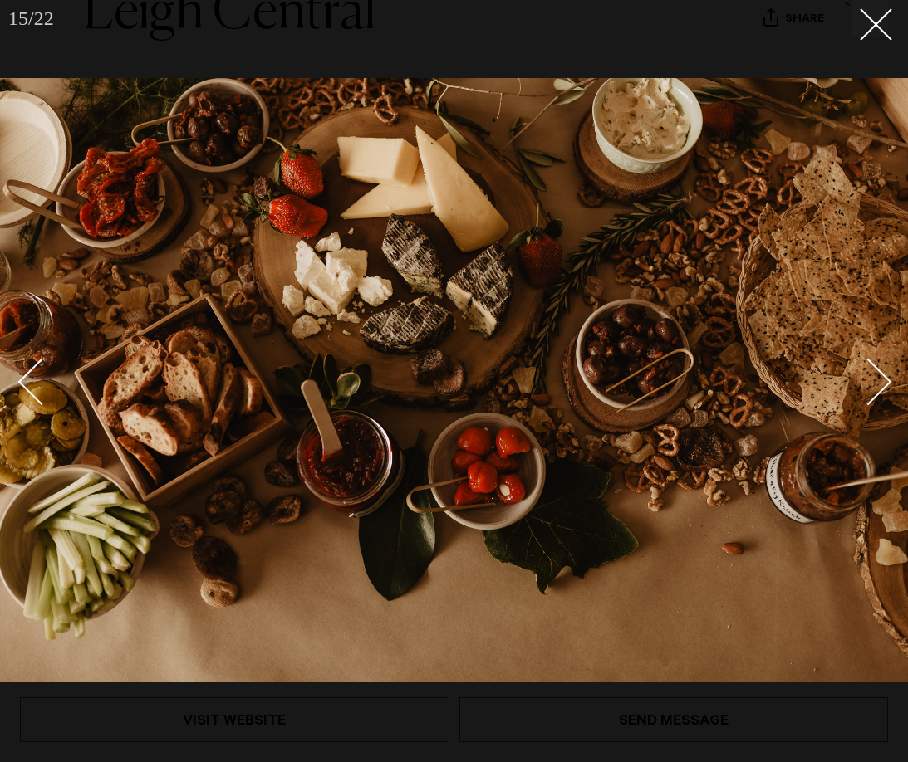
click at [871, 409] on link at bounding box center [859, 381] width 58 height 83
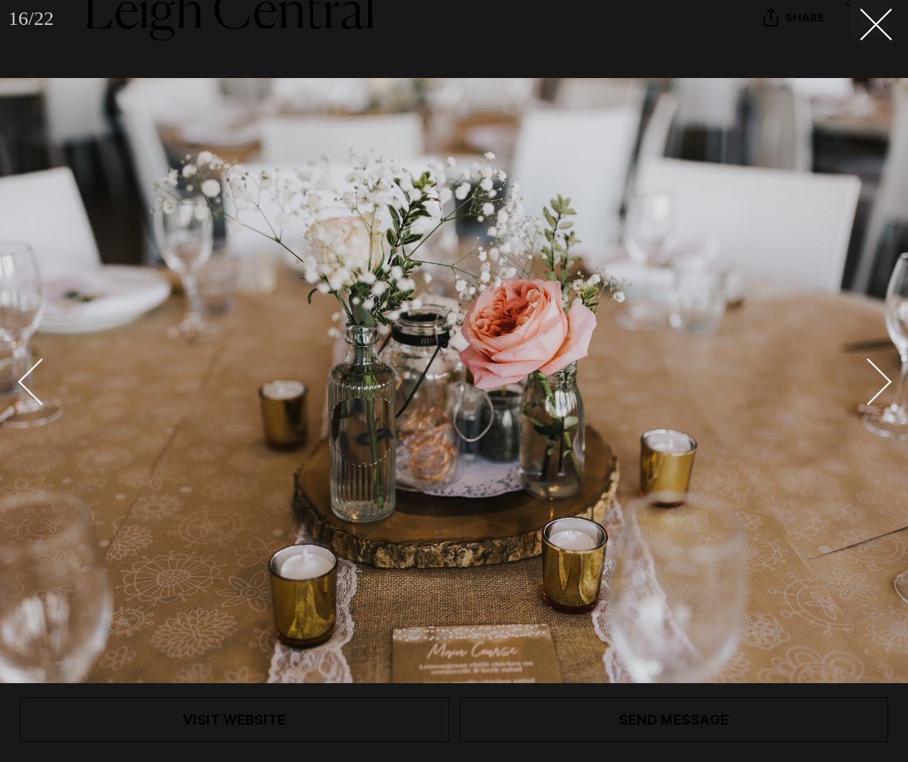
click at [871, 409] on link at bounding box center [859, 381] width 58 height 83
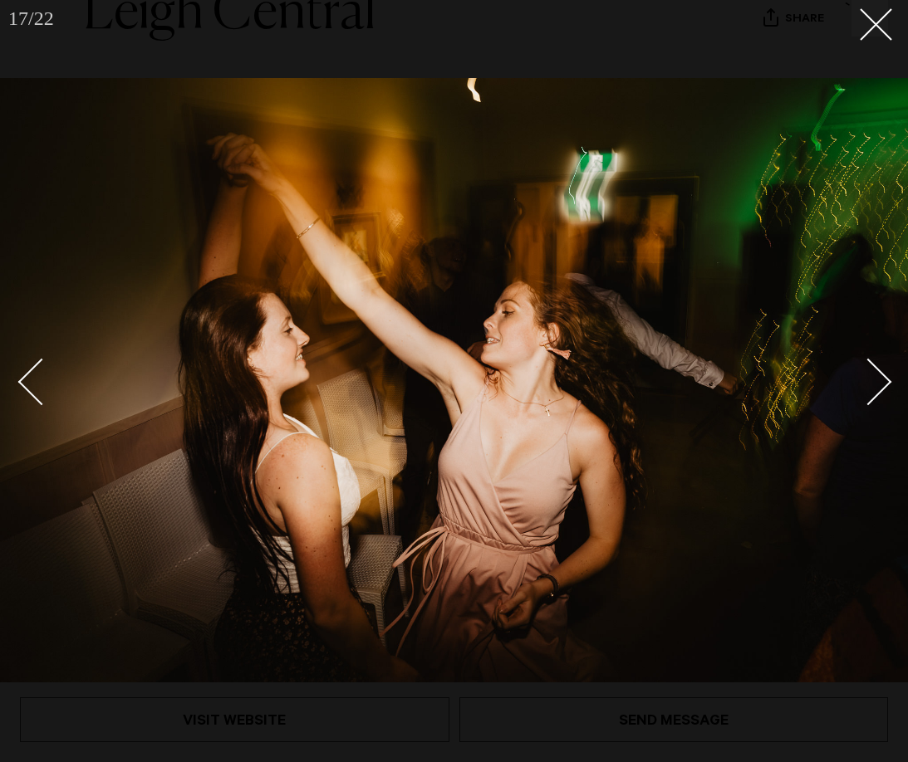
click at [871, 409] on link at bounding box center [859, 381] width 58 height 83
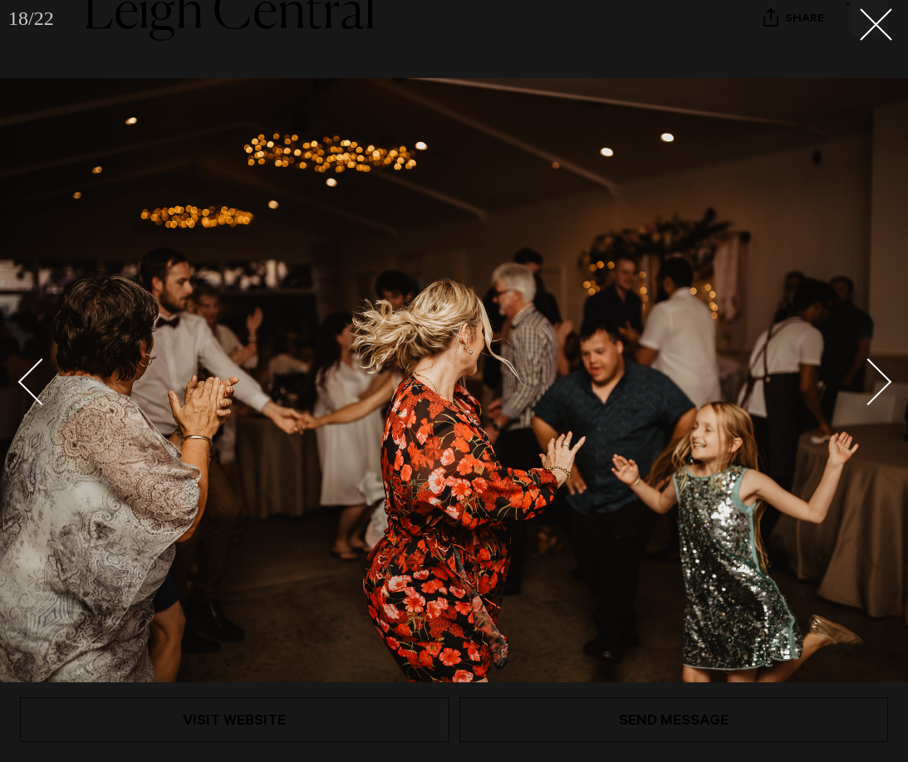
click at [871, 409] on link at bounding box center [859, 381] width 58 height 83
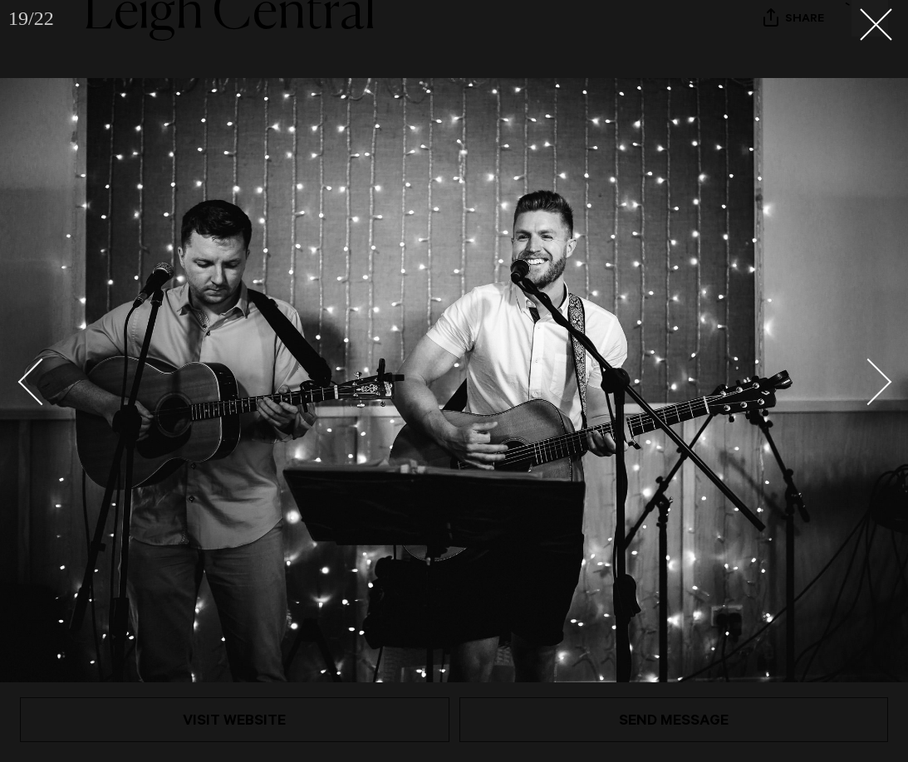
click at [871, 409] on link at bounding box center [859, 381] width 58 height 83
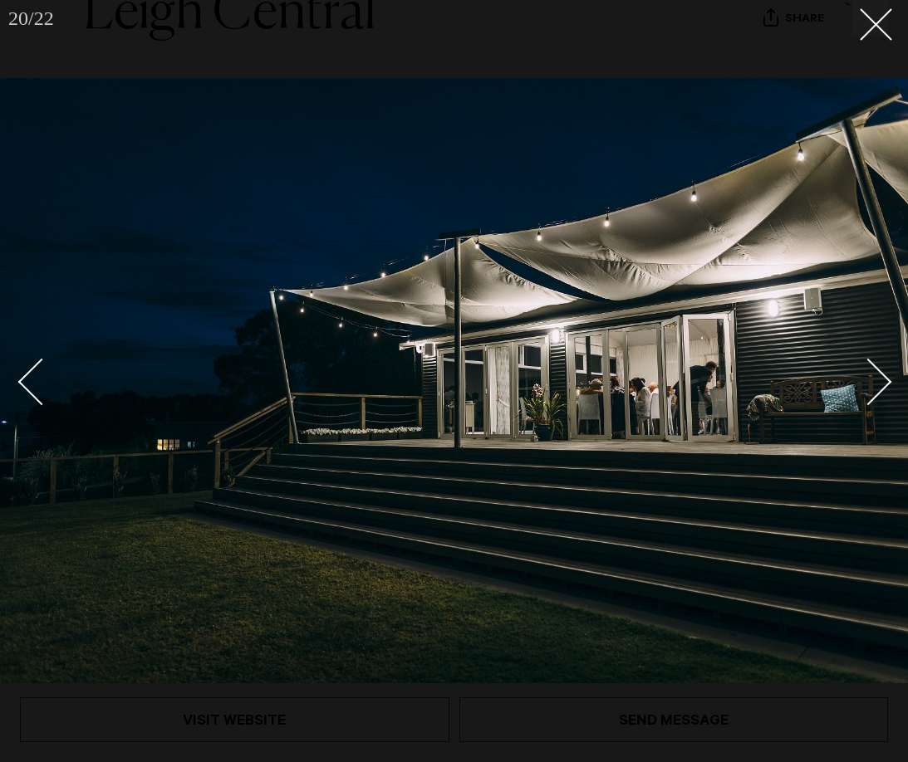
click at [871, 409] on link at bounding box center [859, 381] width 58 height 83
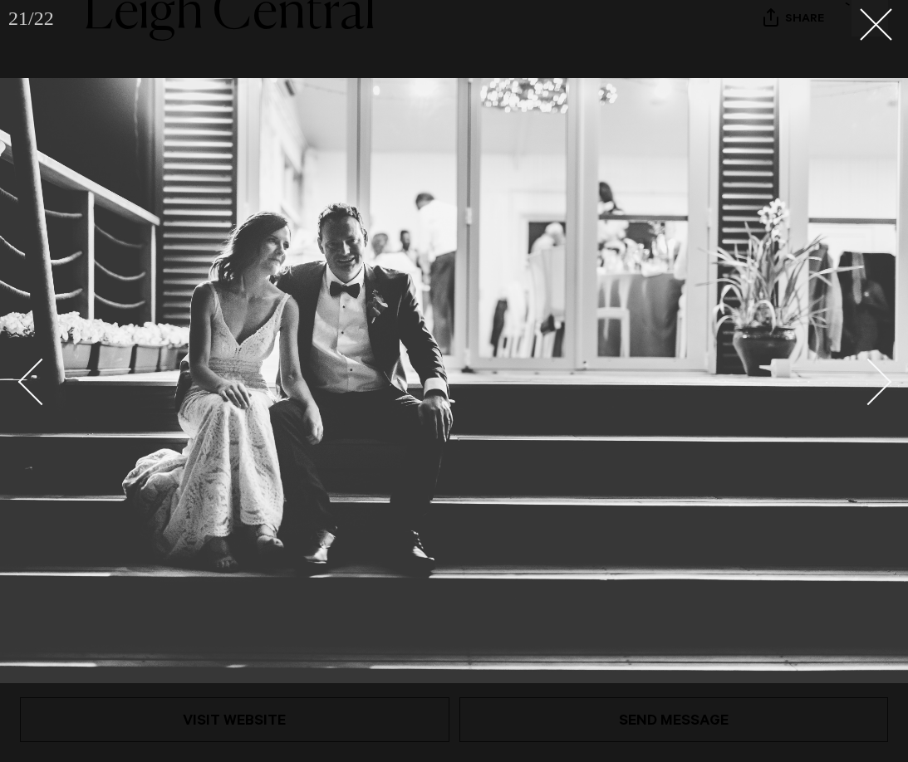
click at [871, 409] on link at bounding box center [859, 381] width 58 height 83
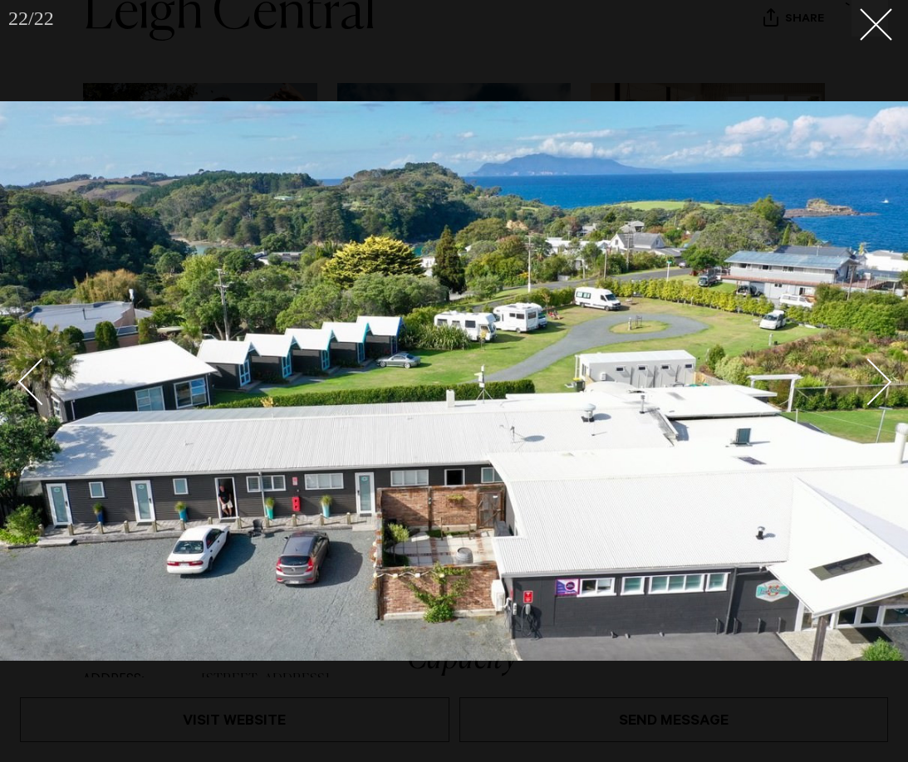
click at [871, 409] on link at bounding box center [859, 381] width 58 height 83
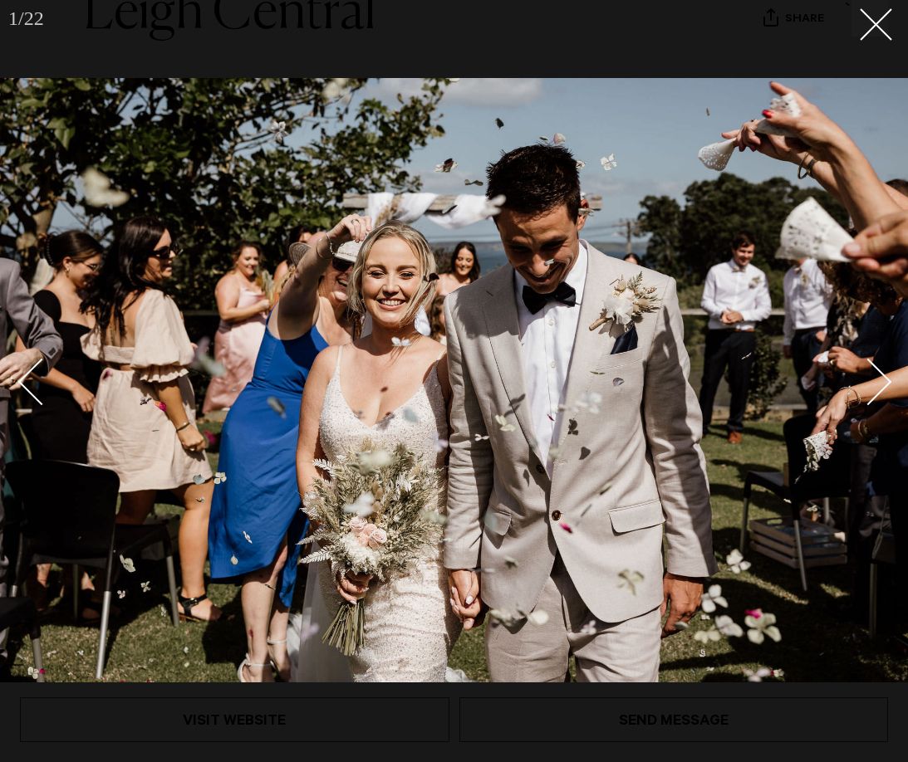
click at [869, 42] on div at bounding box center [454, 381] width 908 height 762
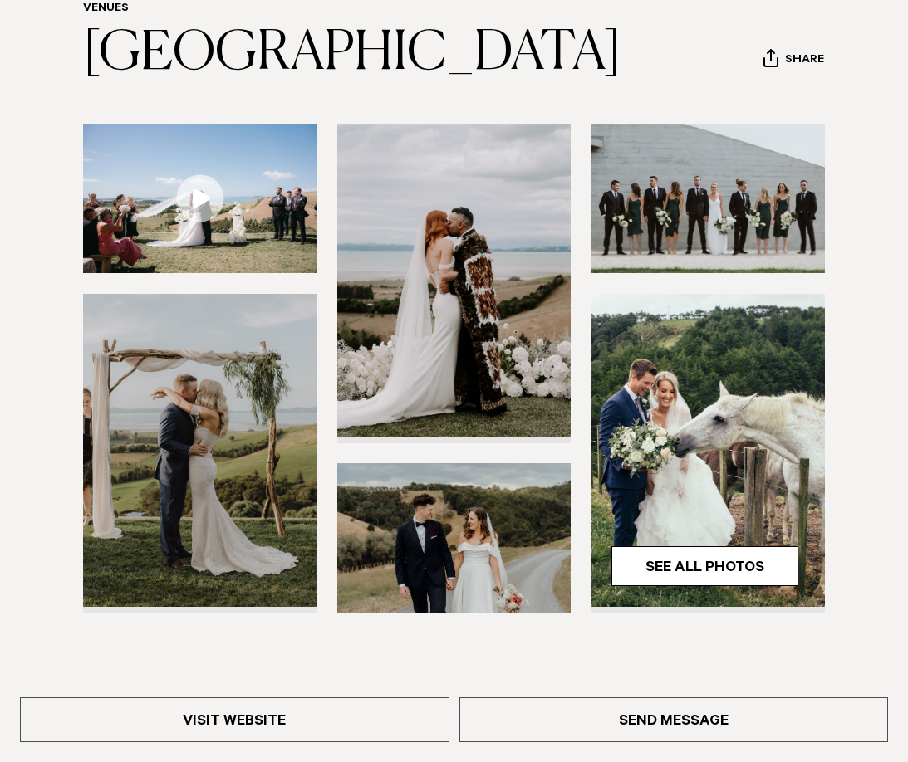
scroll to position [310, 0]
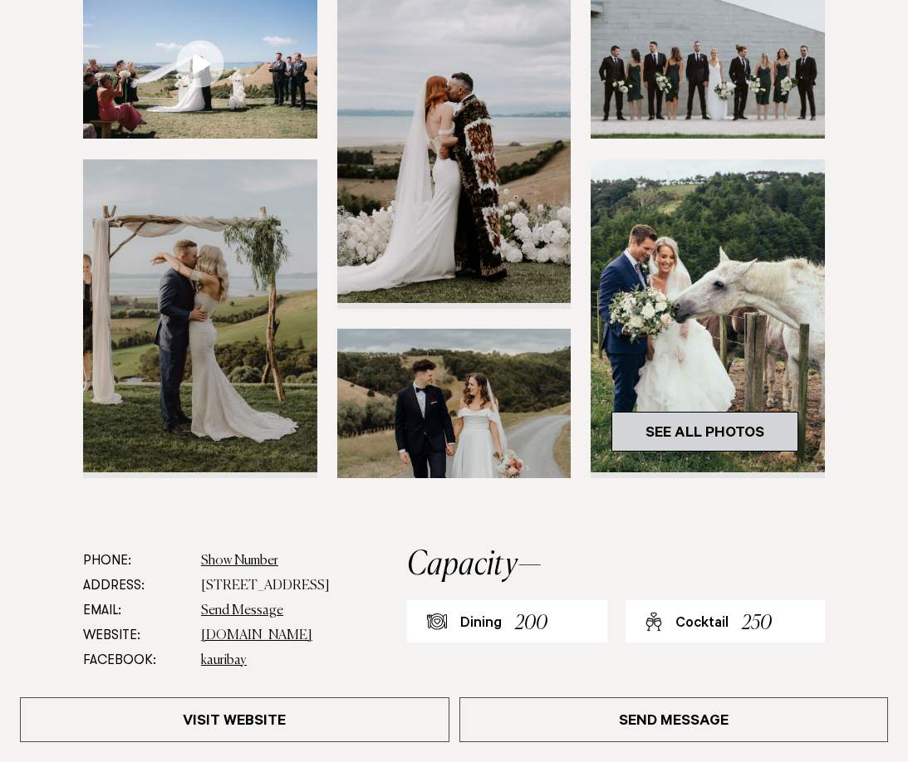
click at [714, 428] on link "See All Photos" at bounding box center [704, 432] width 187 height 40
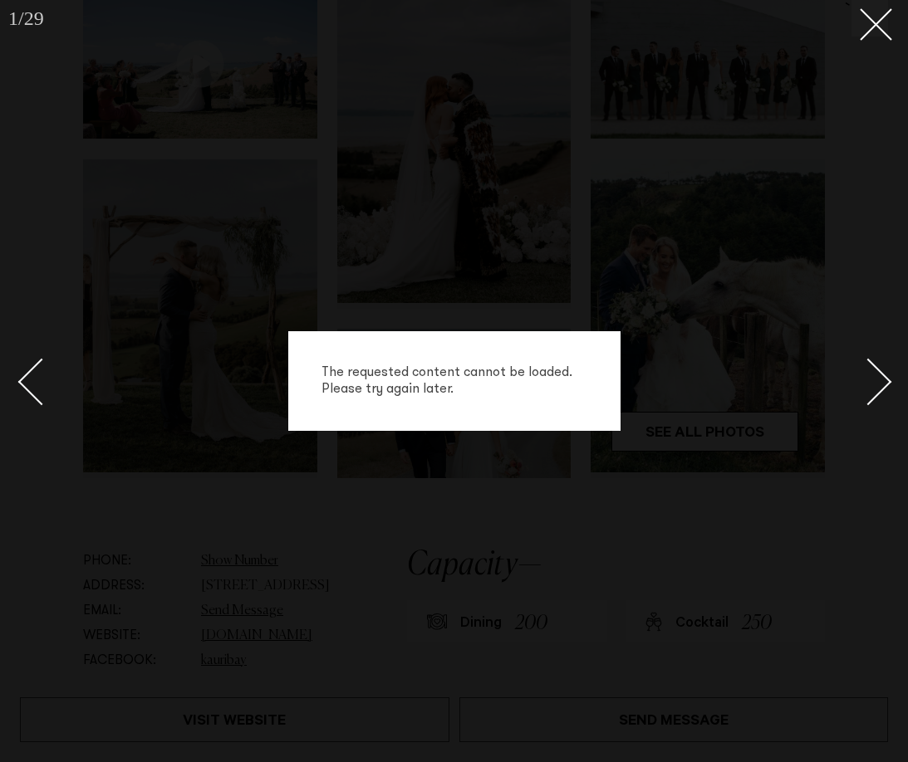
click at [874, 377] on div "Next slide" at bounding box center [868, 382] width 47 height 47
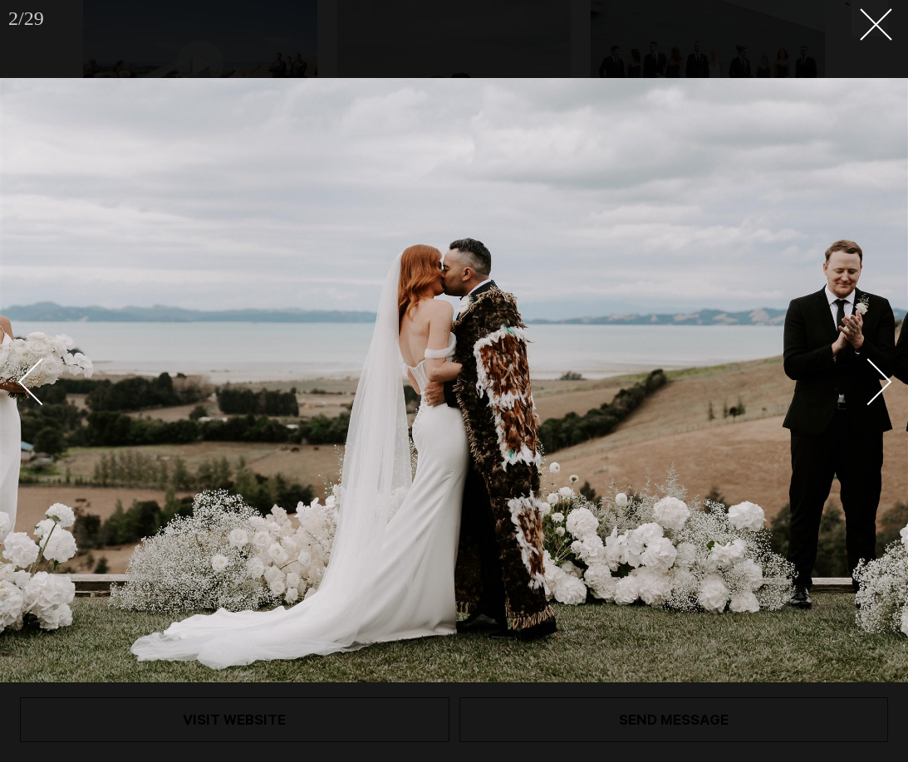
click at [874, 377] on div "Next slide" at bounding box center [868, 382] width 47 height 47
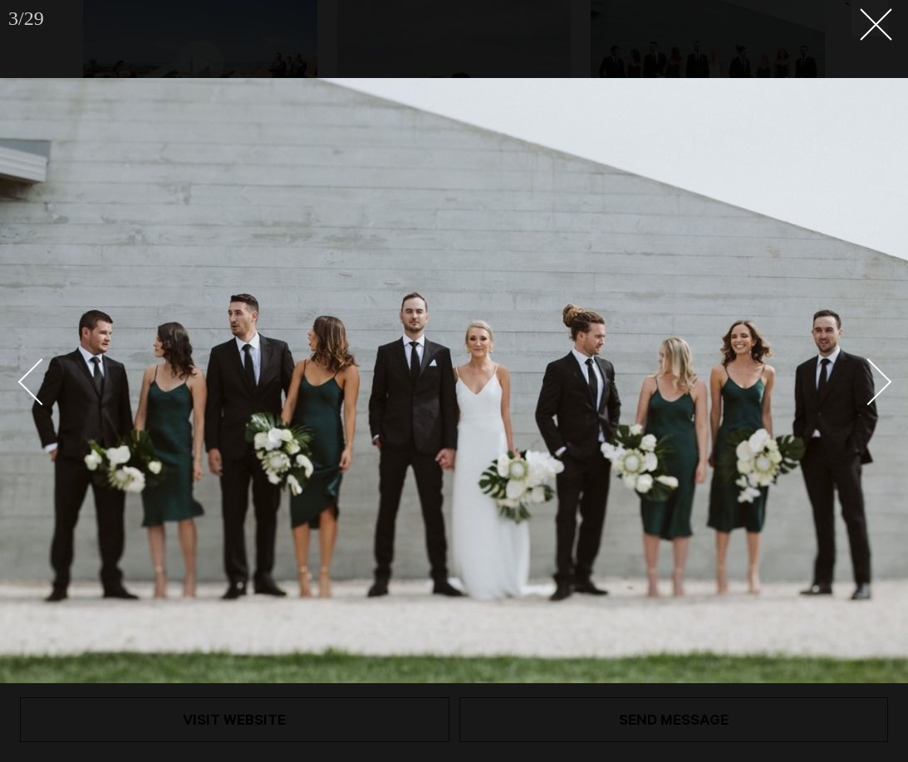
click at [874, 377] on div "Next slide" at bounding box center [868, 382] width 47 height 47
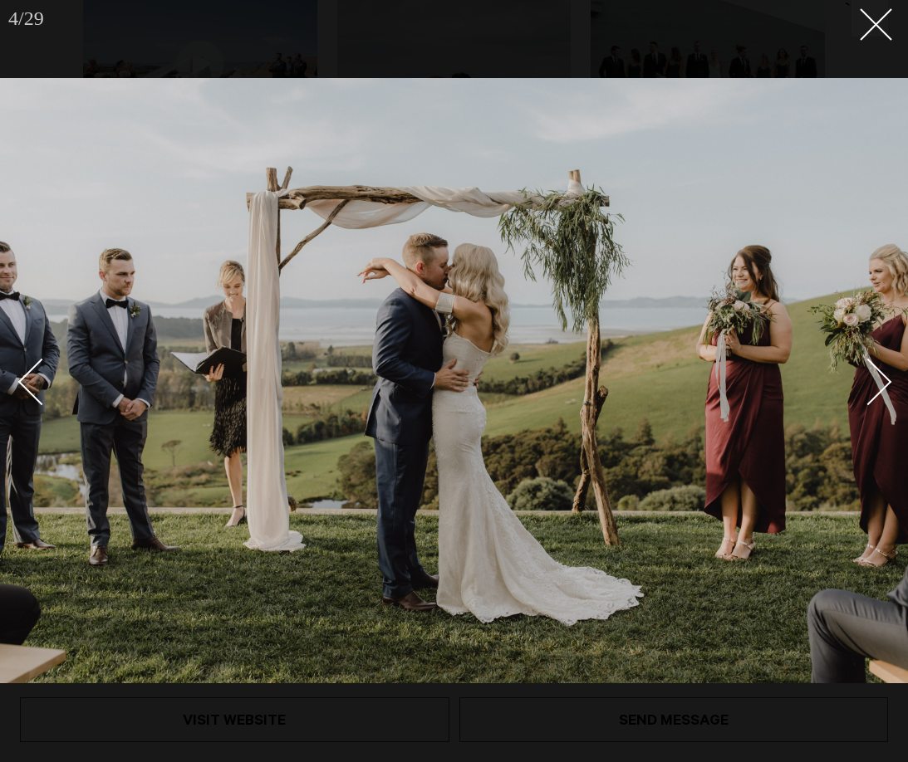
click at [874, 377] on div "Next slide" at bounding box center [868, 382] width 47 height 47
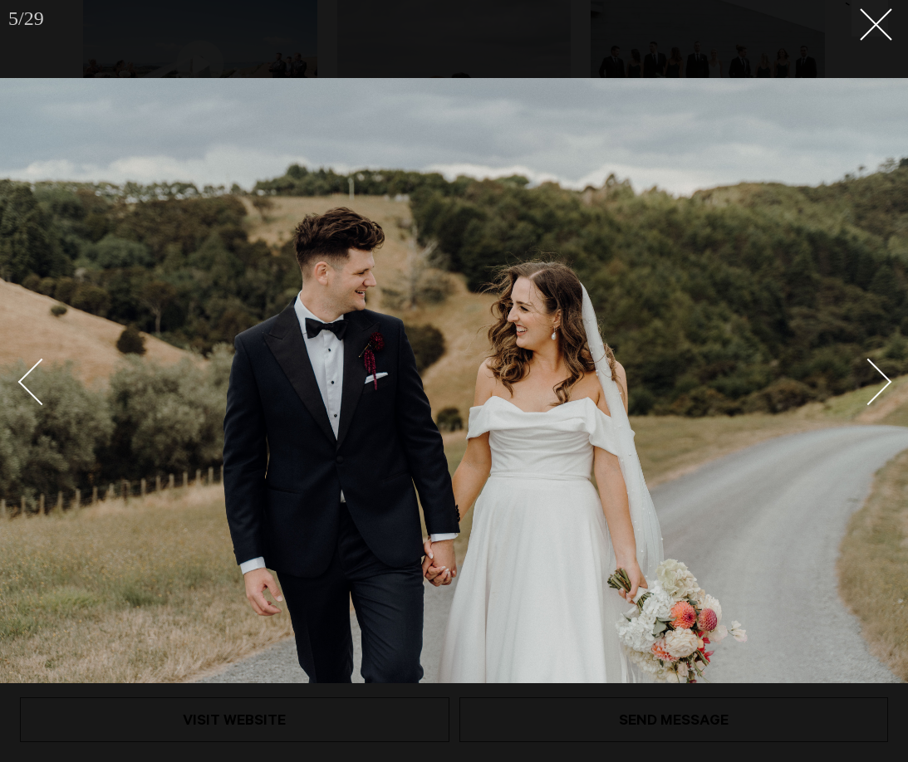
click at [874, 377] on div "Next slide" at bounding box center [868, 382] width 47 height 47
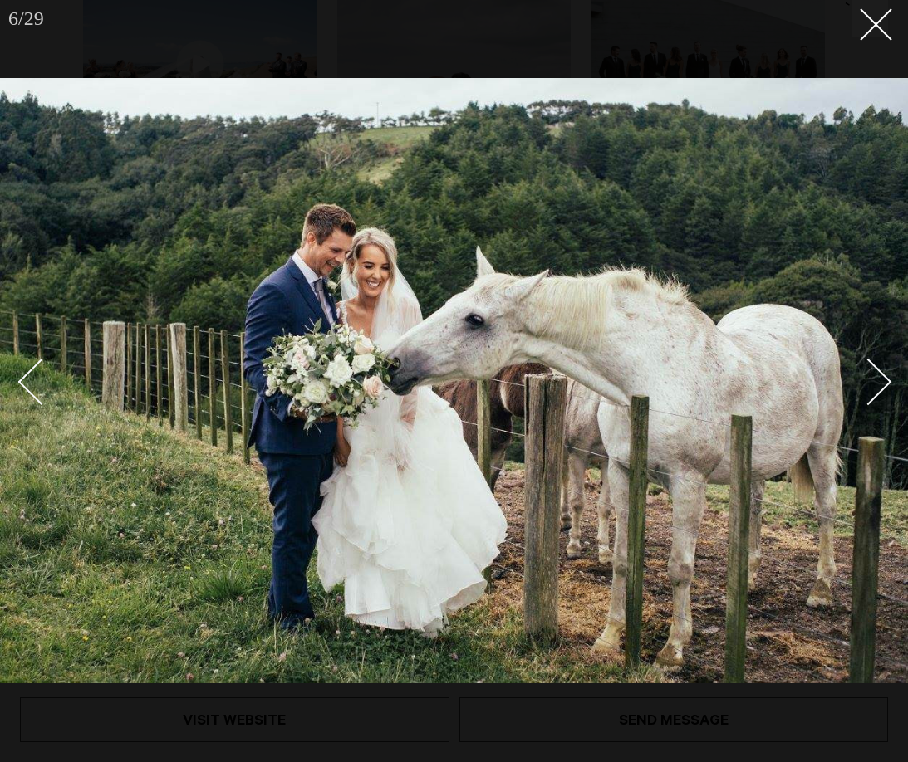
click at [874, 377] on div "Next slide" at bounding box center [868, 382] width 47 height 47
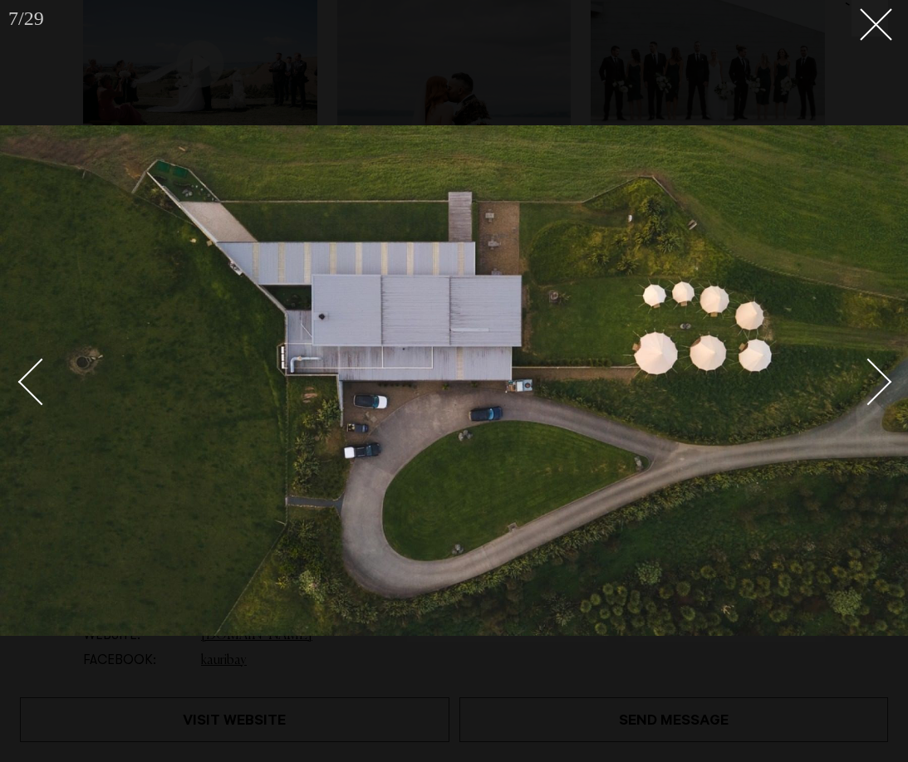
click at [874, 377] on div "Next slide" at bounding box center [868, 382] width 47 height 47
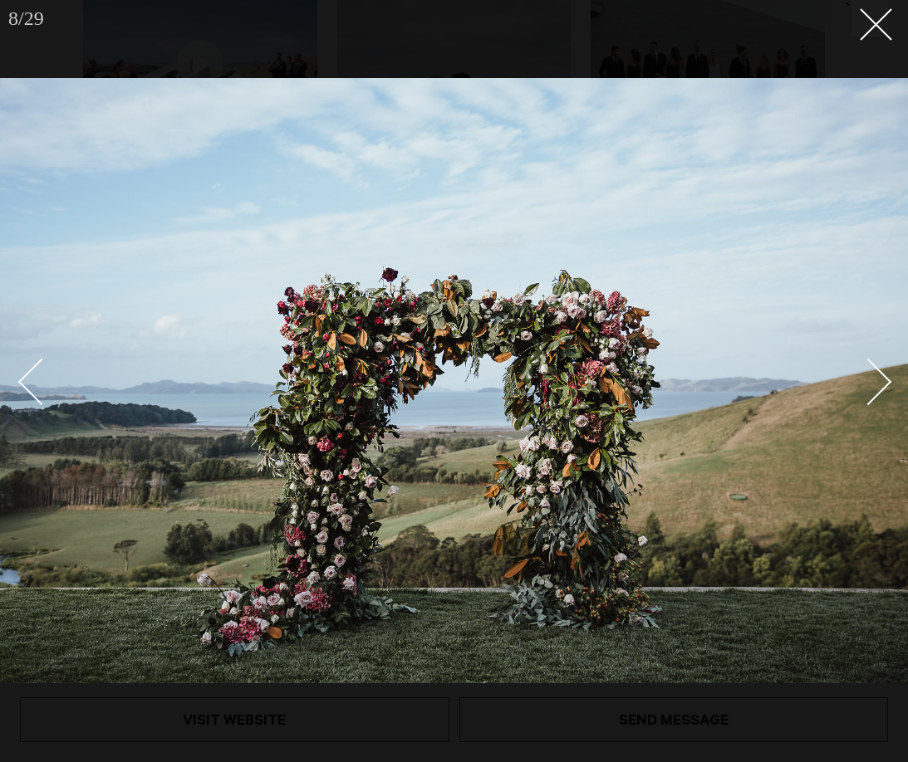
click at [874, 377] on div "Next slide" at bounding box center [868, 382] width 47 height 47
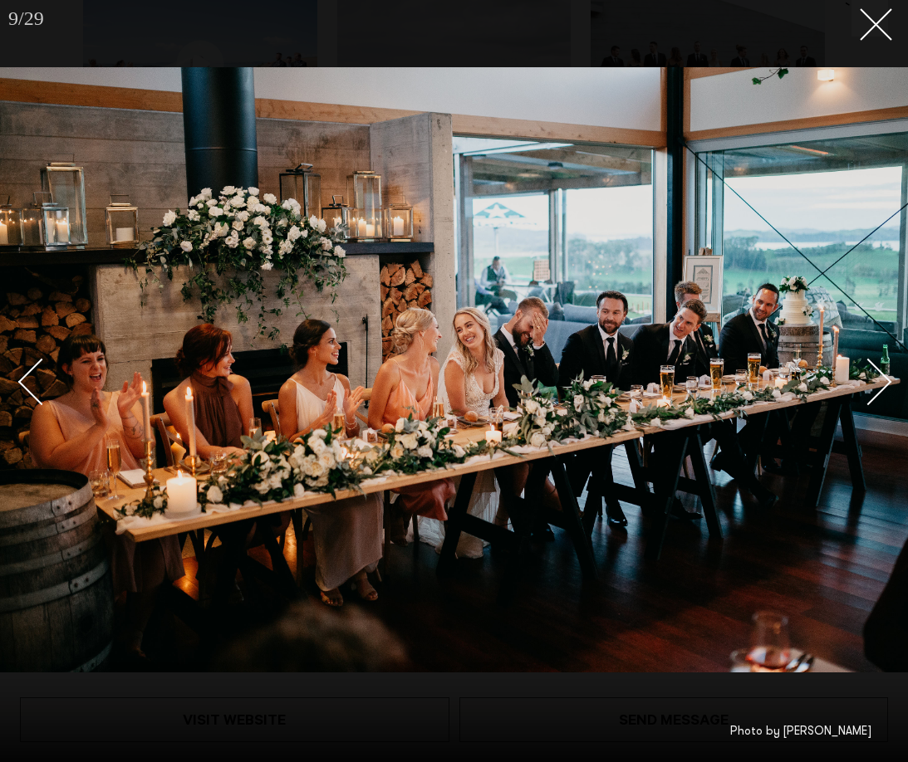
click at [874, 377] on div "Next slide" at bounding box center [868, 382] width 47 height 47
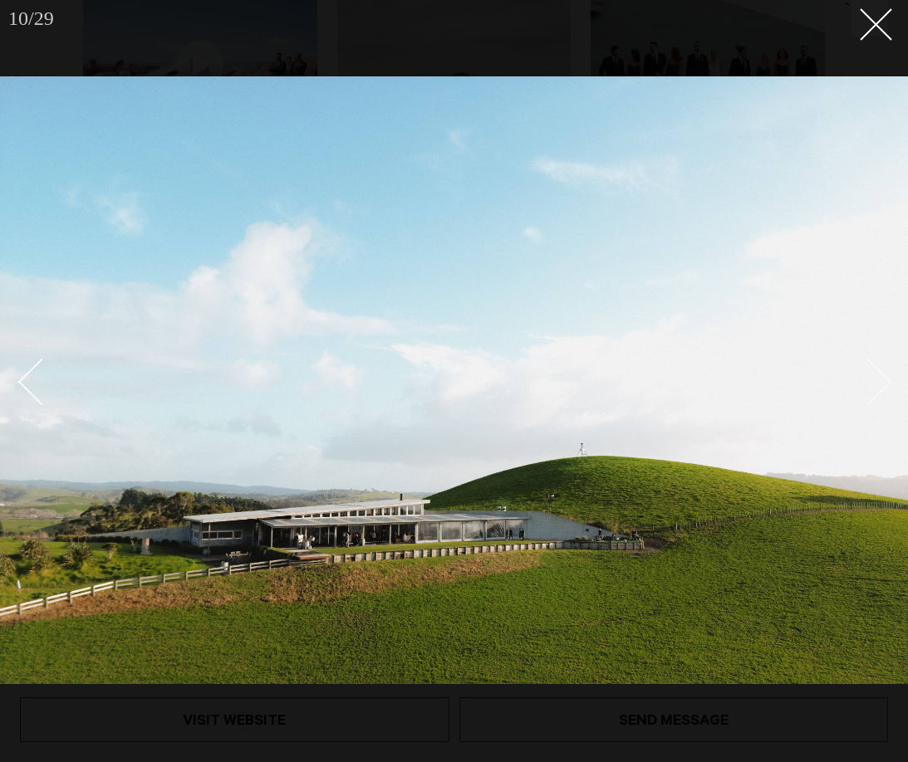
click at [874, 377] on div "Next slide" at bounding box center [868, 382] width 47 height 47
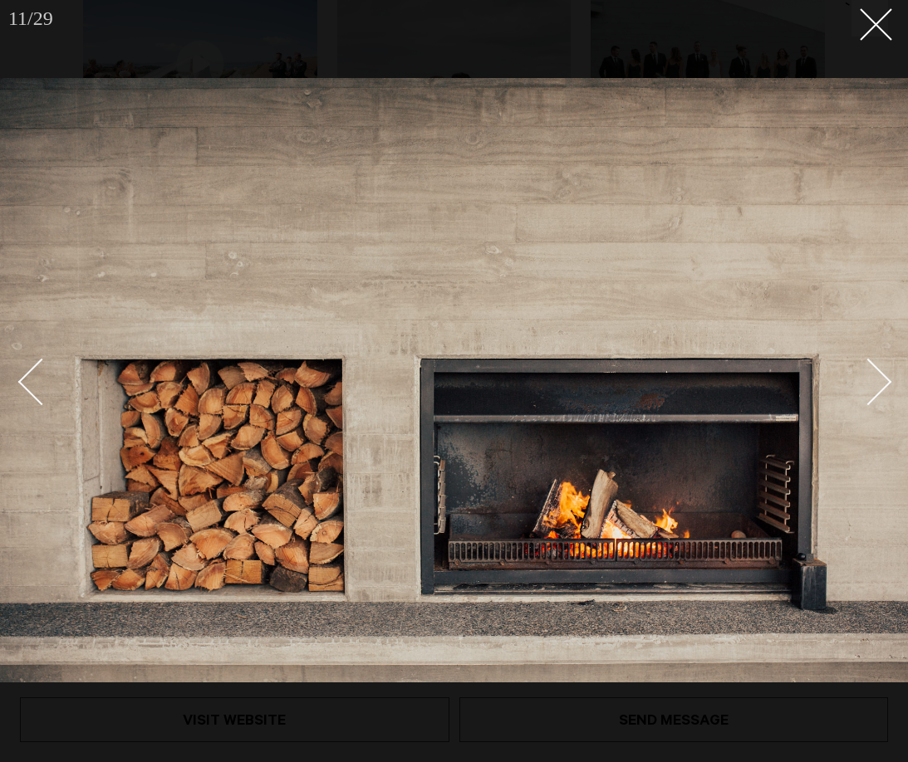
click at [874, 377] on div "Next slide" at bounding box center [868, 382] width 47 height 47
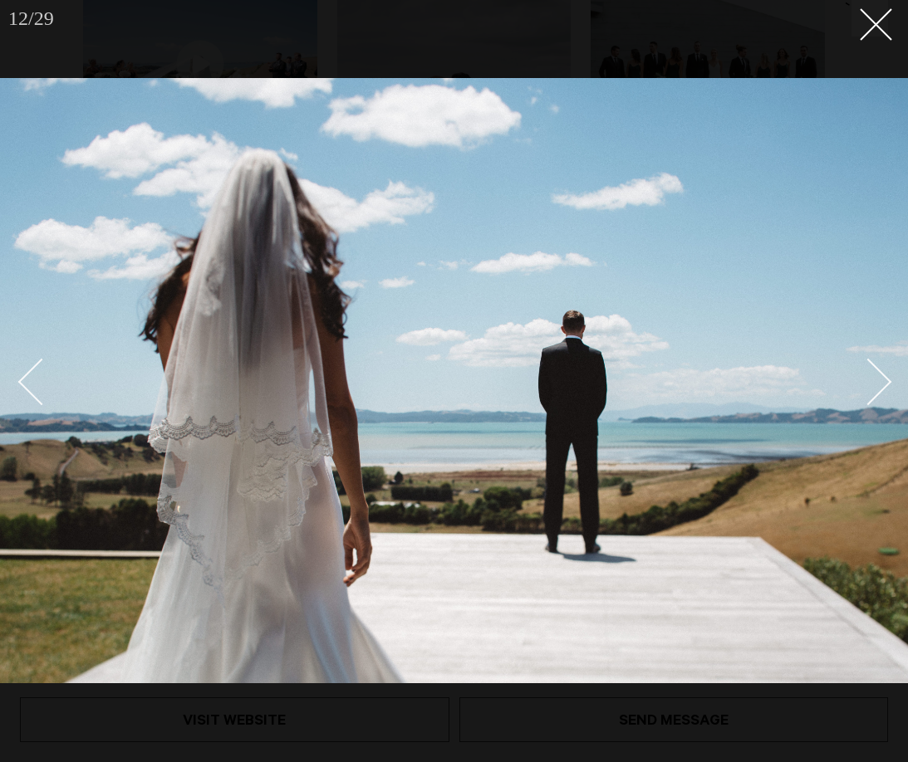
click at [874, 377] on div "Next slide" at bounding box center [868, 382] width 47 height 47
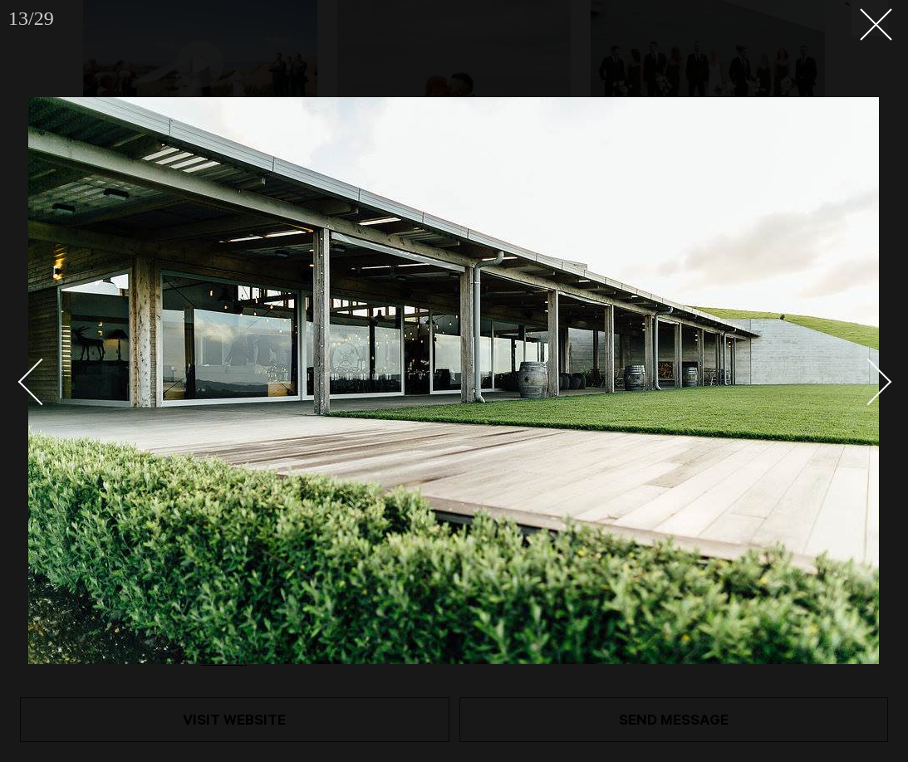
click at [874, 377] on div "Next slide" at bounding box center [868, 382] width 47 height 47
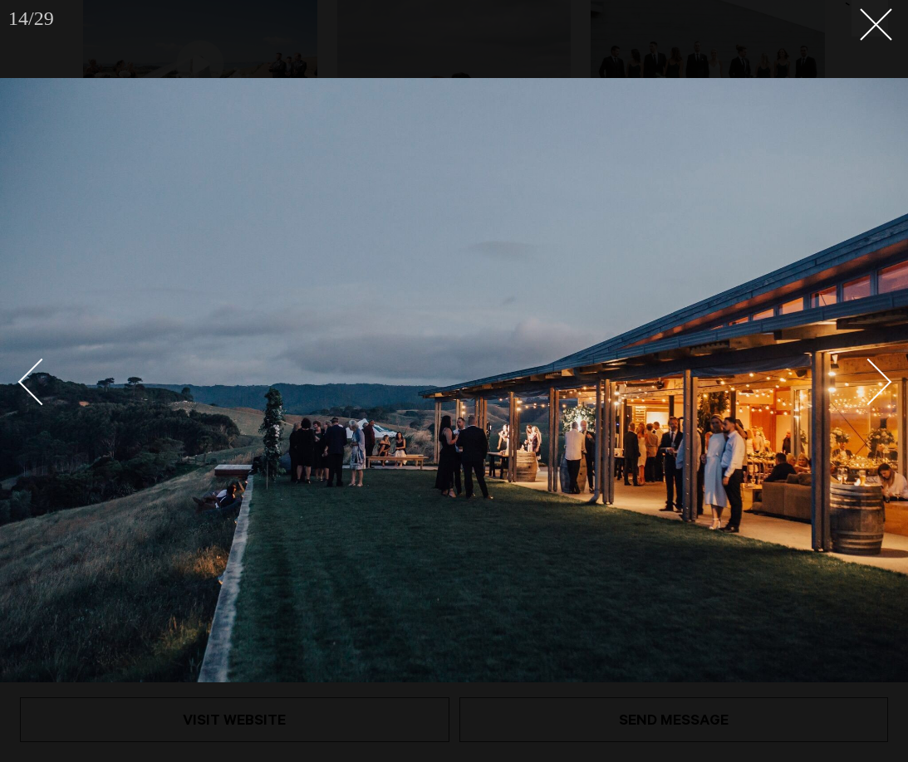
click at [874, 377] on div "Next slide" at bounding box center [868, 382] width 47 height 47
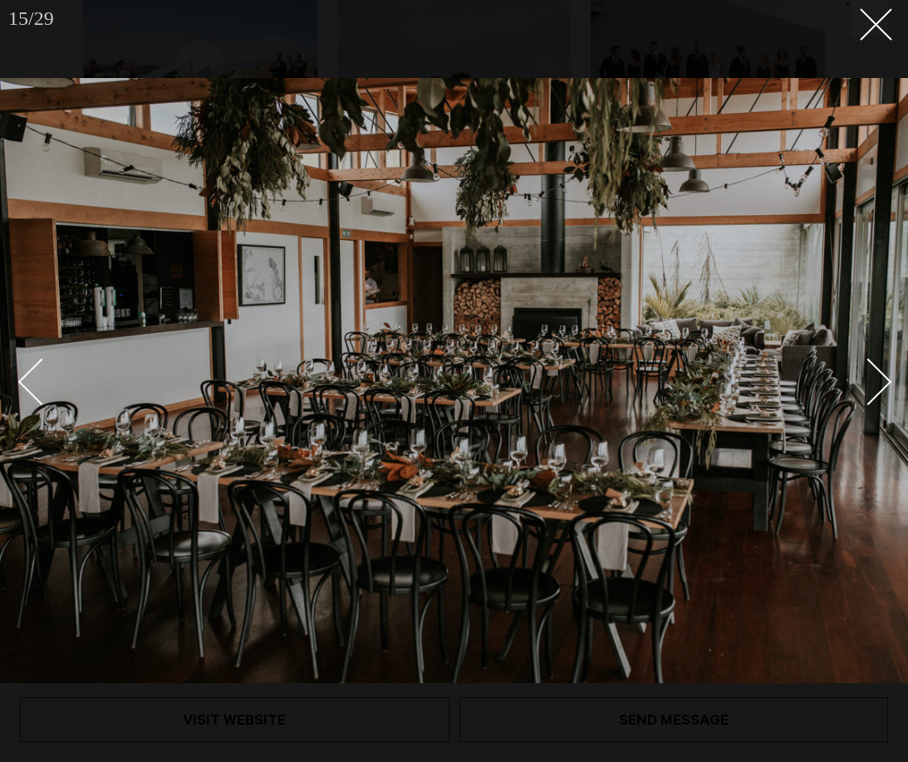
click at [874, 377] on div "Next slide" at bounding box center [868, 382] width 47 height 47
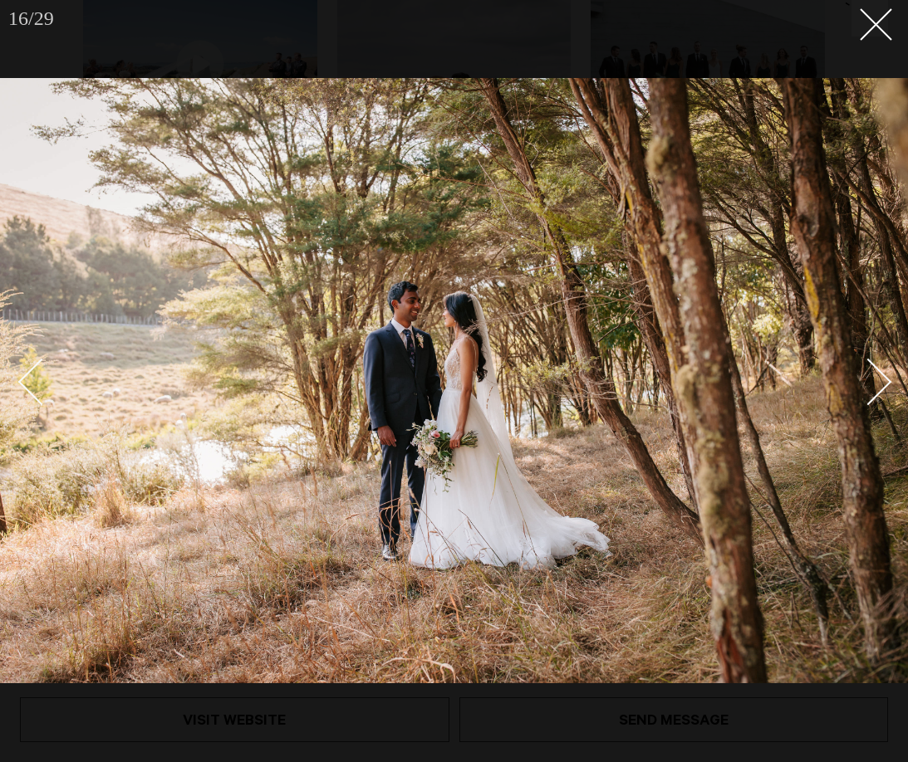
click at [874, 377] on div "Next slide" at bounding box center [868, 382] width 47 height 47
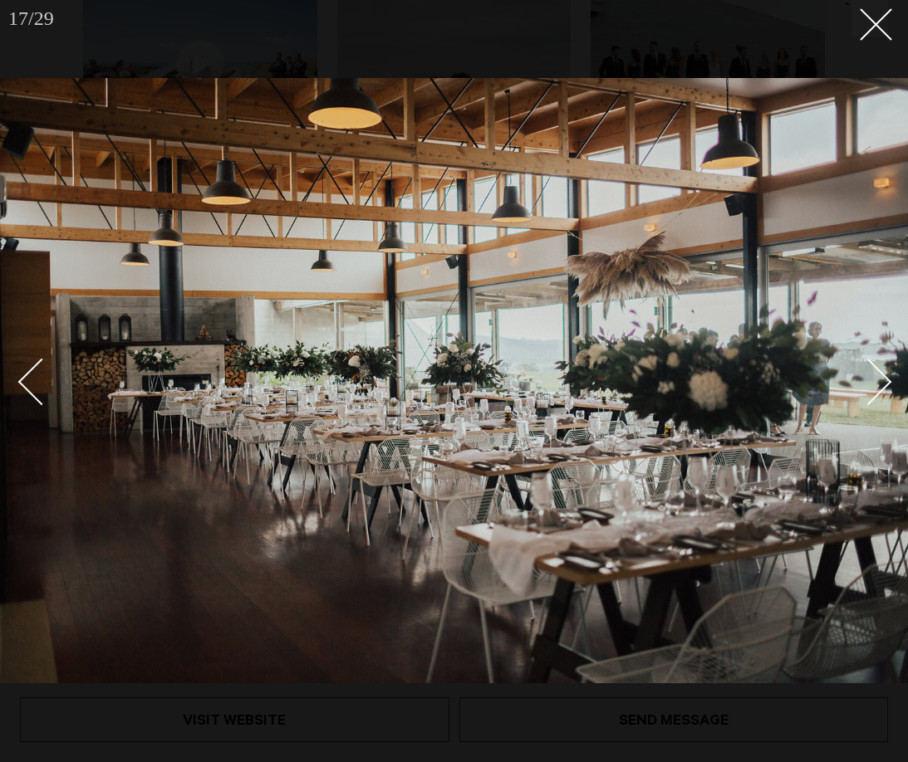
click at [880, 386] on div "Next slide" at bounding box center [868, 382] width 47 height 47
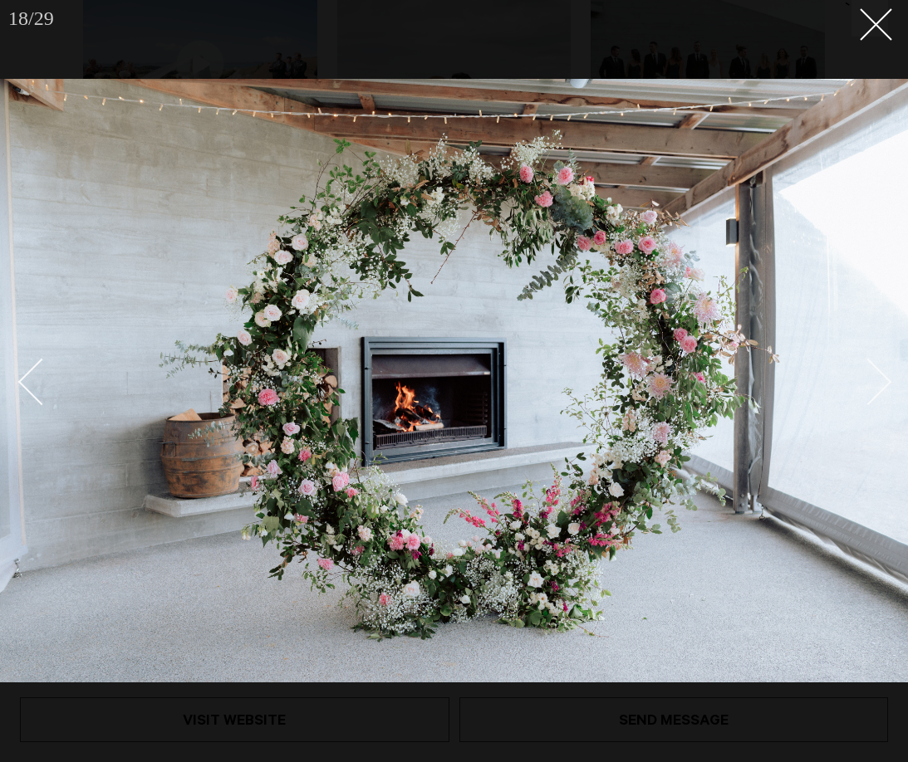
click at [880, 386] on div "Next slide" at bounding box center [868, 382] width 47 height 47
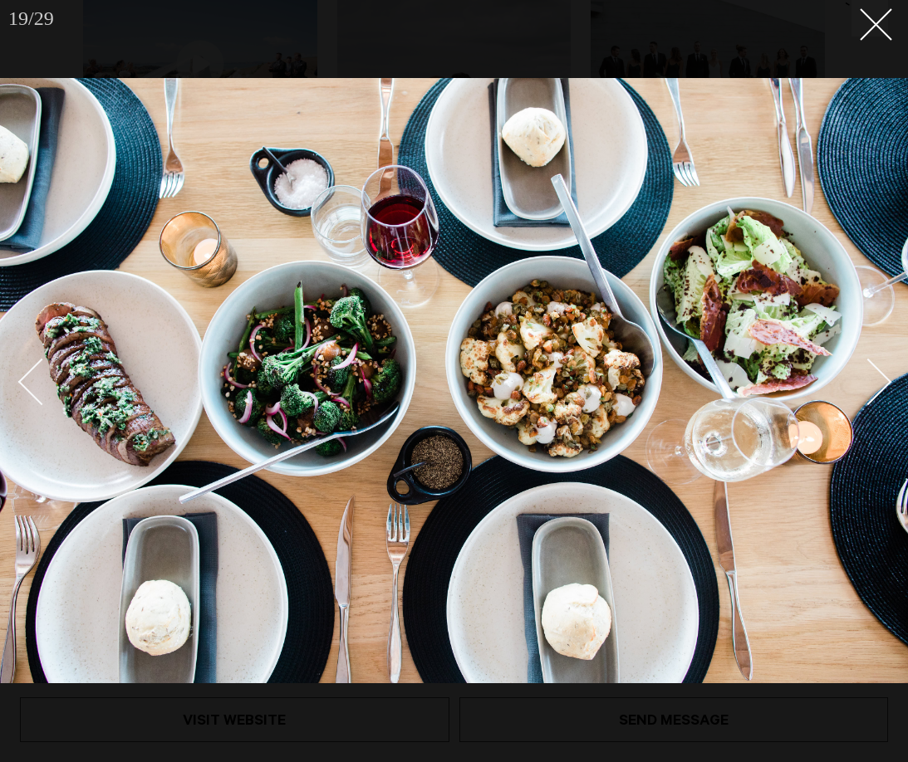
click at [879, 387] on div "Next slide" at bounding box center [868, 382] width 47 height 47
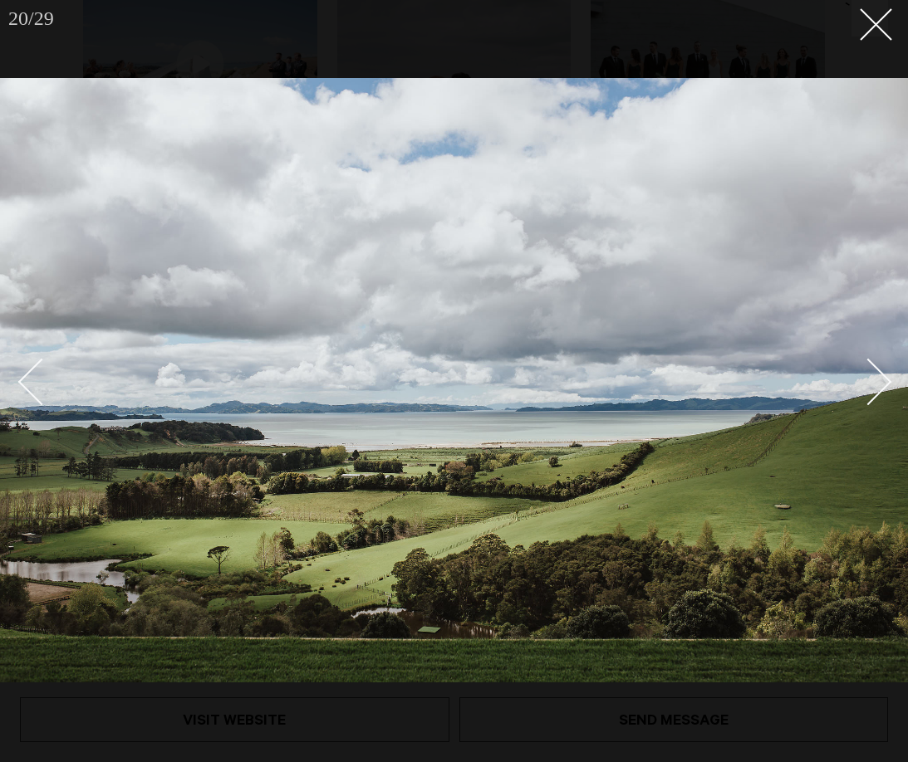
click at [879, 387] on div "Next slide" at bounding box center [868, 382] width 47 height 47
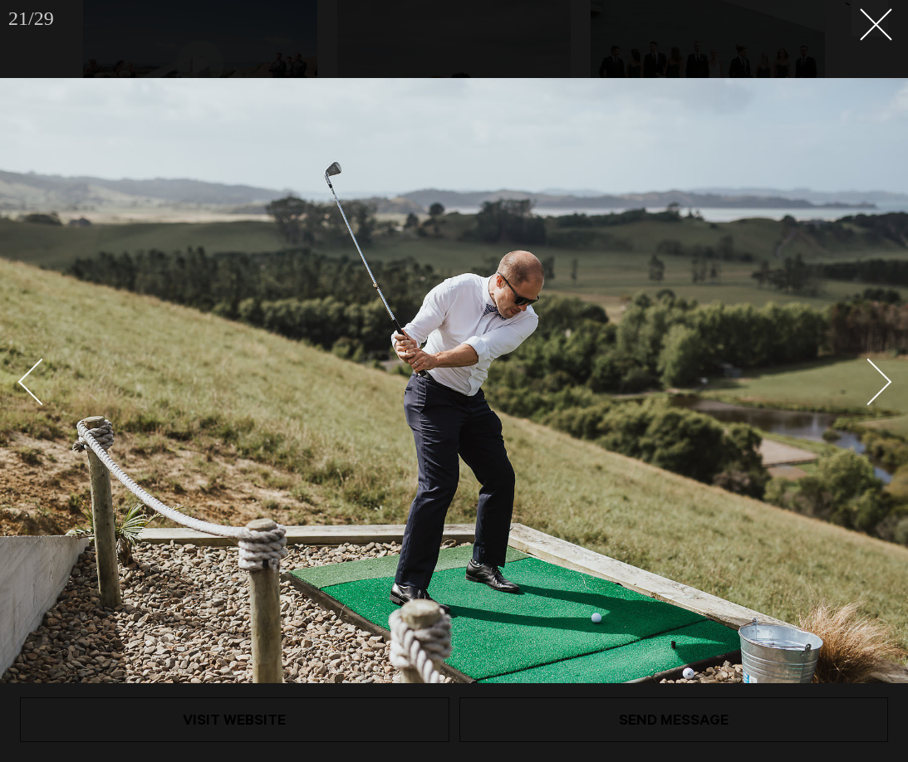
click at [879, 387] on div "Next slide" at bounding box center [868, 382] width 47 height 47
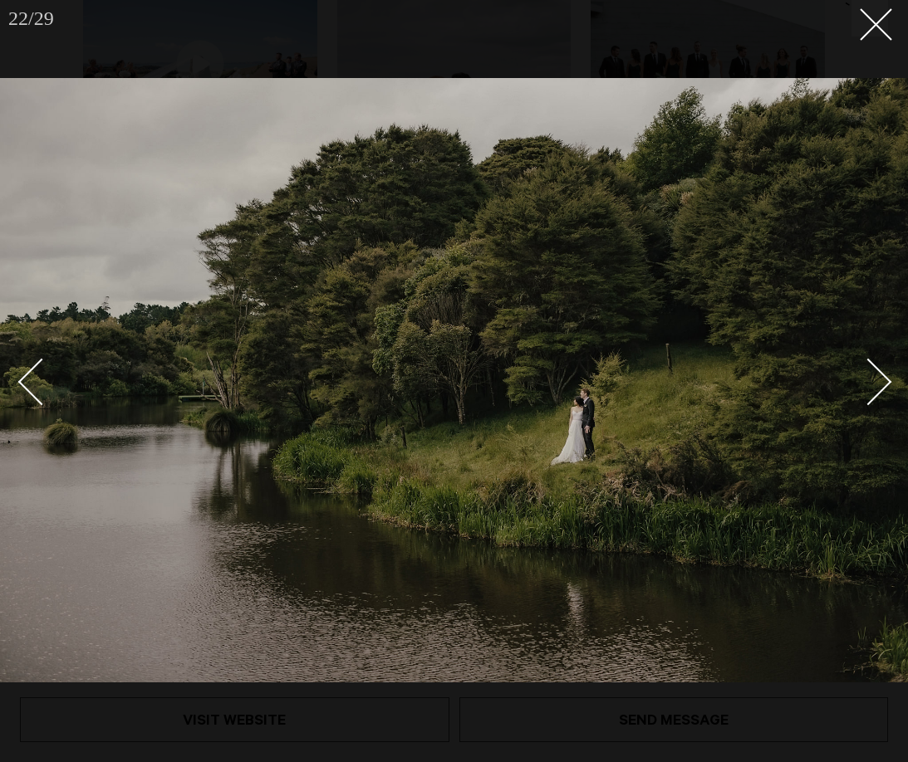
click at [879, 388] on div "Next slide" at bounding box center [868, 382] width 47 height 47
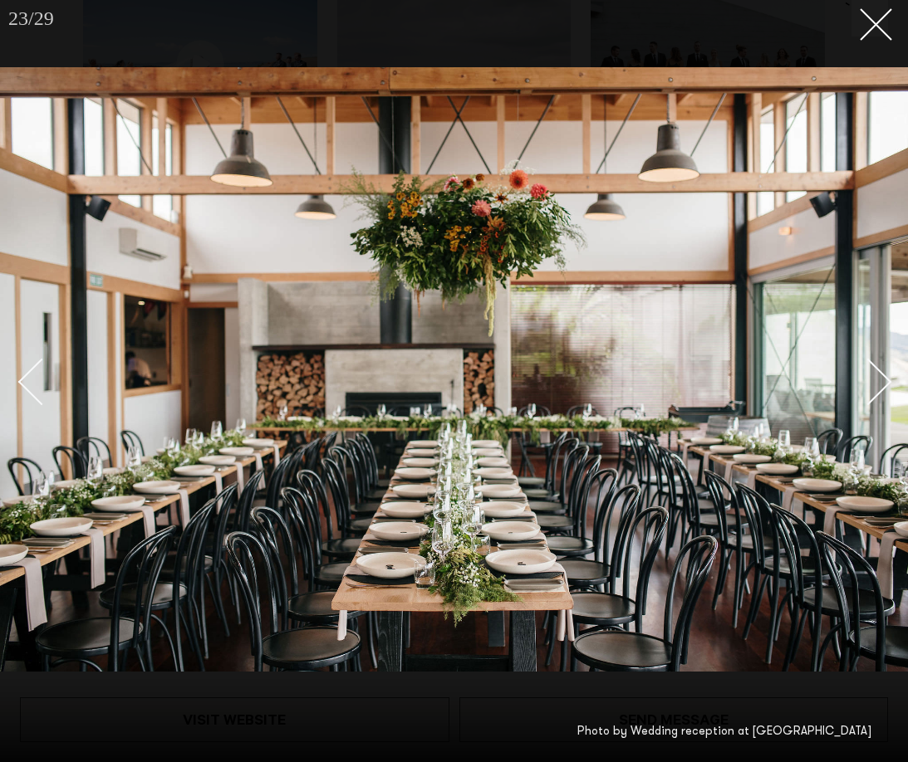
click at [880, 388] on div "Next slide" at bounding box center [868, 382] width 47 height 47
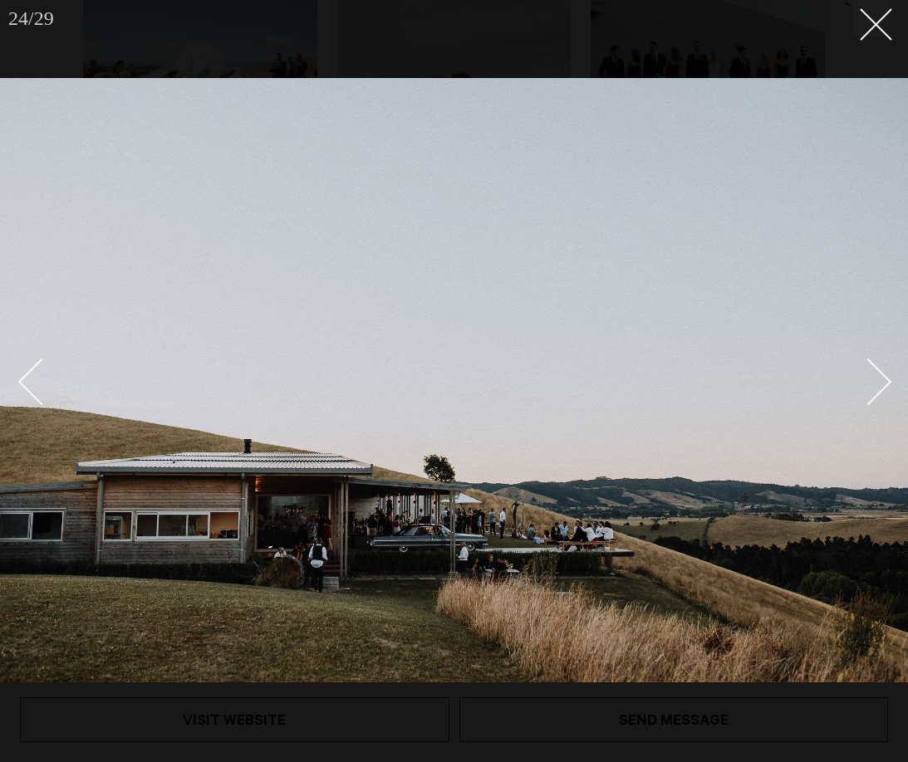
click at [880, 388] on div "Next slide" at bounding box center [868, 382] width 47 height 47
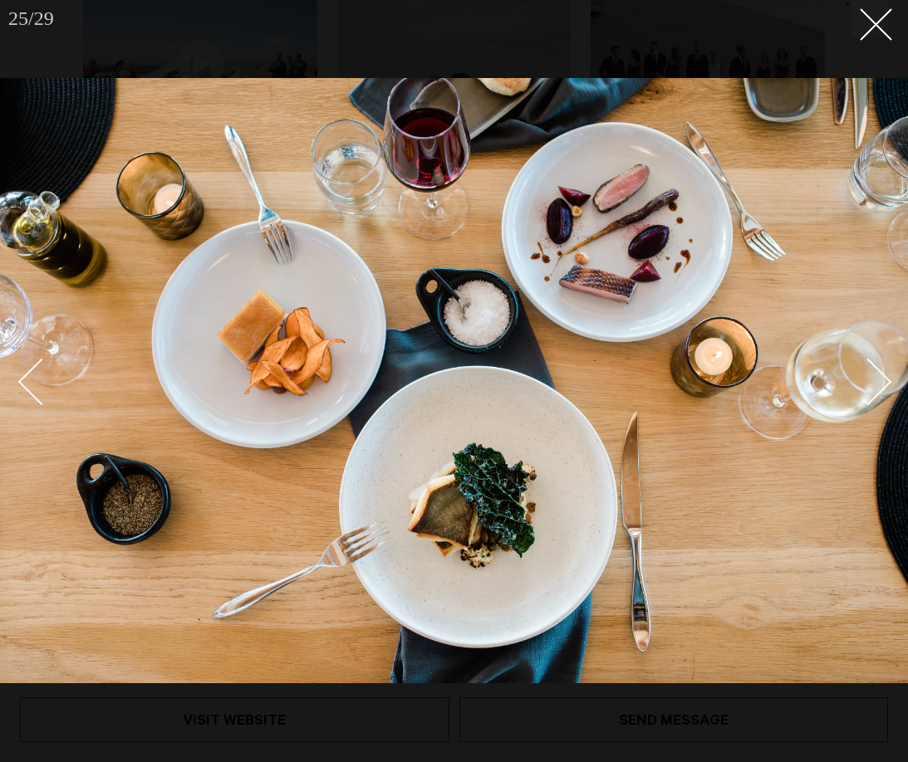
click at [880, 388] on div "Next slide" at bounding box center [868, 382] width 47 height 47
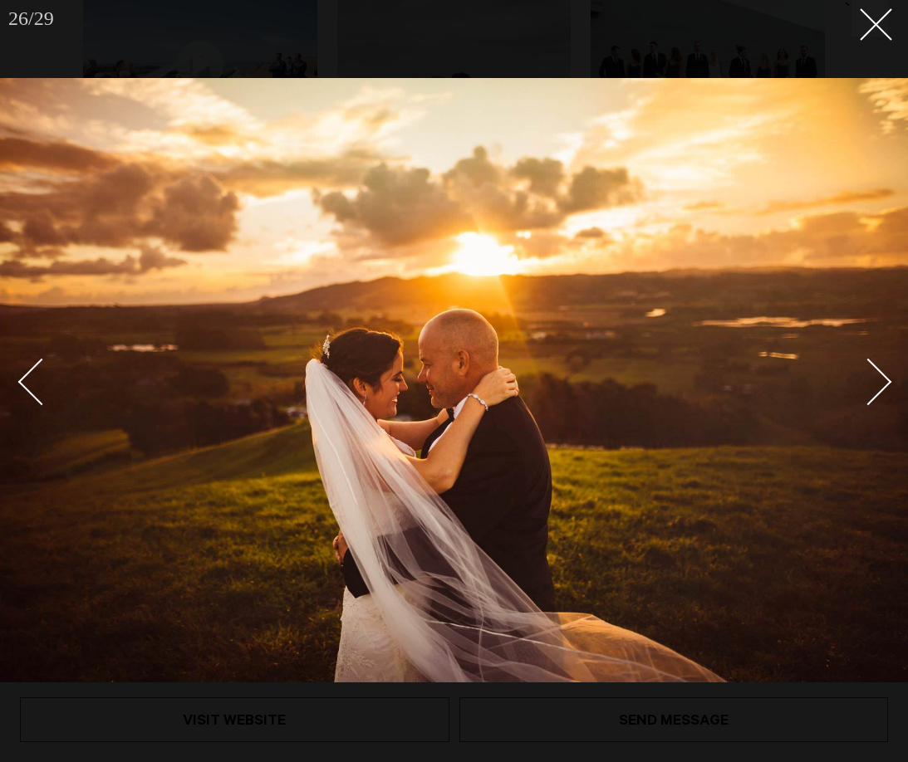
click at [880, 388] on div "Next slide" at bounding box center [868, 382] width 47 height 47
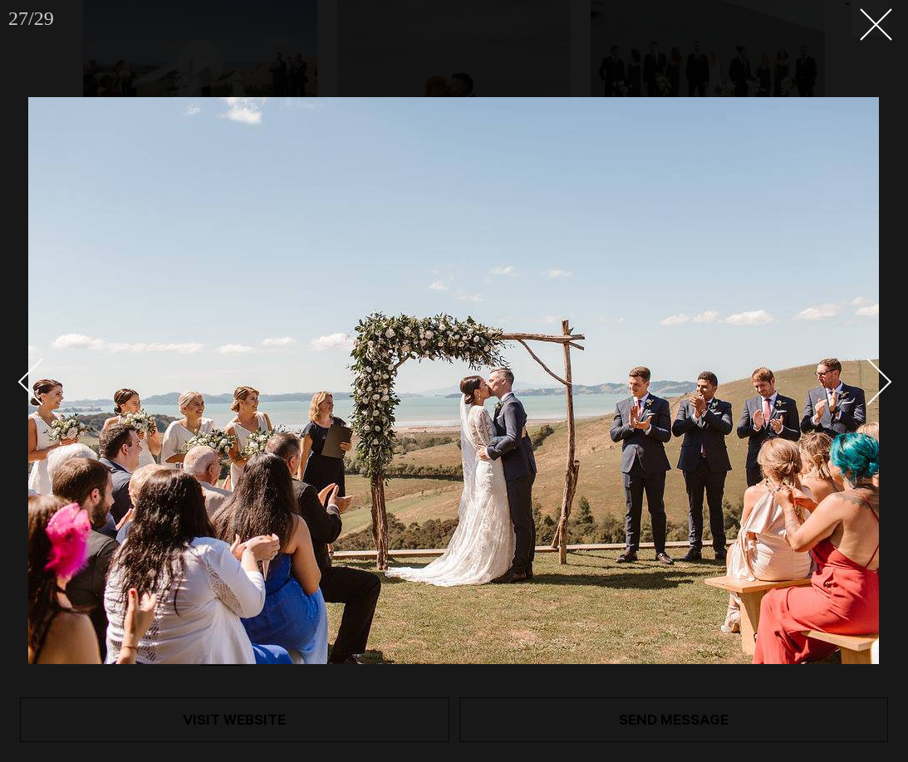
click at [880, 388] on div "Next slide" at bounding box center [868, 382] width 47 height 47
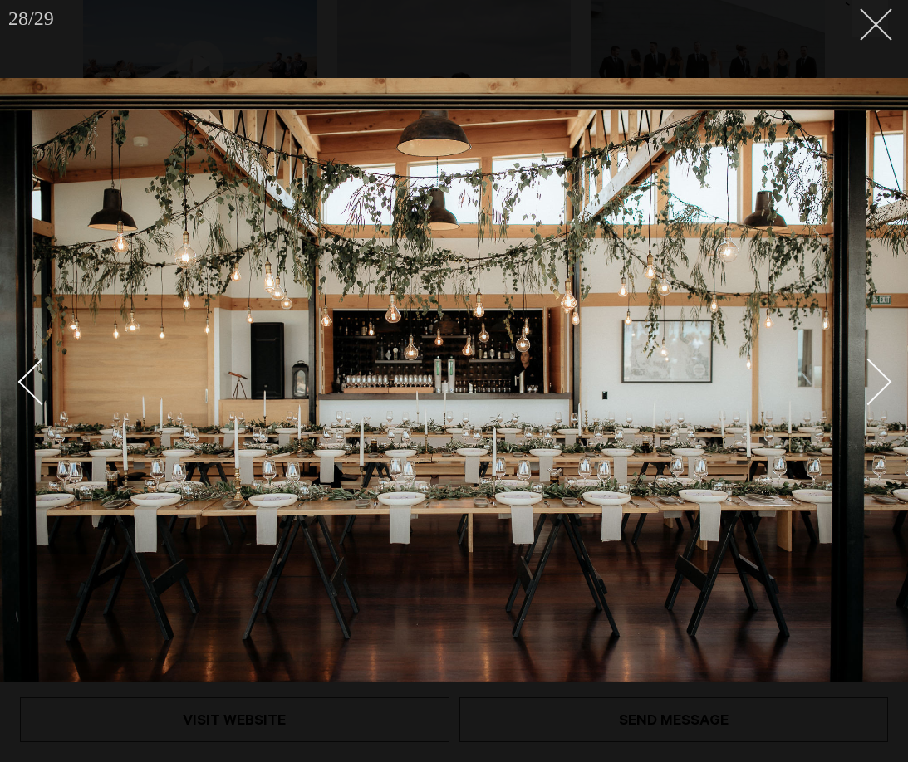
click at [883, 32] on line at bounding box center [875, 24] width 31 height 31
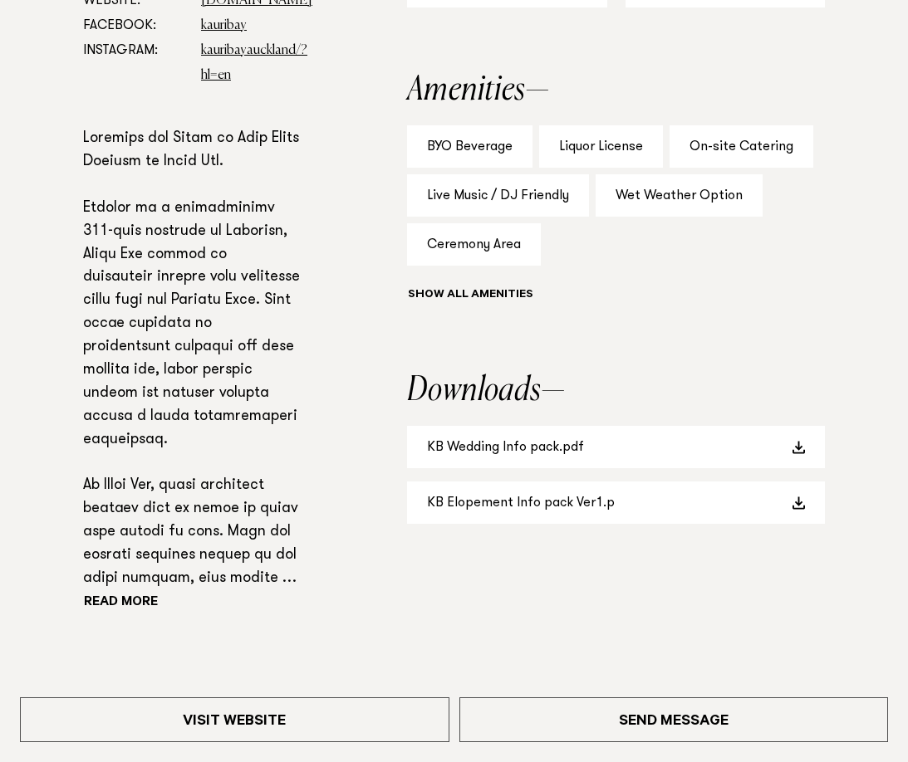
scroll to position [952, 0]
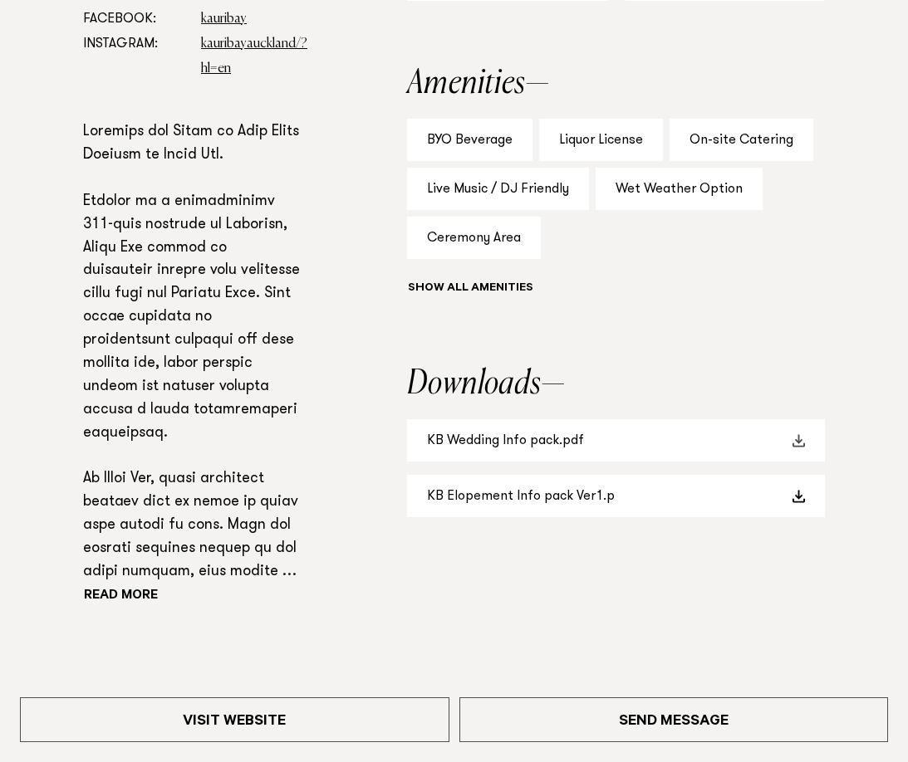
click at [580, 443] on link "KB Wedding Info pack.pdf" at bounding box center [616, 440] width 418 height 42
click at [594, 584] on aside "Capacity Dining 200 Cocktail 250 Amenities BYO Beverage Liquor License On-site …" at bounding box center [616, 293] width 418 height 773
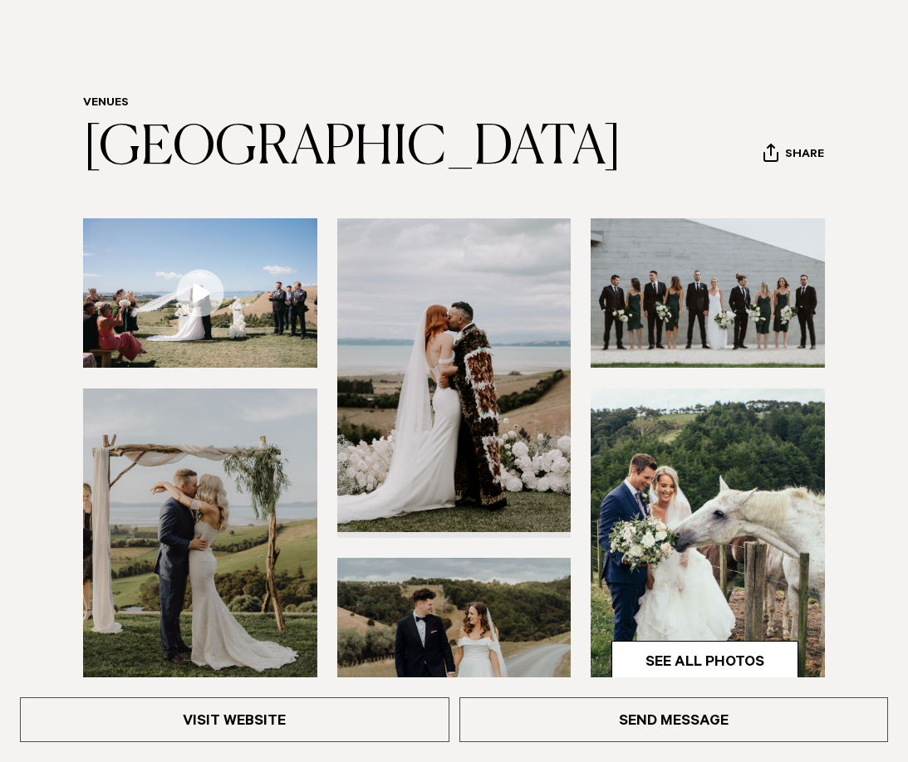
scroll to position [88, 0]
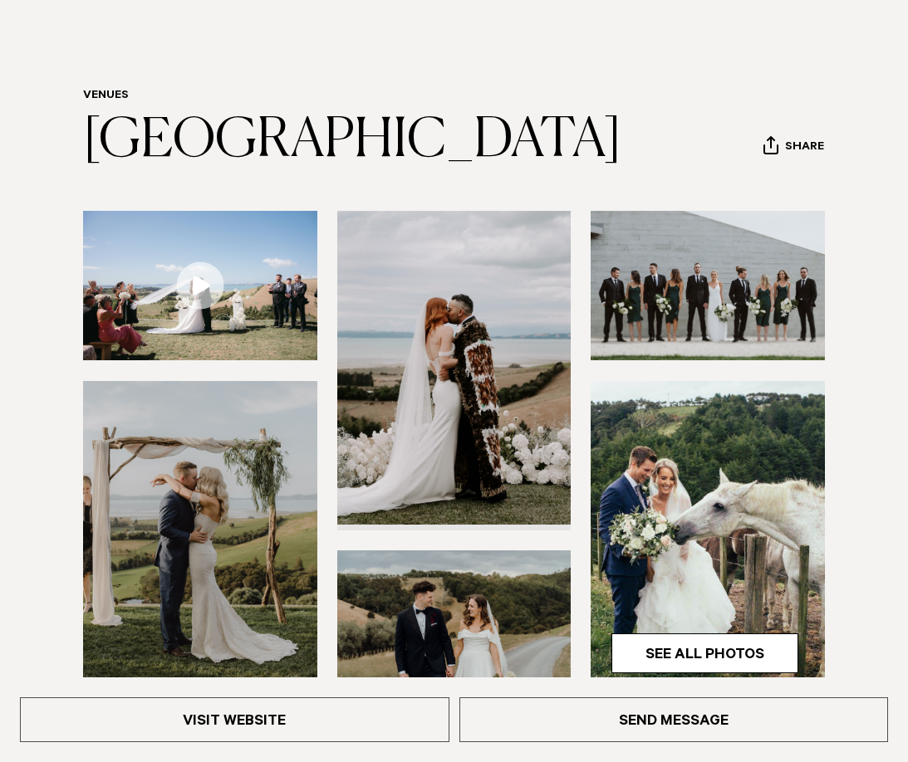
click at [517, 97] on header "Venues [GEOGRAPHIC_DATA] Share Copy Link Email twitter facebook" at bounding box center [454, 130] width 742 height 82
